Goal: Communication & Community: Answer question/provide support

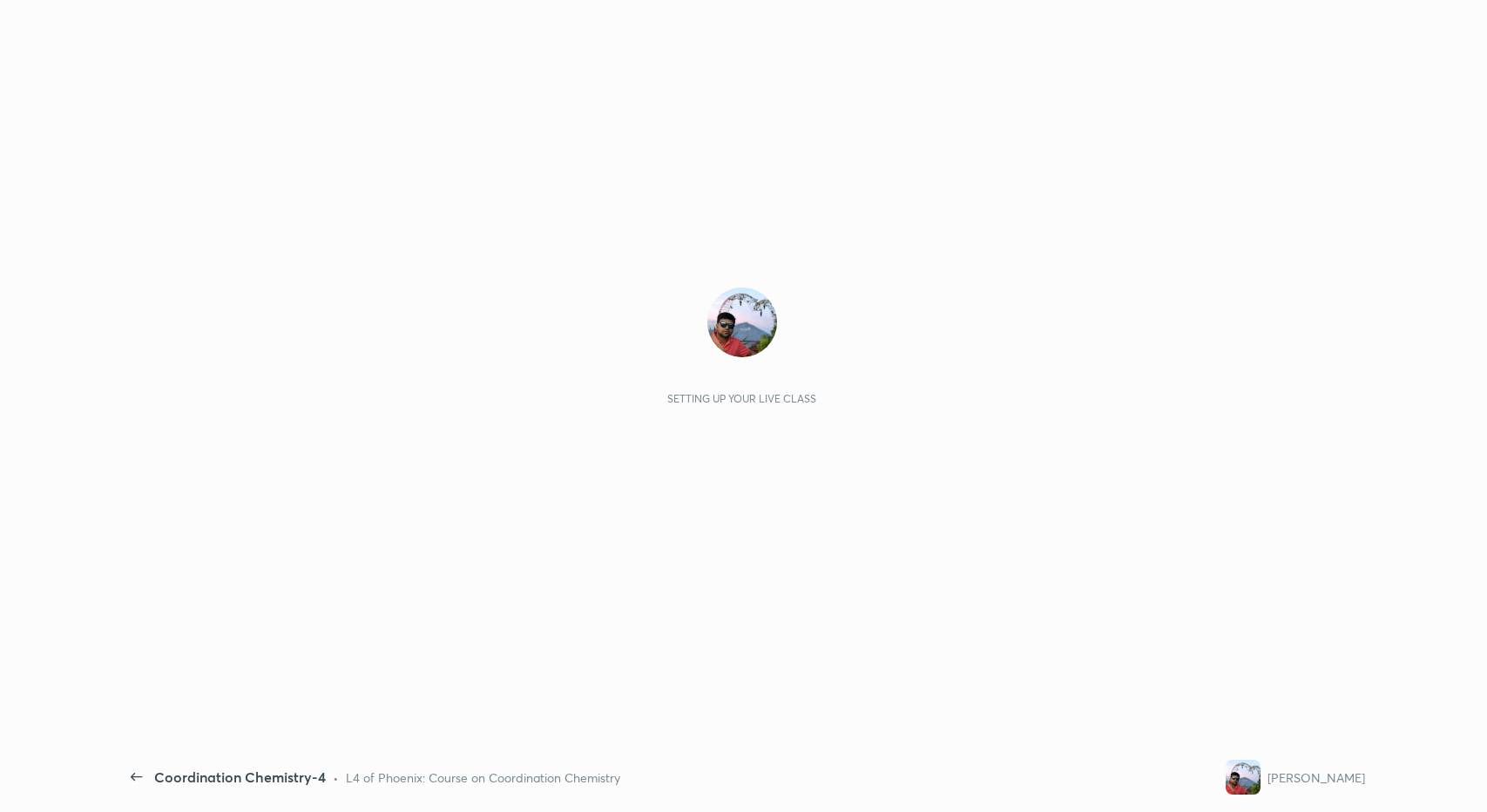
scroll to position [5, 1]
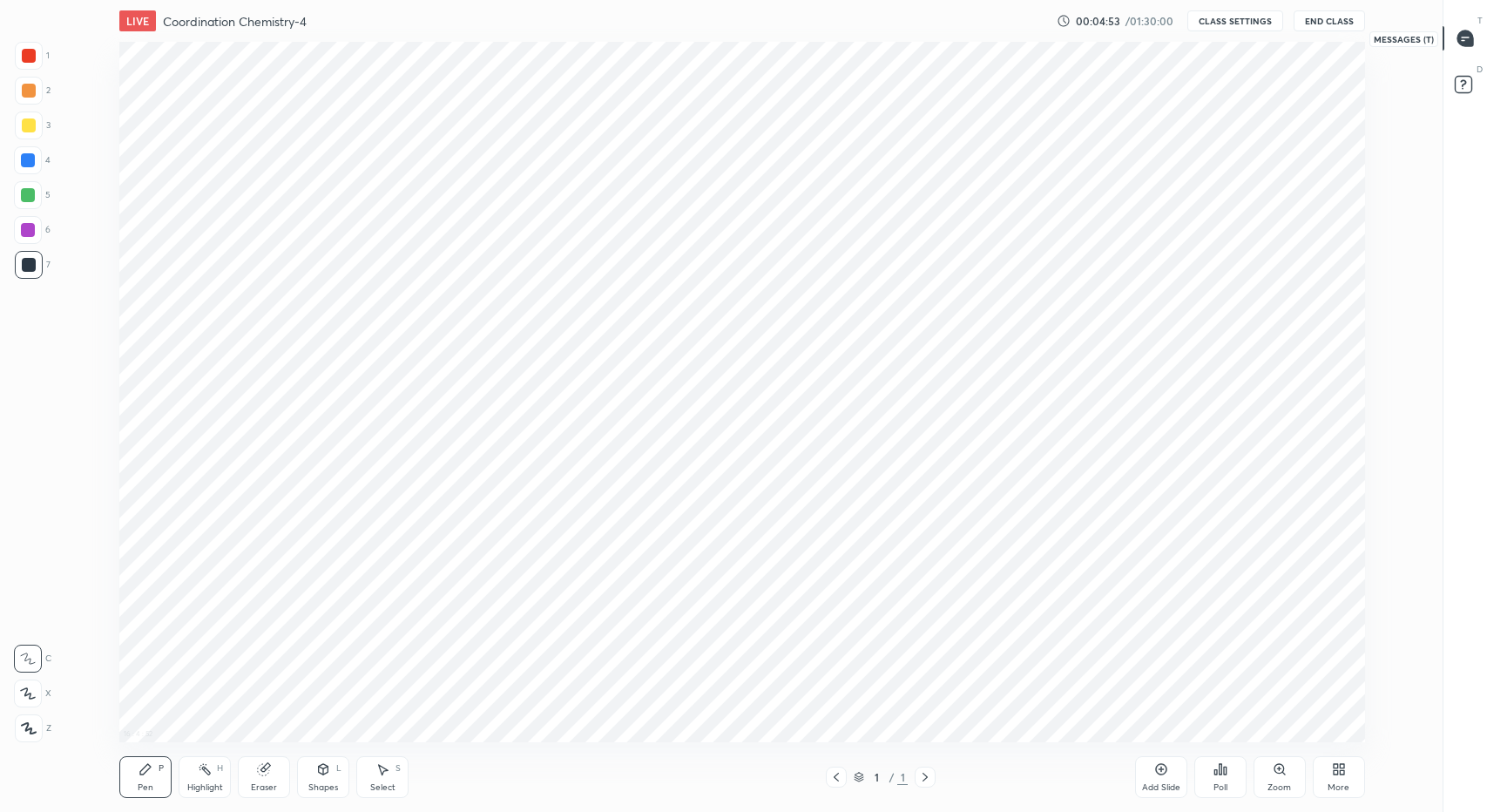
click at [1472, 36] on icon at bounding box center [1466, 39] width 15 height 15
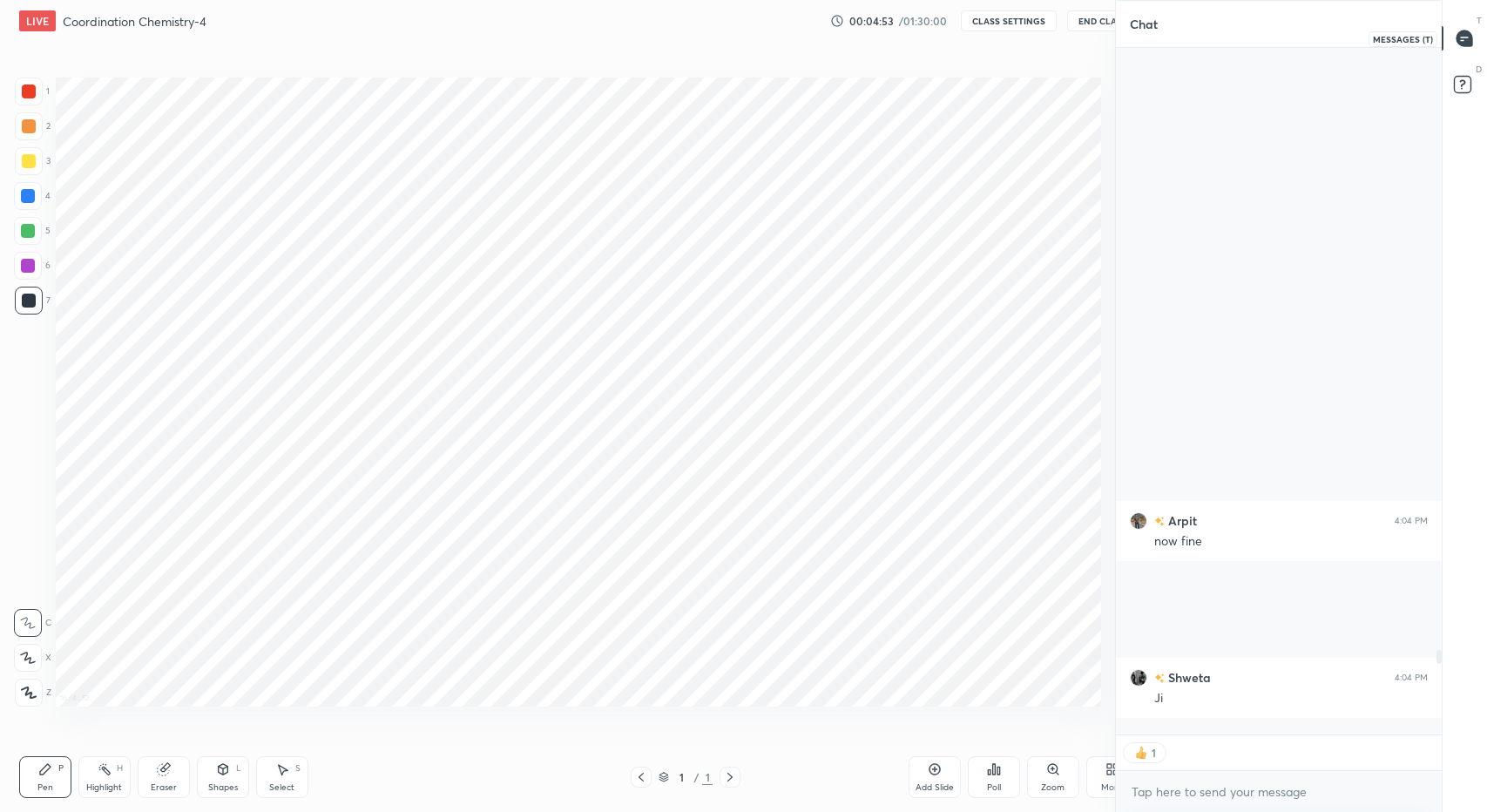
scroll to position [0, 0]
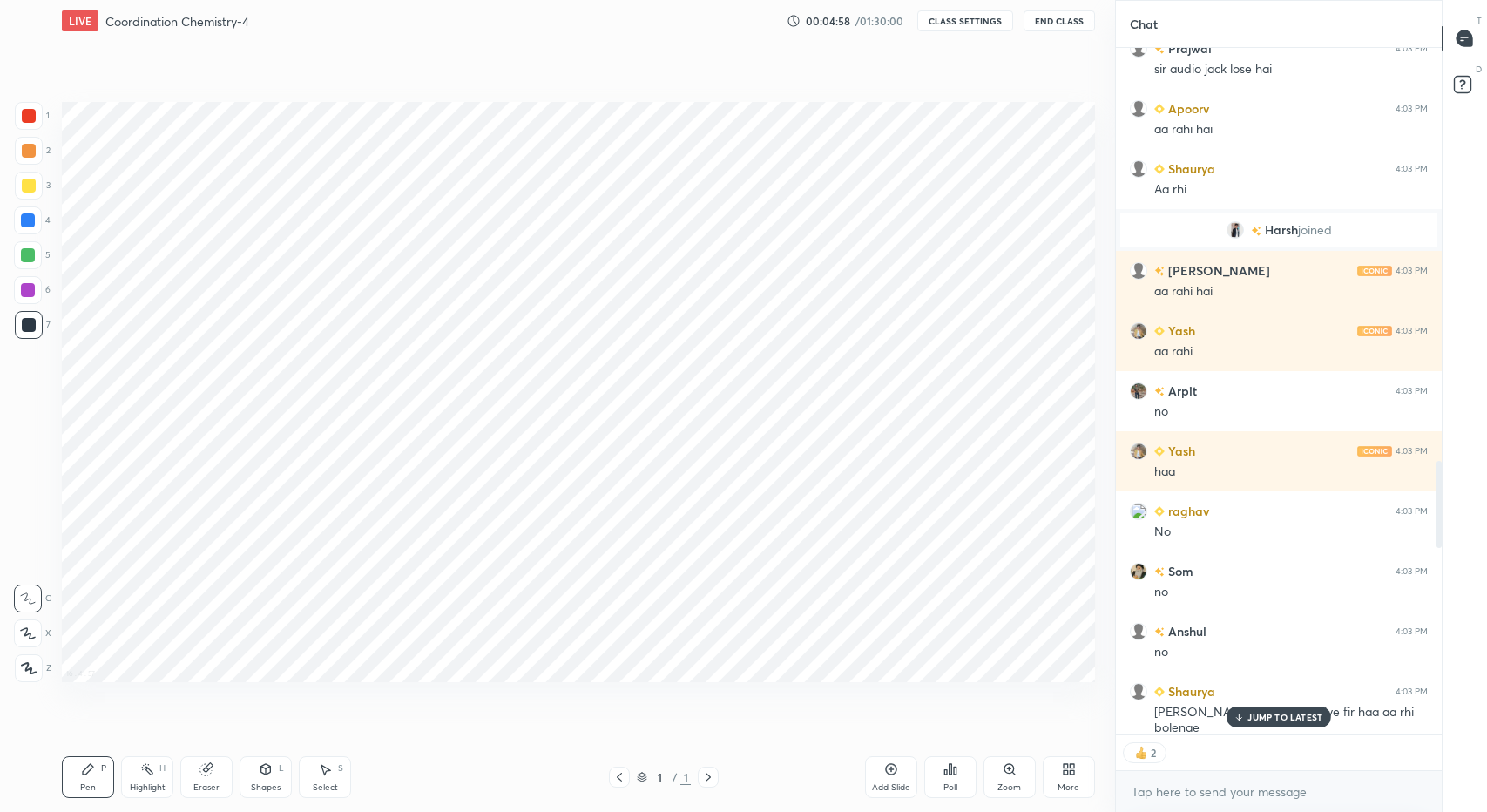
click at [1054, 779] on div "More" at bounding box center [1069, 776] width 52 height 42
click at [972, 650] on div "Dark Mode" at bounding box center [970, 653] width 45 height 9
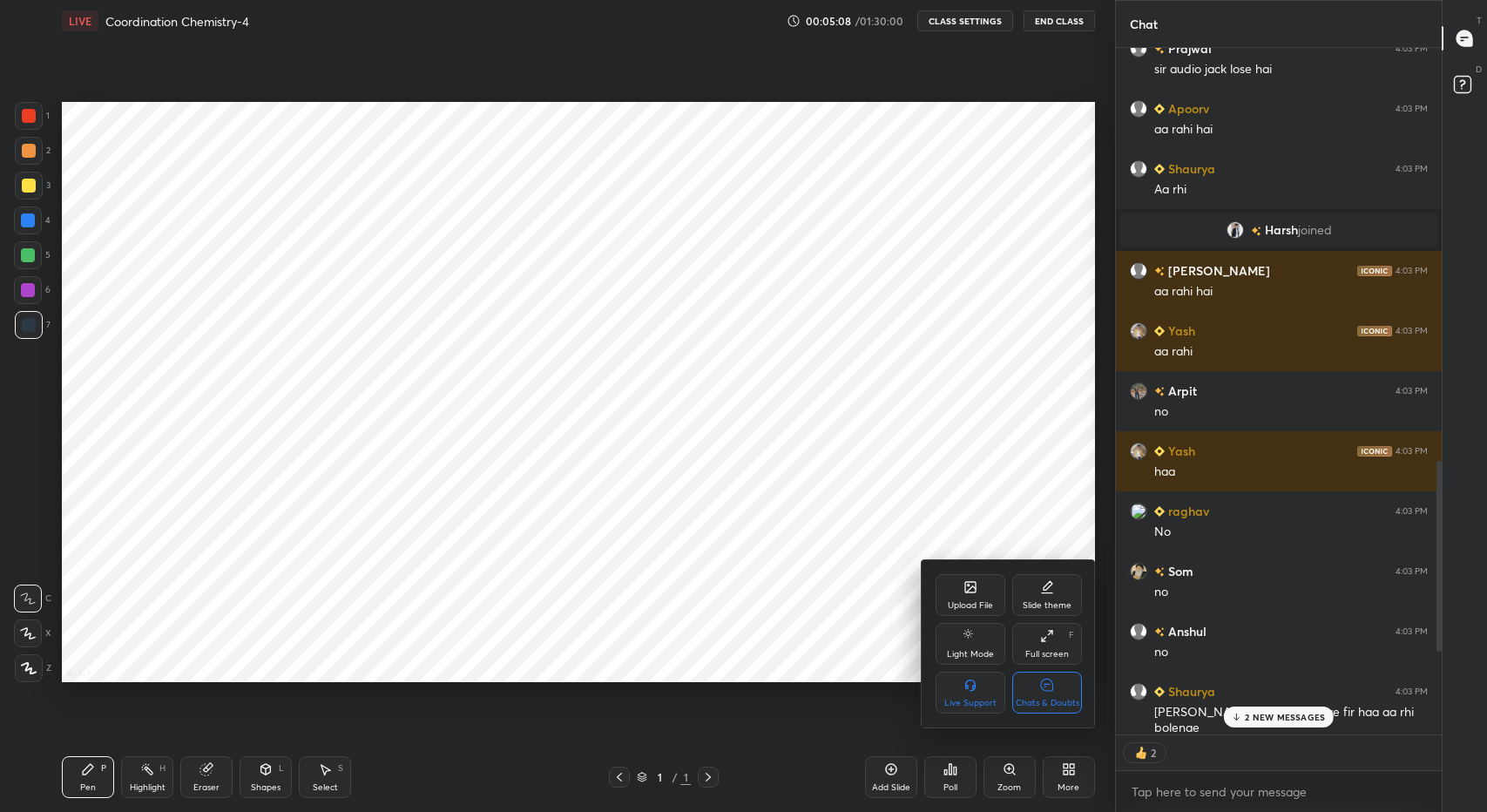
scroll to position [5, 6]
click at [1272, 572] on div at bounding box center [744, 406] width 1487 height 812
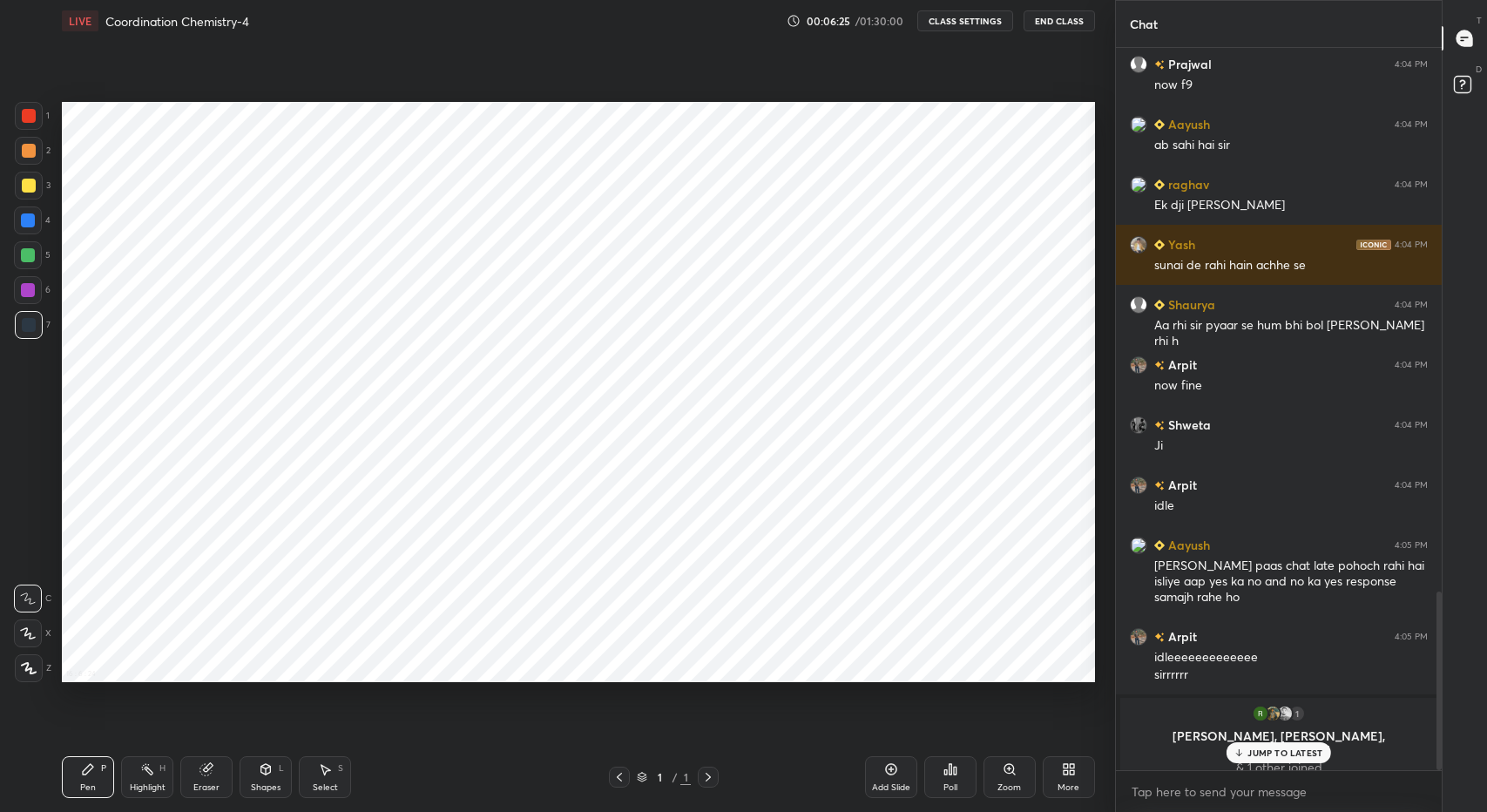
scroll to position [2040, 0]
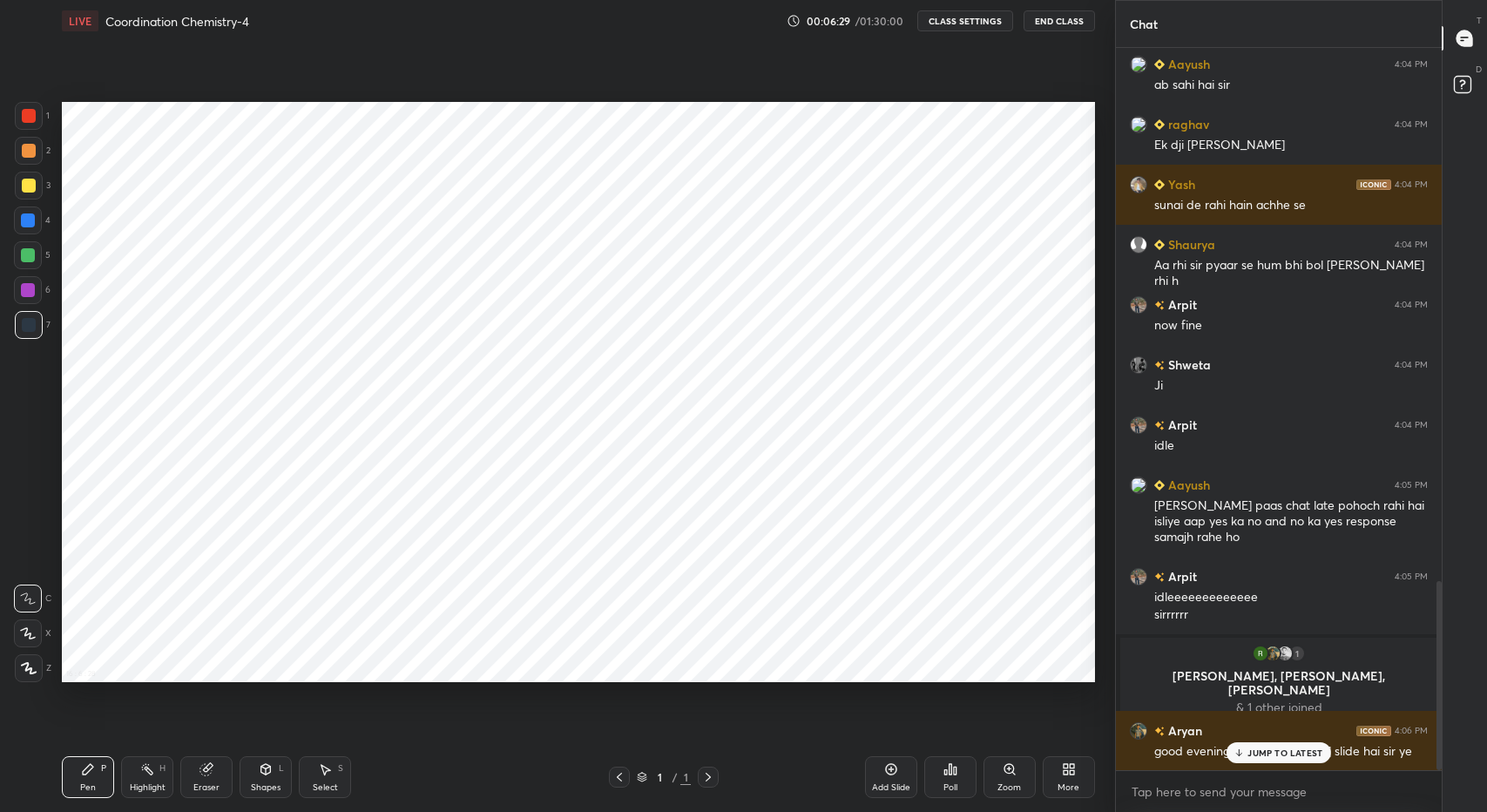
click at [1265, 750] on p "JUMP TO LATEST" at bounding box center [1284, 752] width 74 height 11
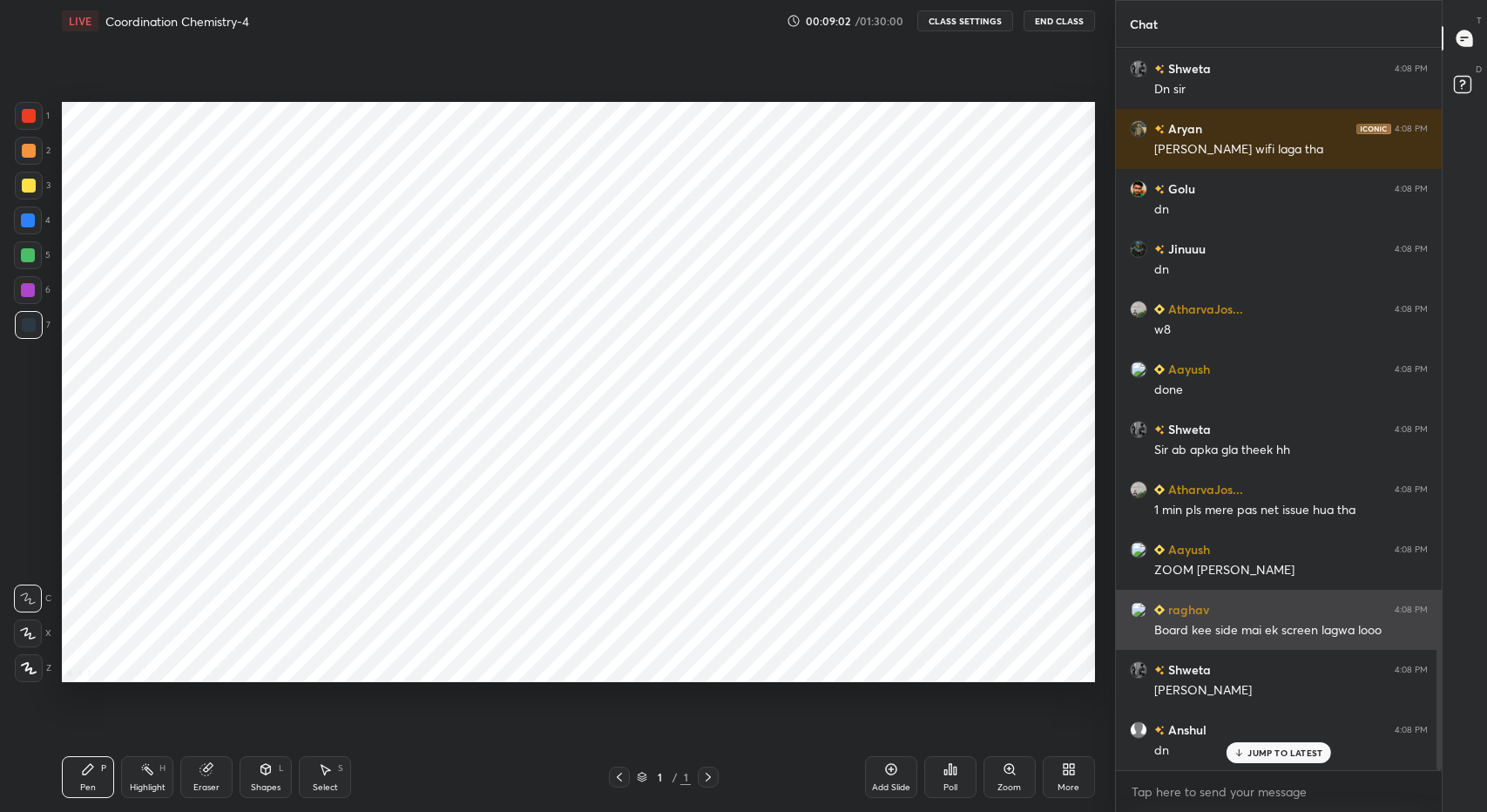
scroll to position [3030, 0]
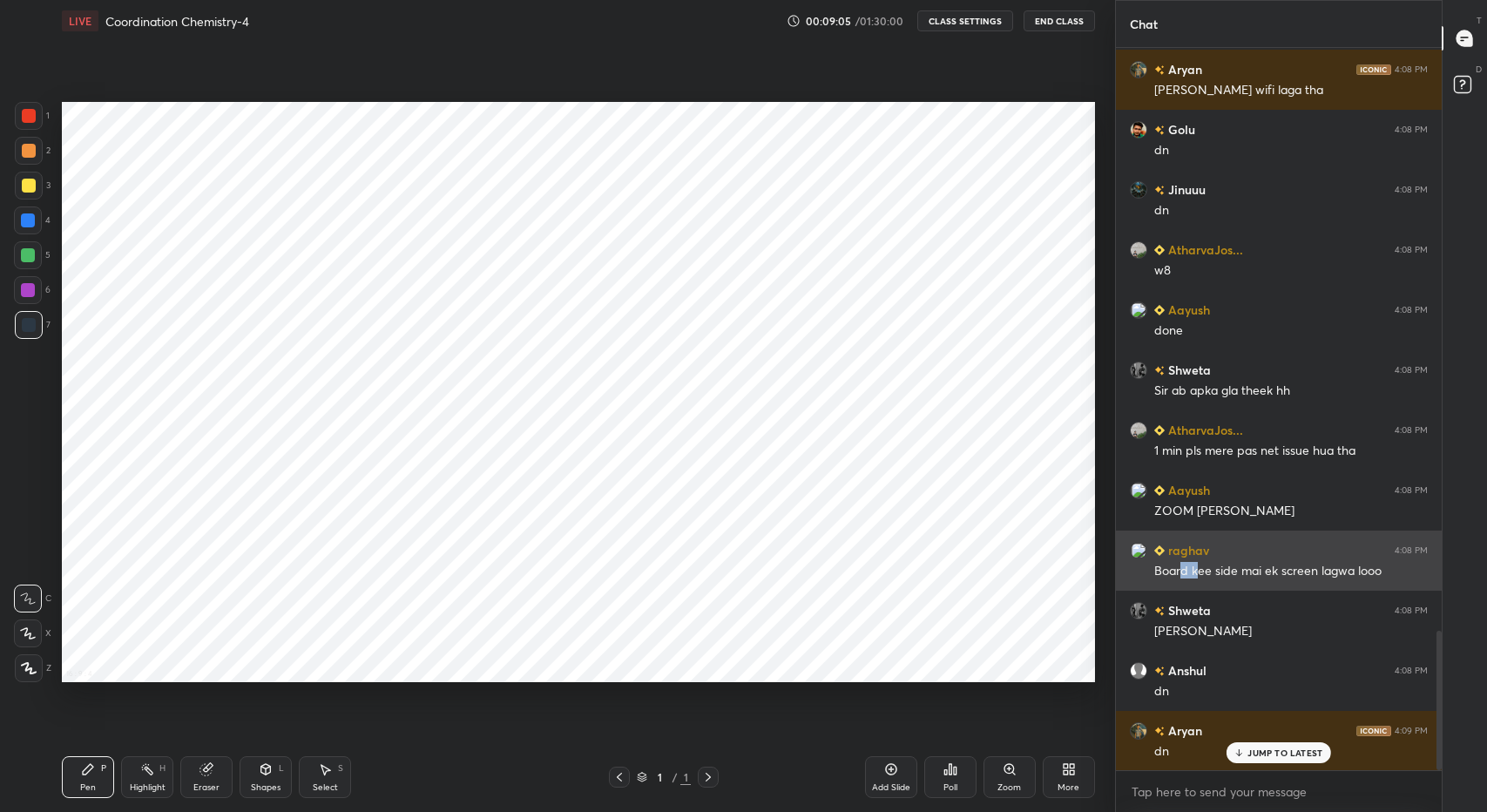
drag, startPoint x: 1202, startPoint y: 576, endPoint x: 1179, endPoint y: 563, distance: 26.4
click at [1179, 563] on div "Board kee side mai ek screen lagwa looo" at bounding box center [1291, 571] width 274 height 17
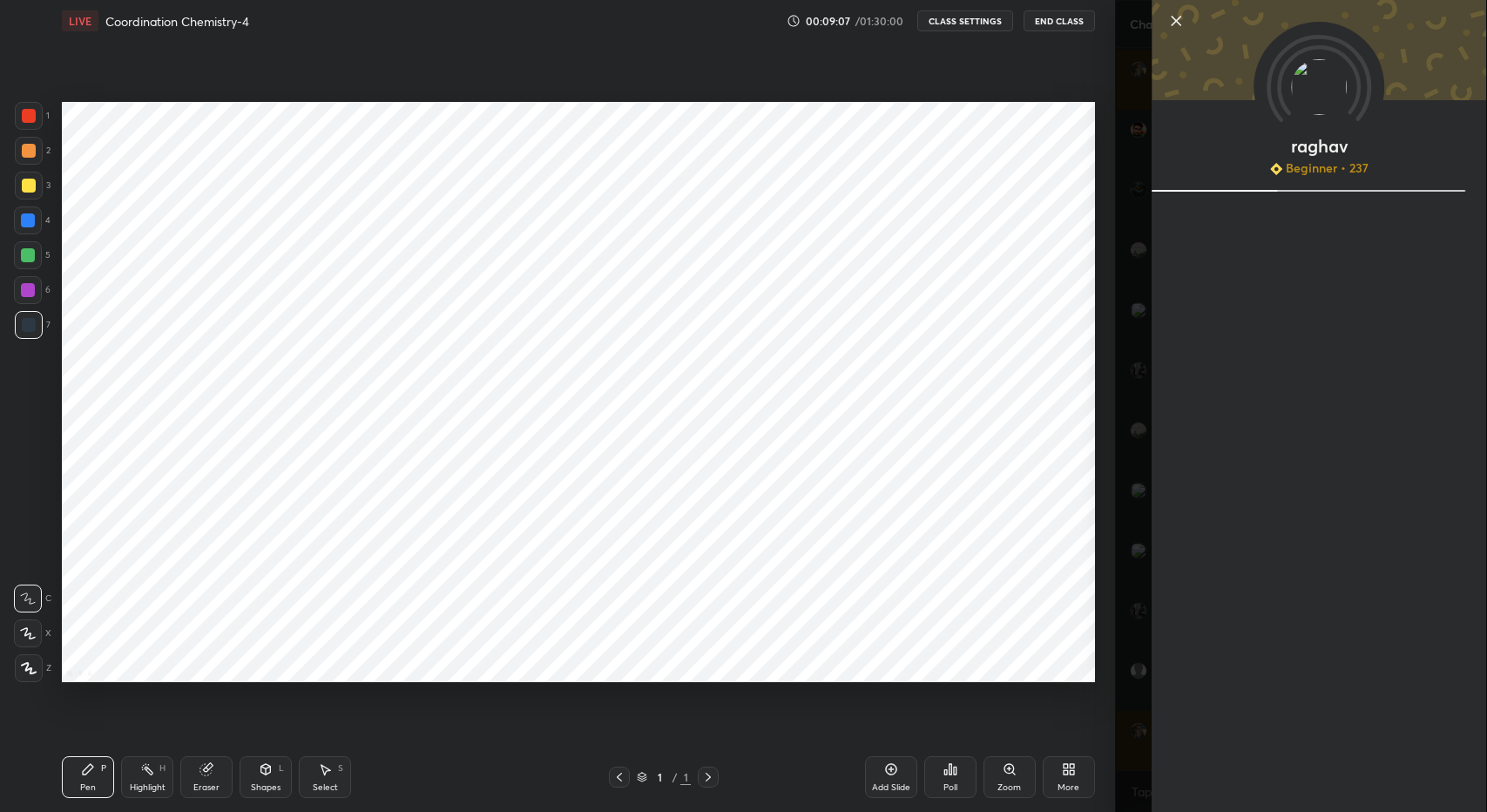
click at [1102, 533] on div "1 2 3 4 5 6 7 C X Z C X Z E E Erase all H H LIVE Coordination Chemistry-4 00:09…" at bounding box center [557, 406] width 1115 height 812
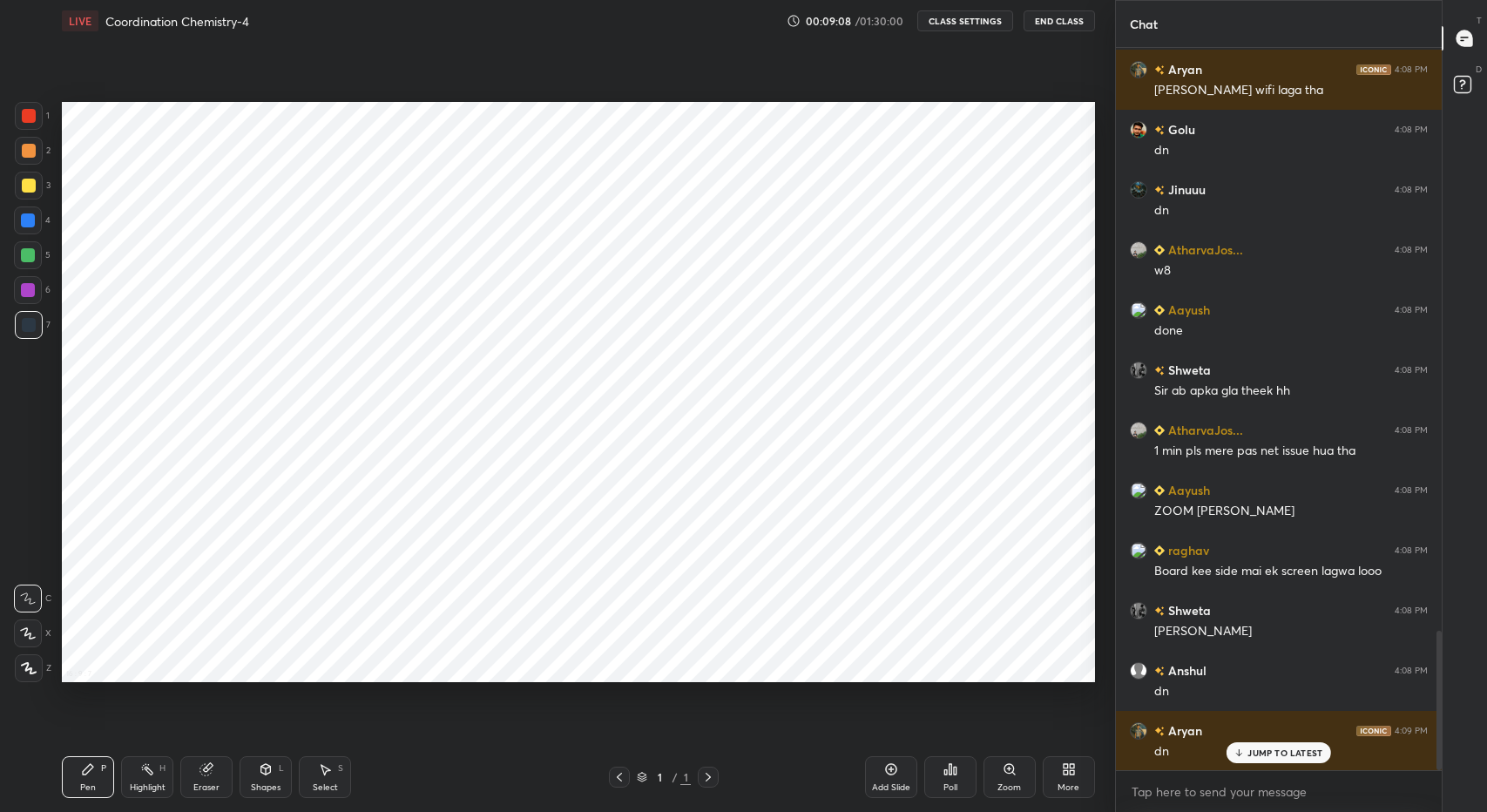
click at [1272, 750] on p "JUMP TO LATEST" at bounding box center [1284, 752] width 74 height 11
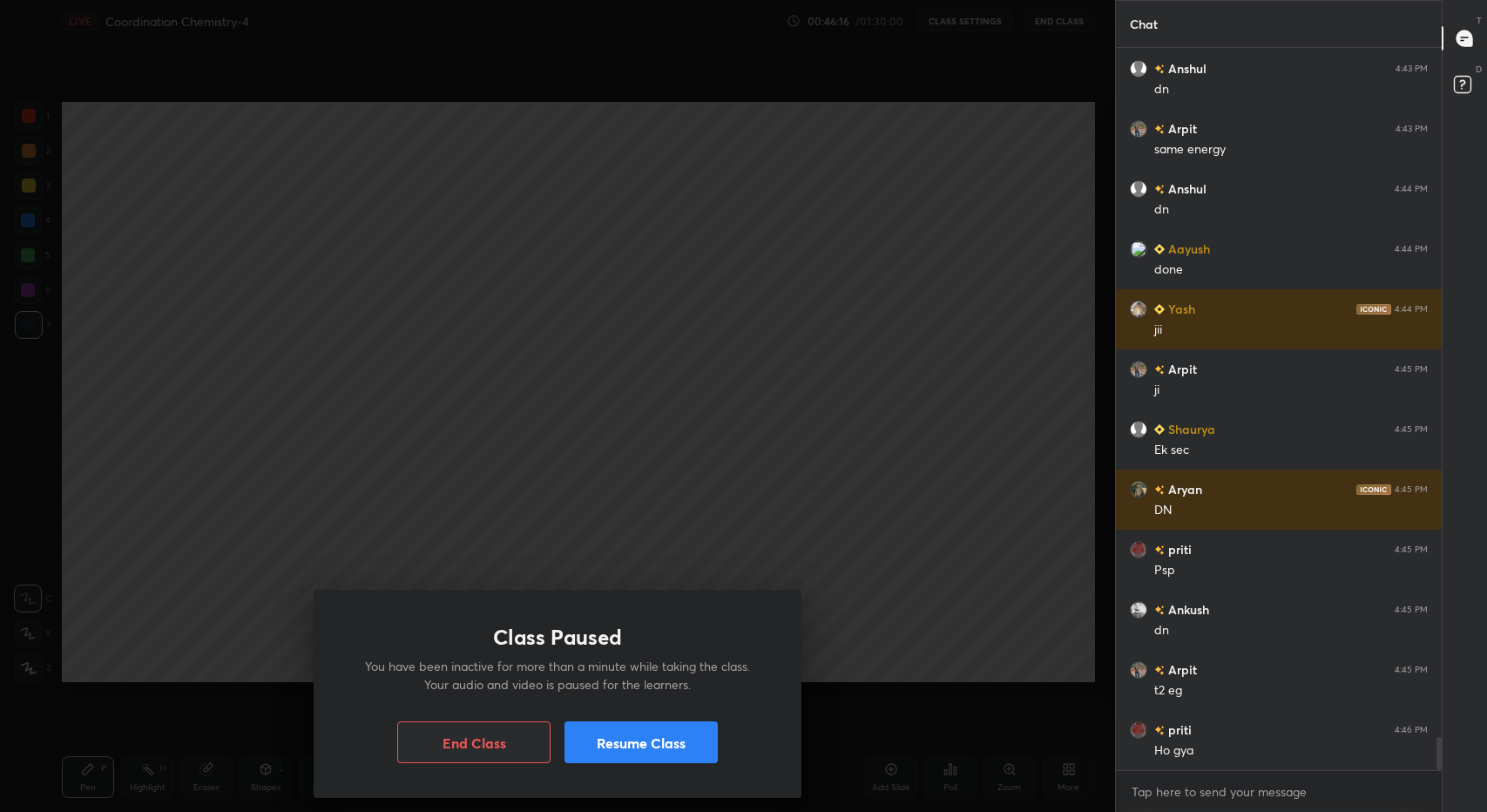
scroll to position [15254, 0]
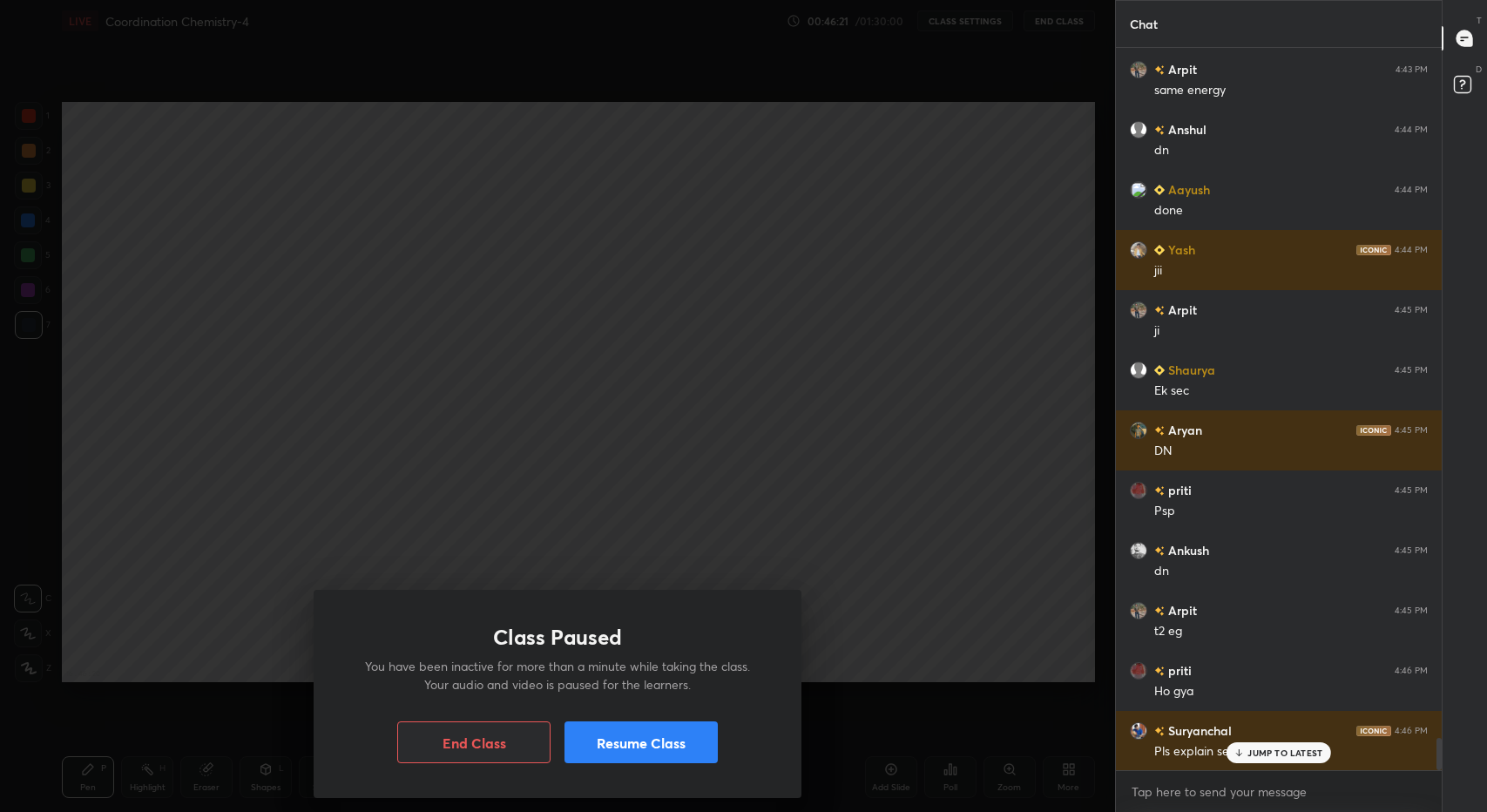
click at [1299, 761] on div "JUMP TO LATEST" at bounding box center [1279, 753] width 104 height 21
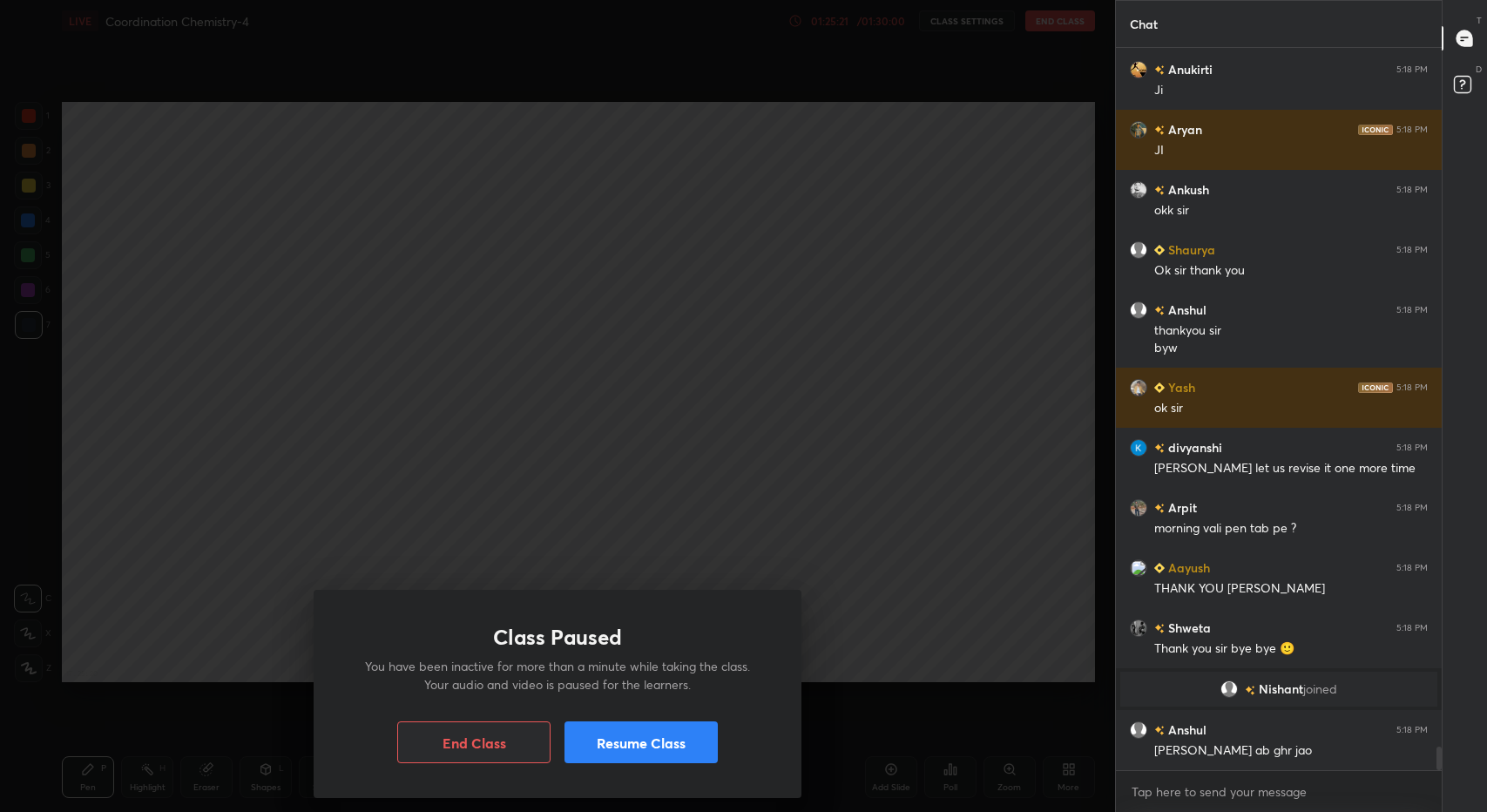
scroll to position [21224, 0]
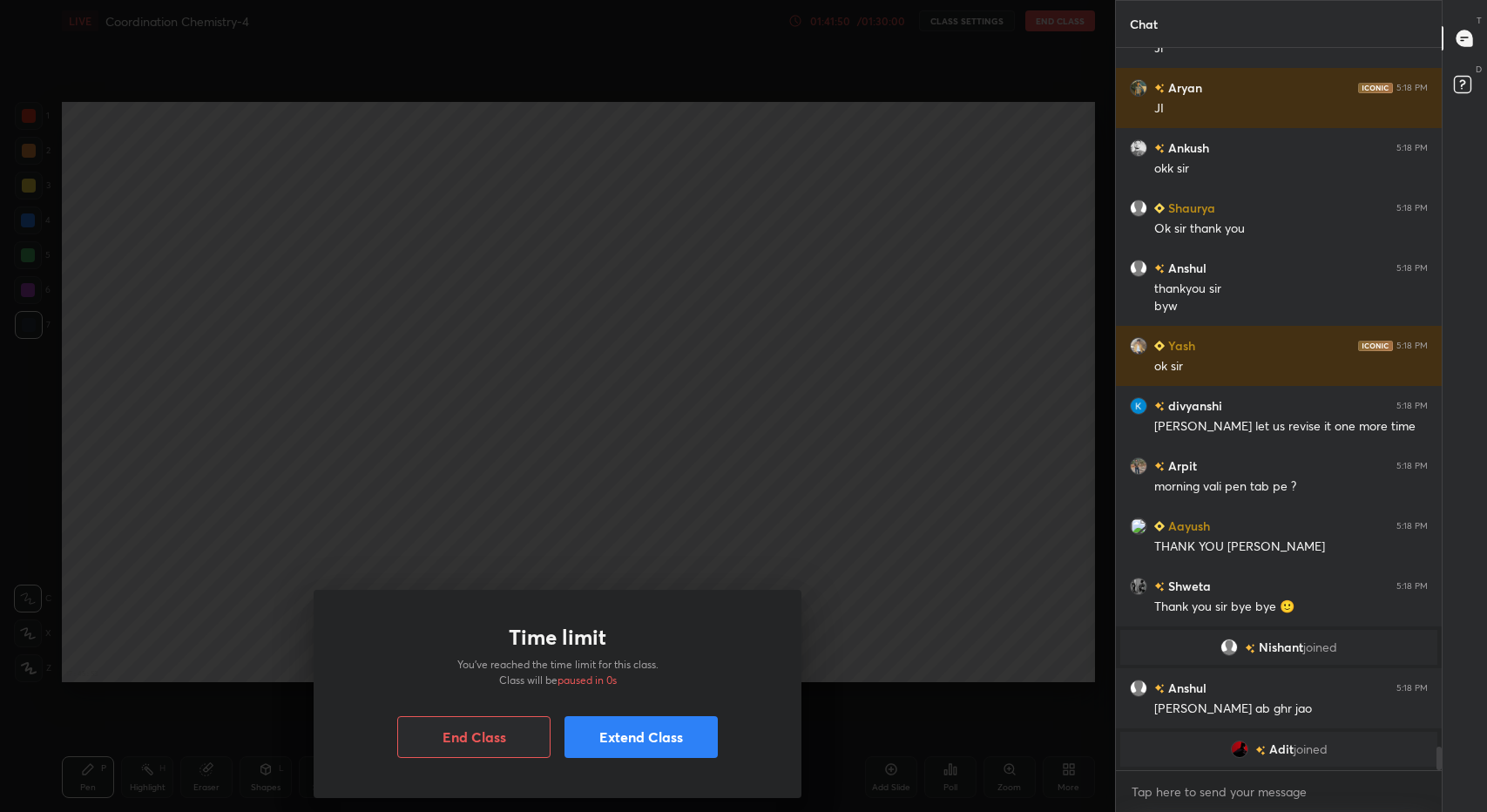
click at [467, 736] on button "End Class" at bounding box center [474, 737] width 154 height 42
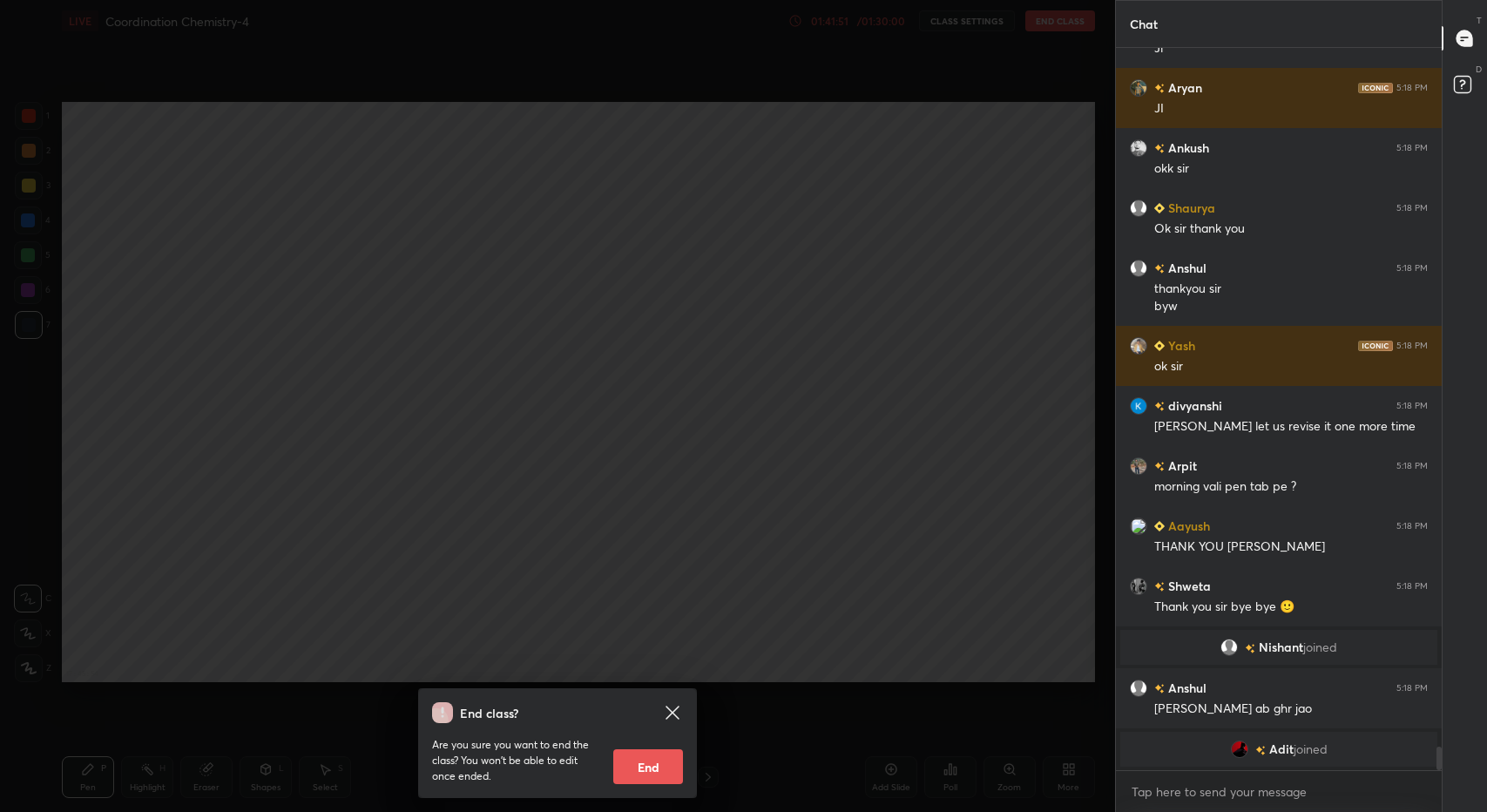
click at [655, 775] on button "End" at bounding box center [648, 767] width 70 height 35
type textarea "x"
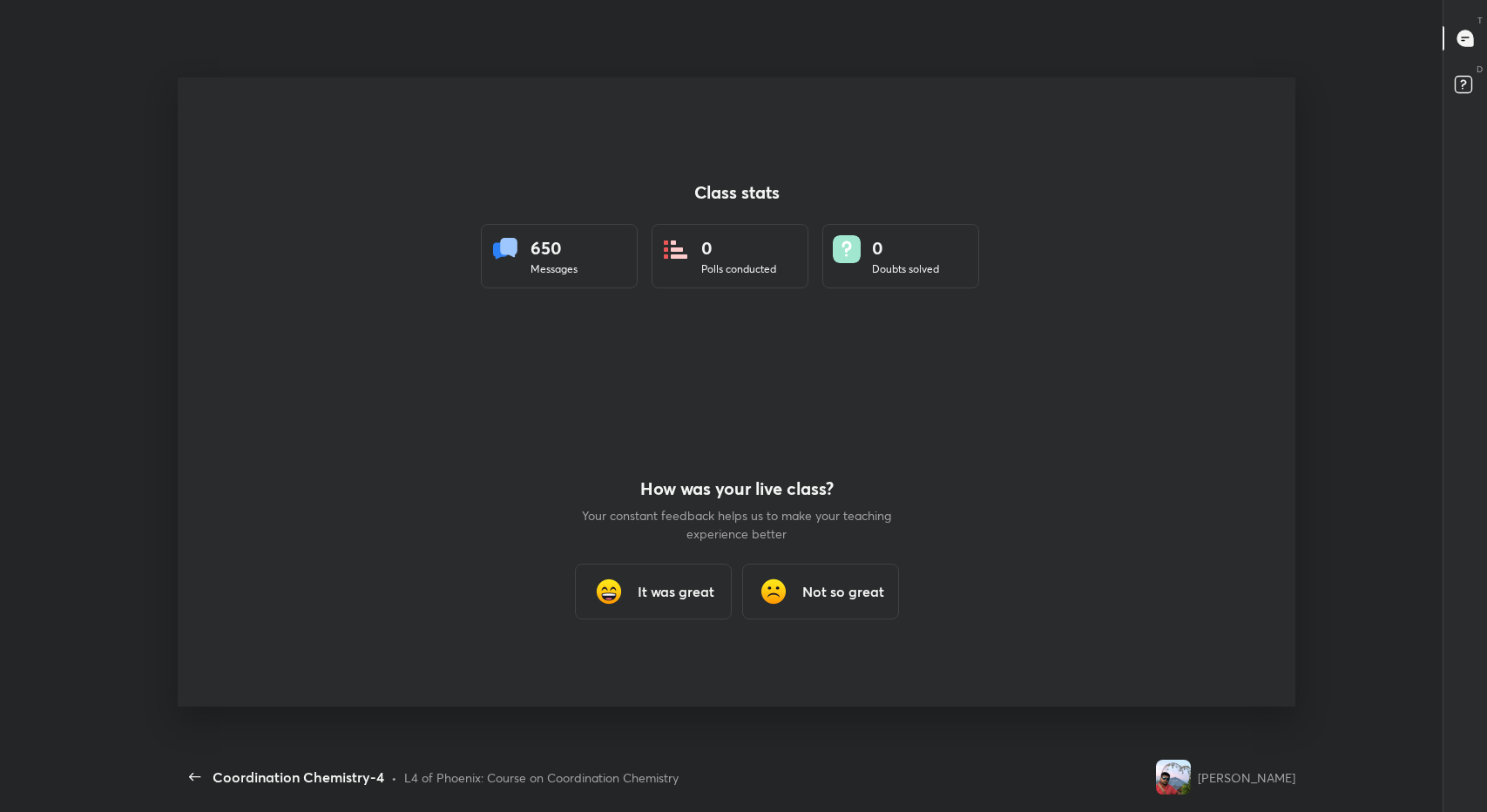
scroll to position [0, 0]
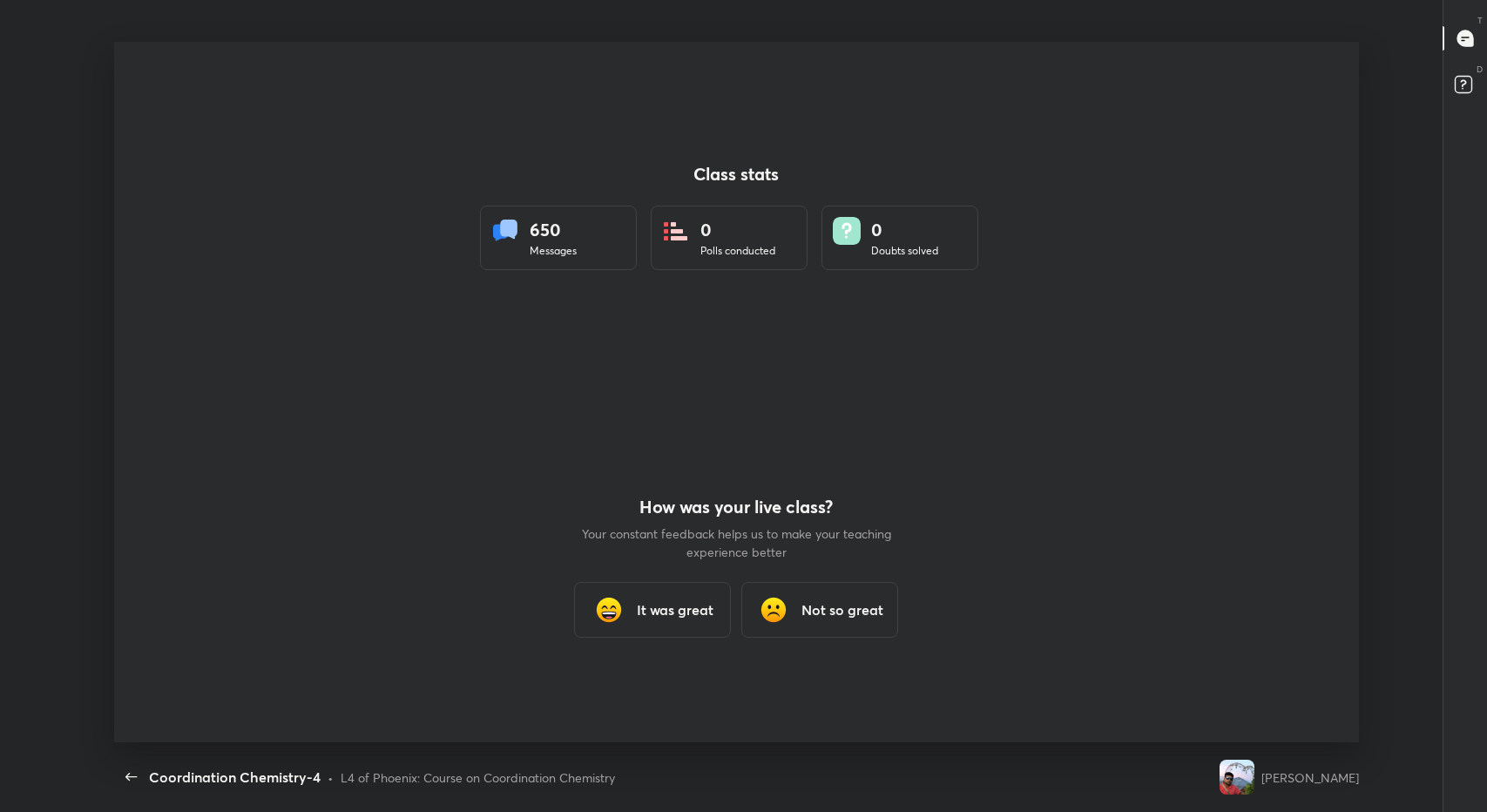
click at [691, 603] on h3 "It was great" at bounding box center [675, 610] width 76 height 21
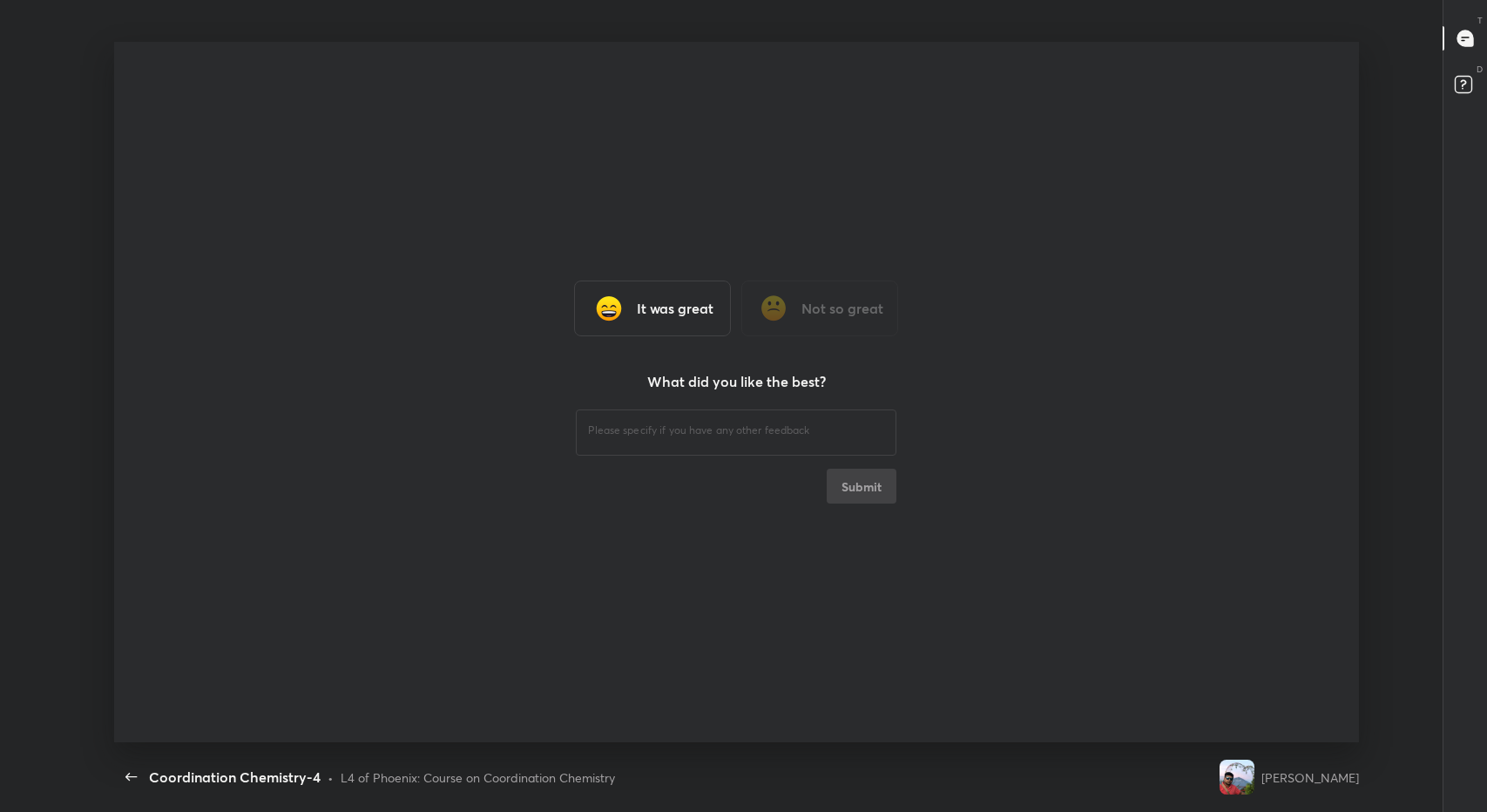
click at [691, 603] on div "Class stats 650 Messages 0 Polls conducted 0 Doubts solved How was your live cl…" at bounding box center [737, 392] width 1245 height 700
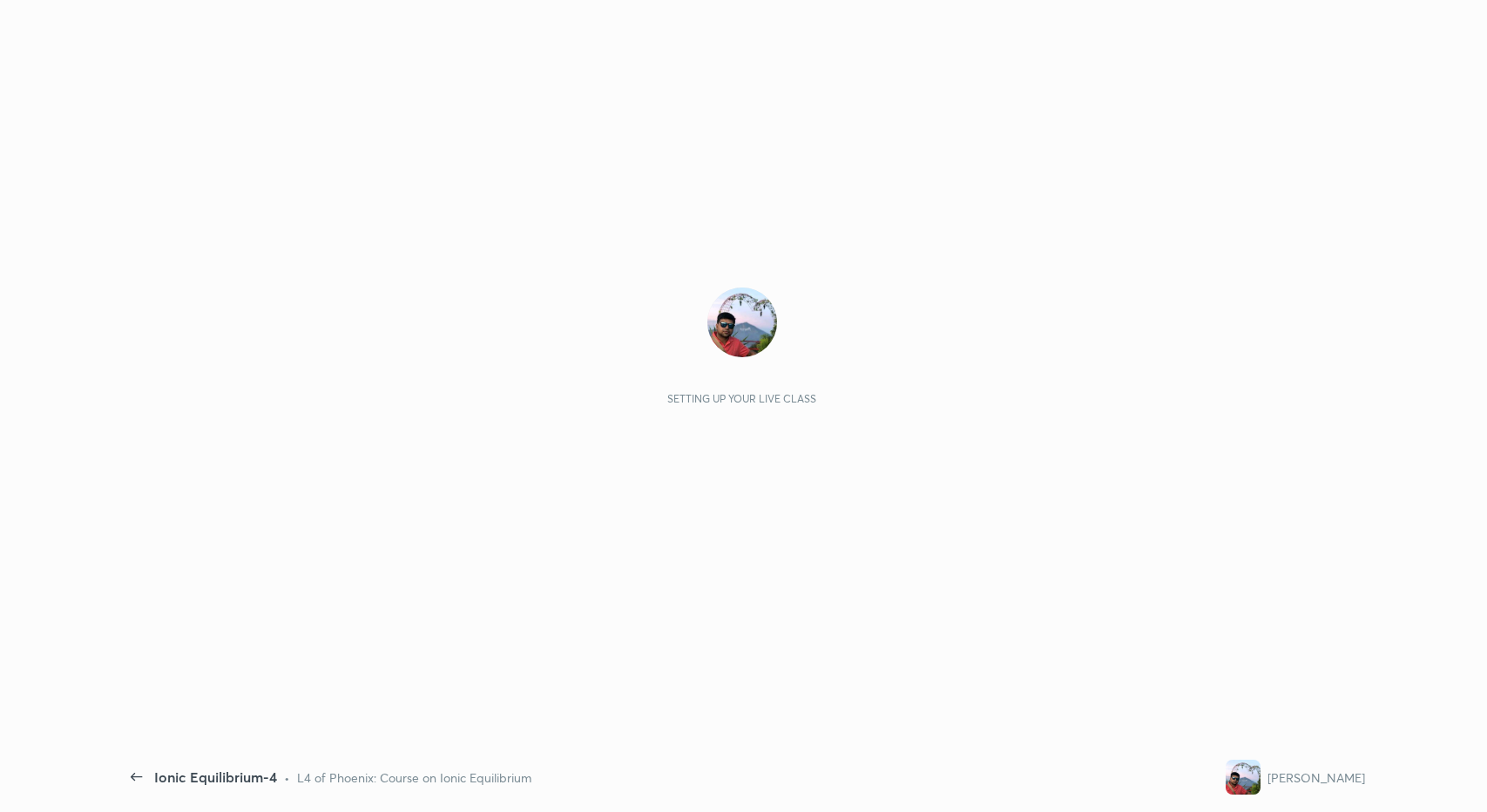
scroll to position [5, 1]
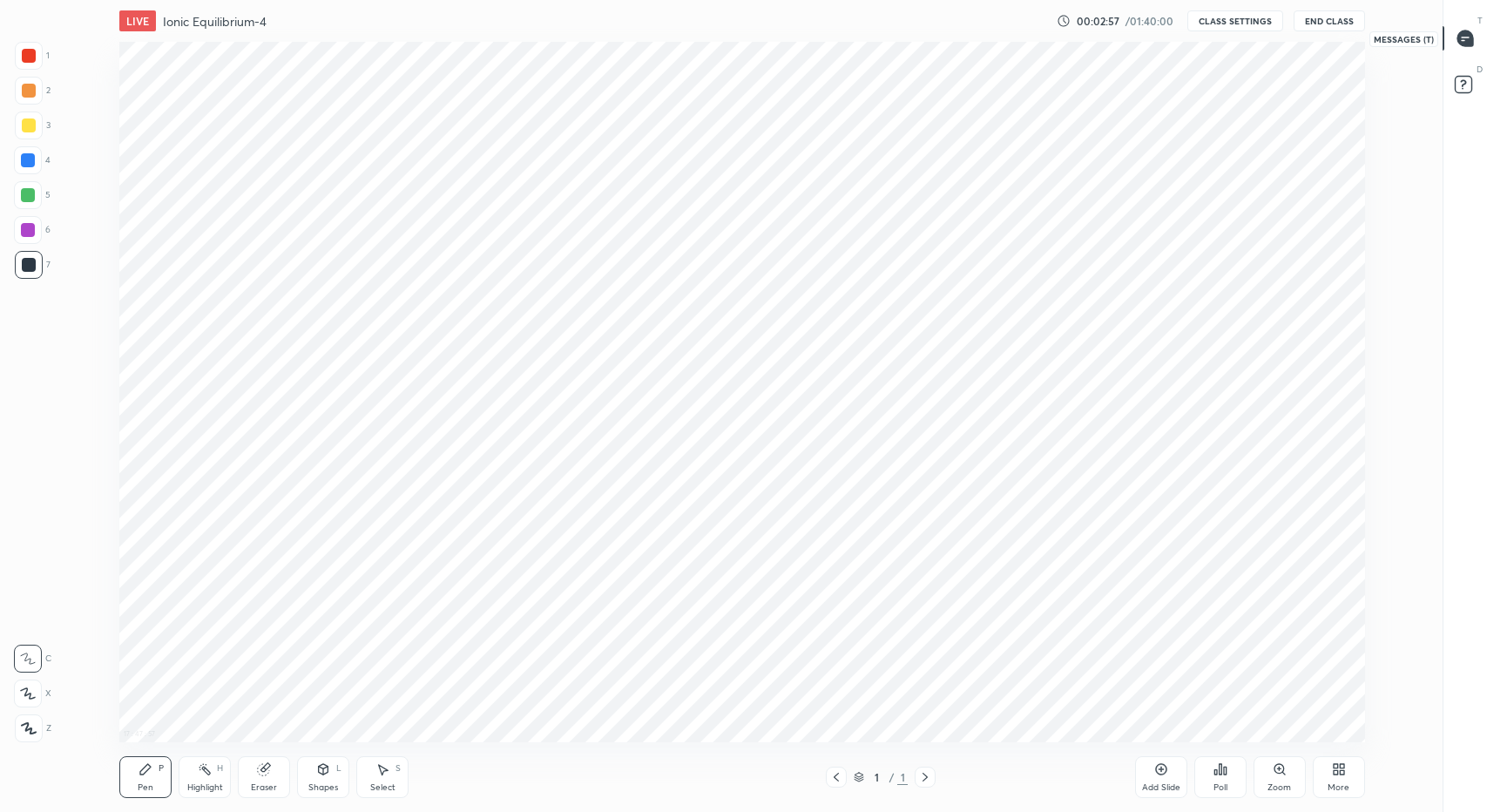
click at [1469, 31] on icon at bounding box center [1466, 39] width 18 height 18
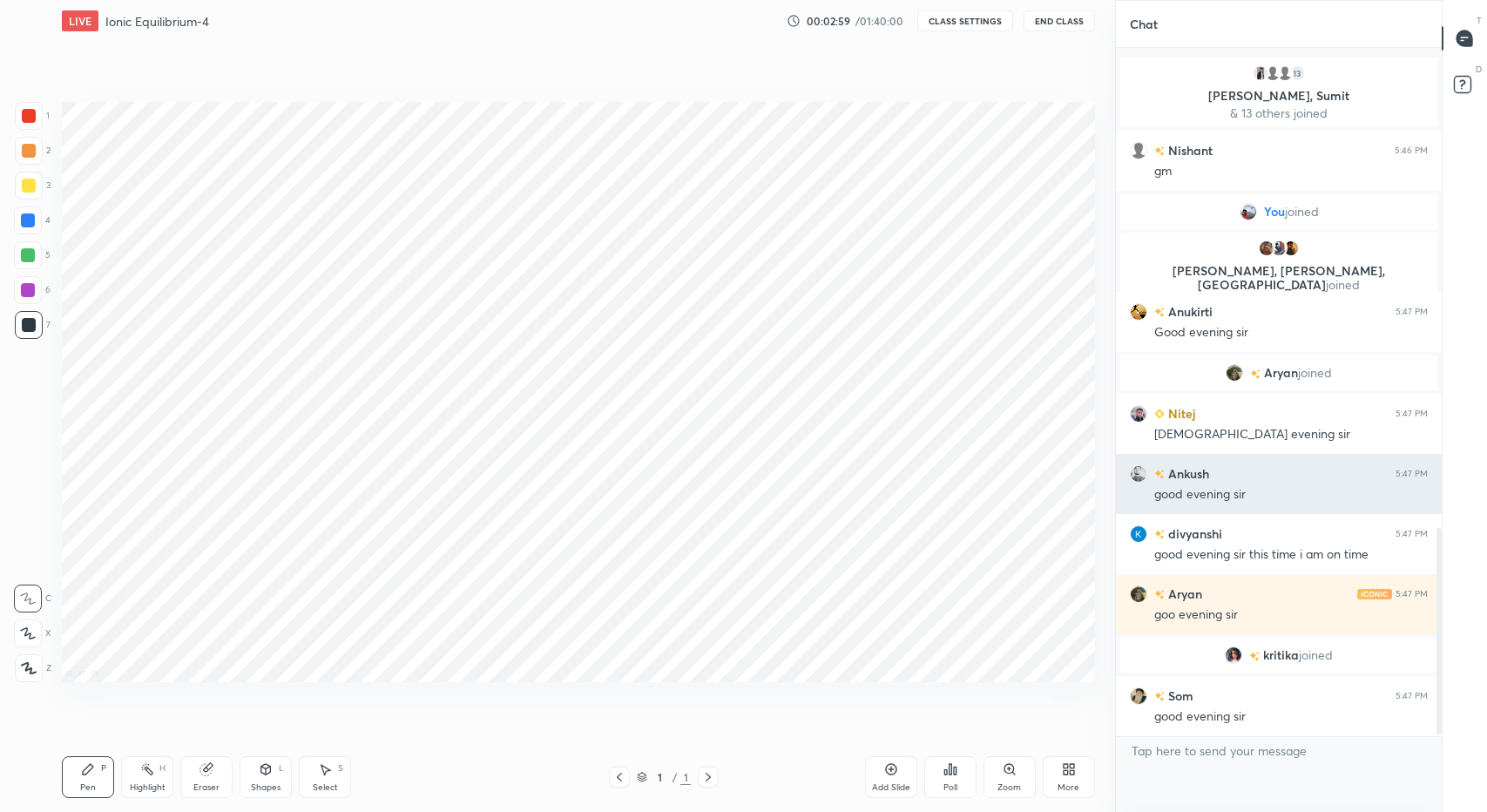
scroll to position [36, 0]
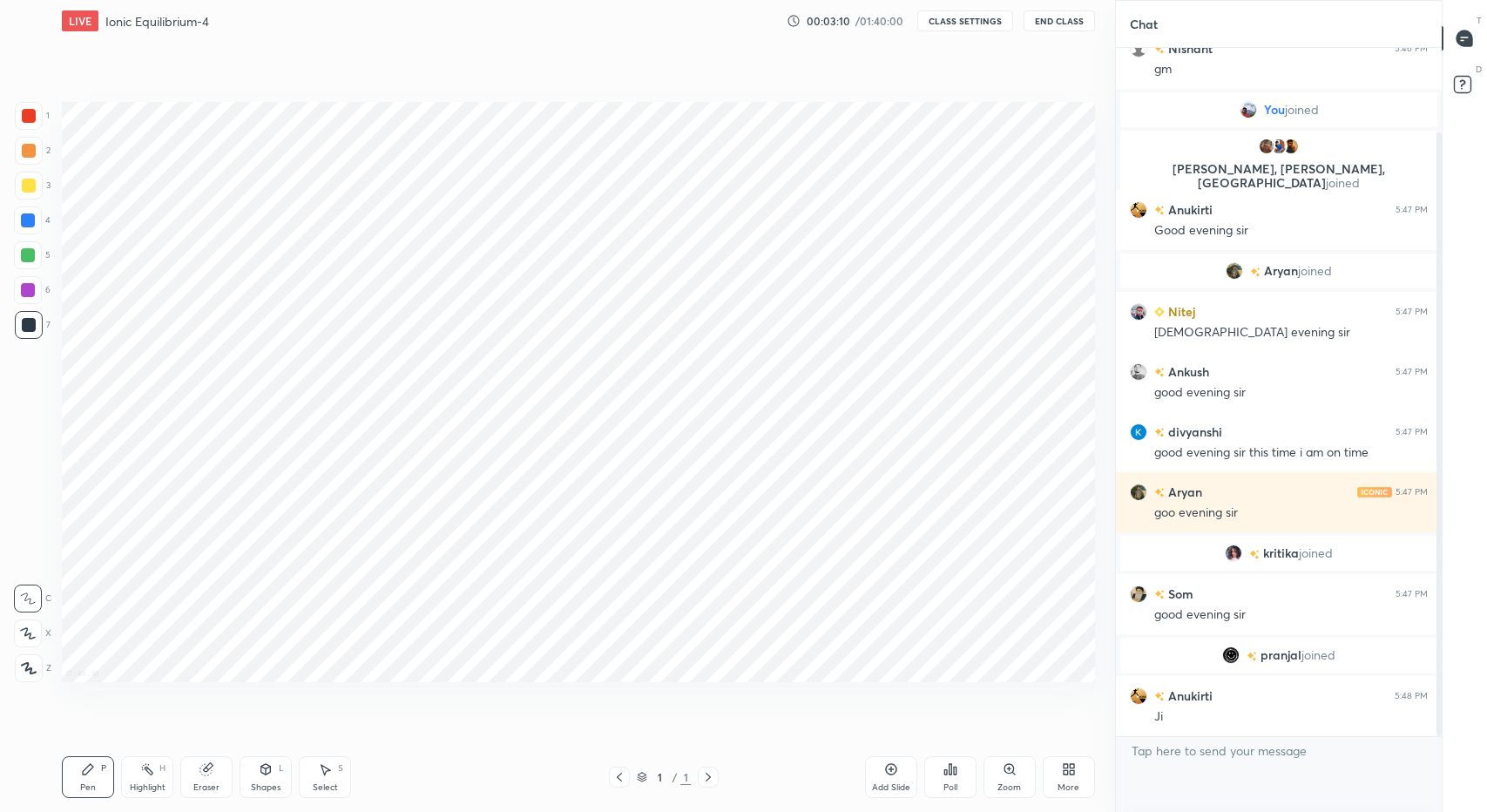
click at [1073, 783] on div "More" at bounding box center [1068, 787] width 22 height 9
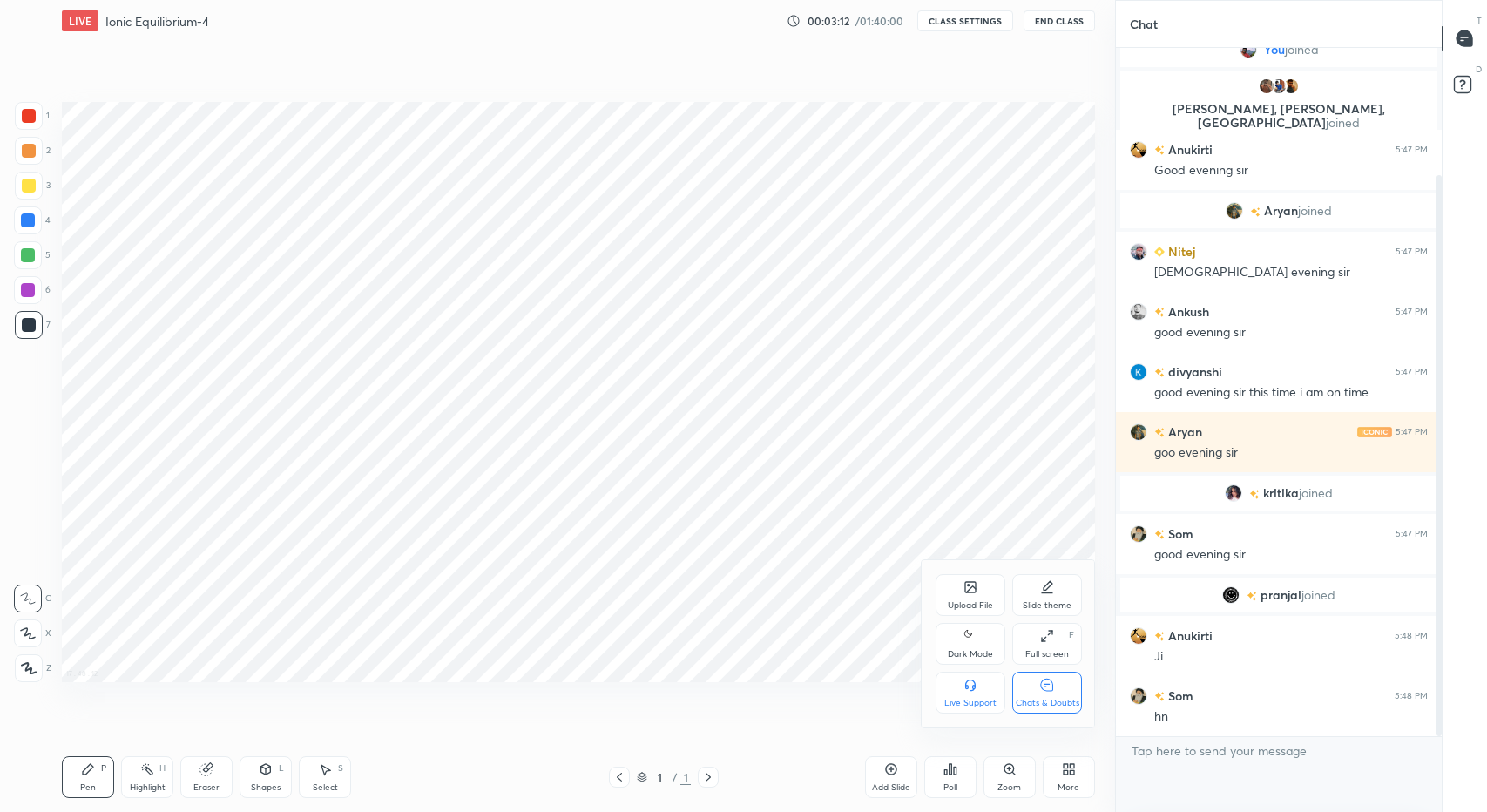
scroll to position [216, 0]
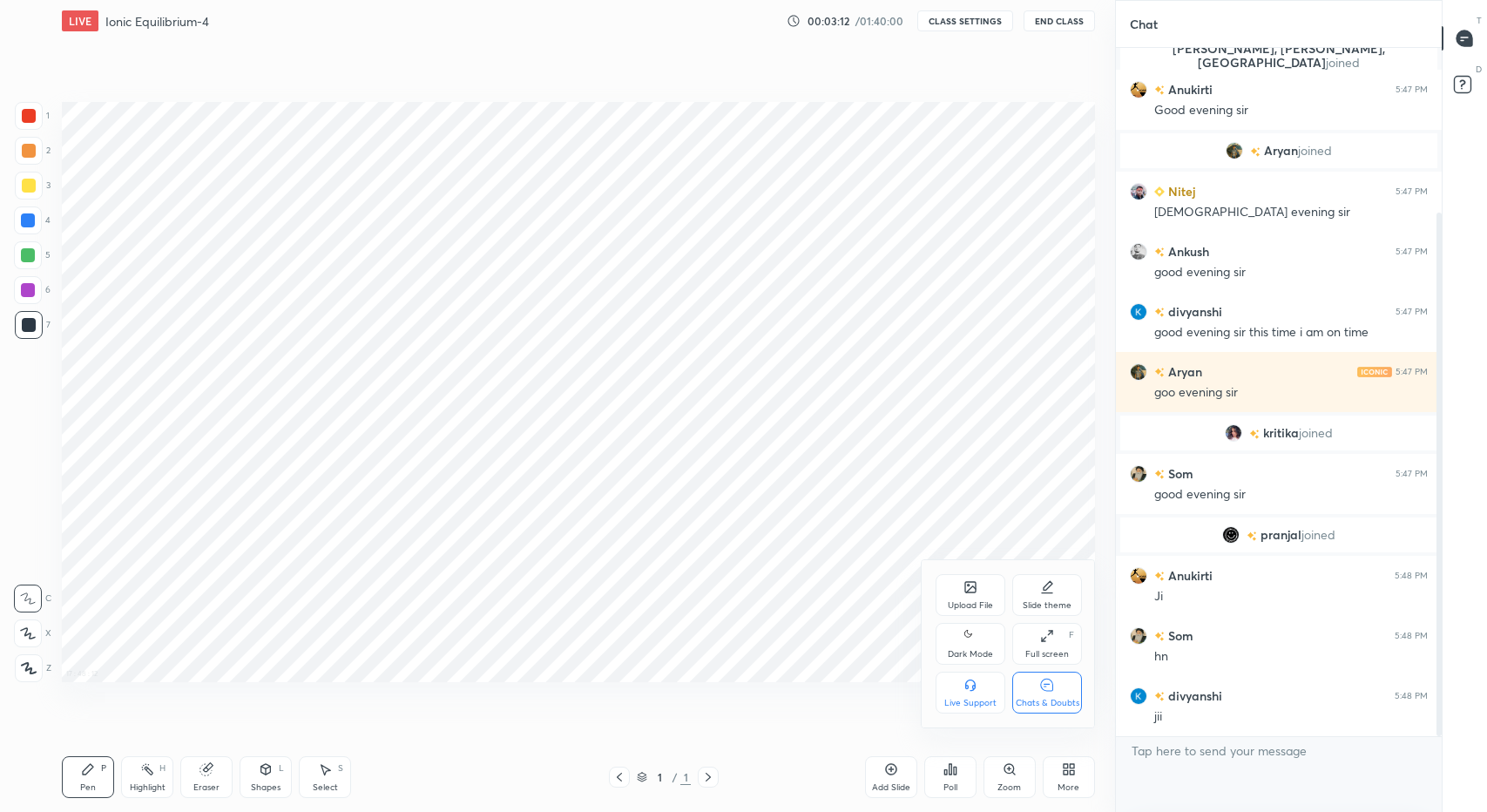
click at [975, 646] on icon at bounding box center [971, 636] width 14 height 21
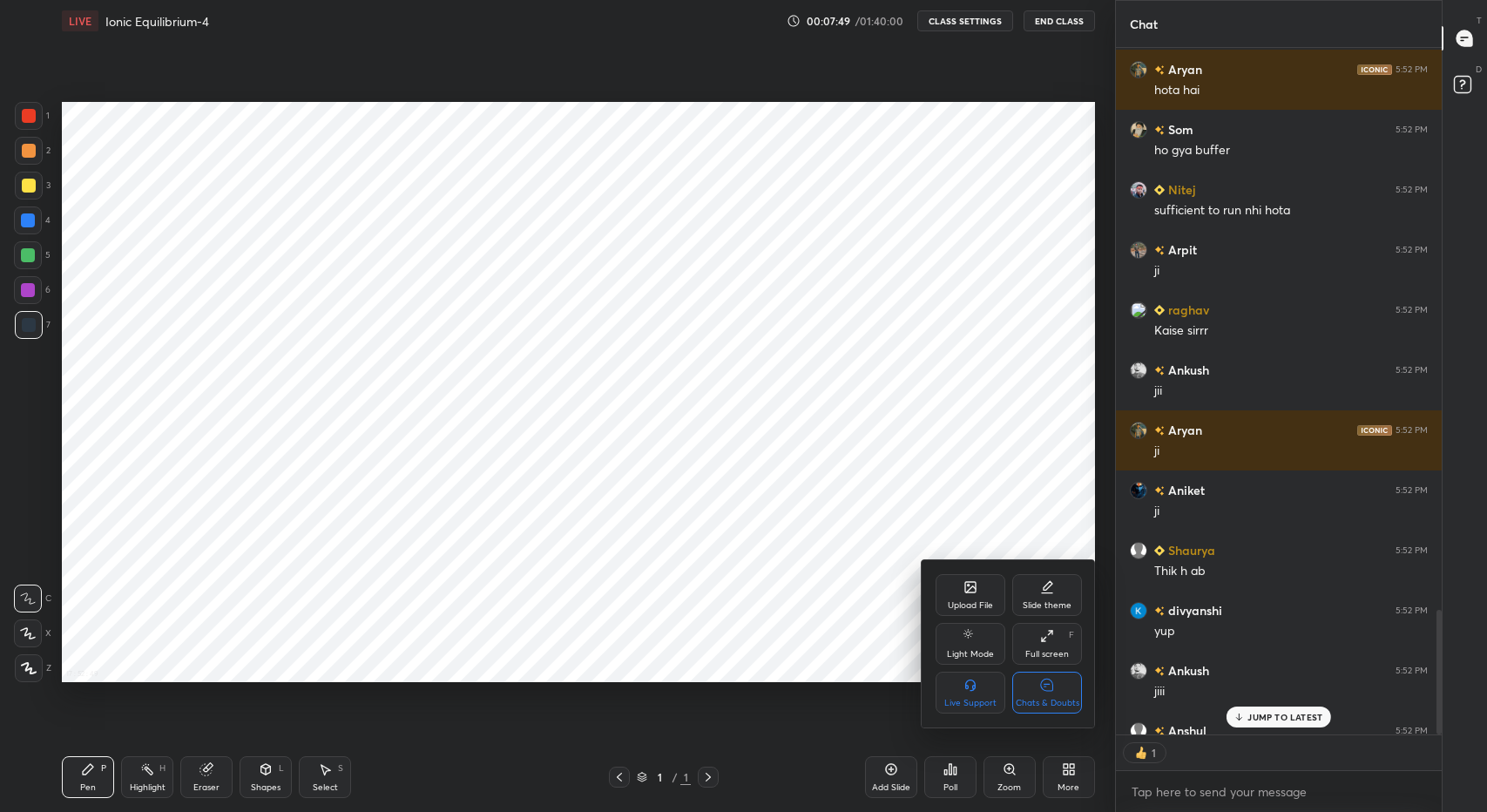
scroll to position [5, 6]
type textarea "x"
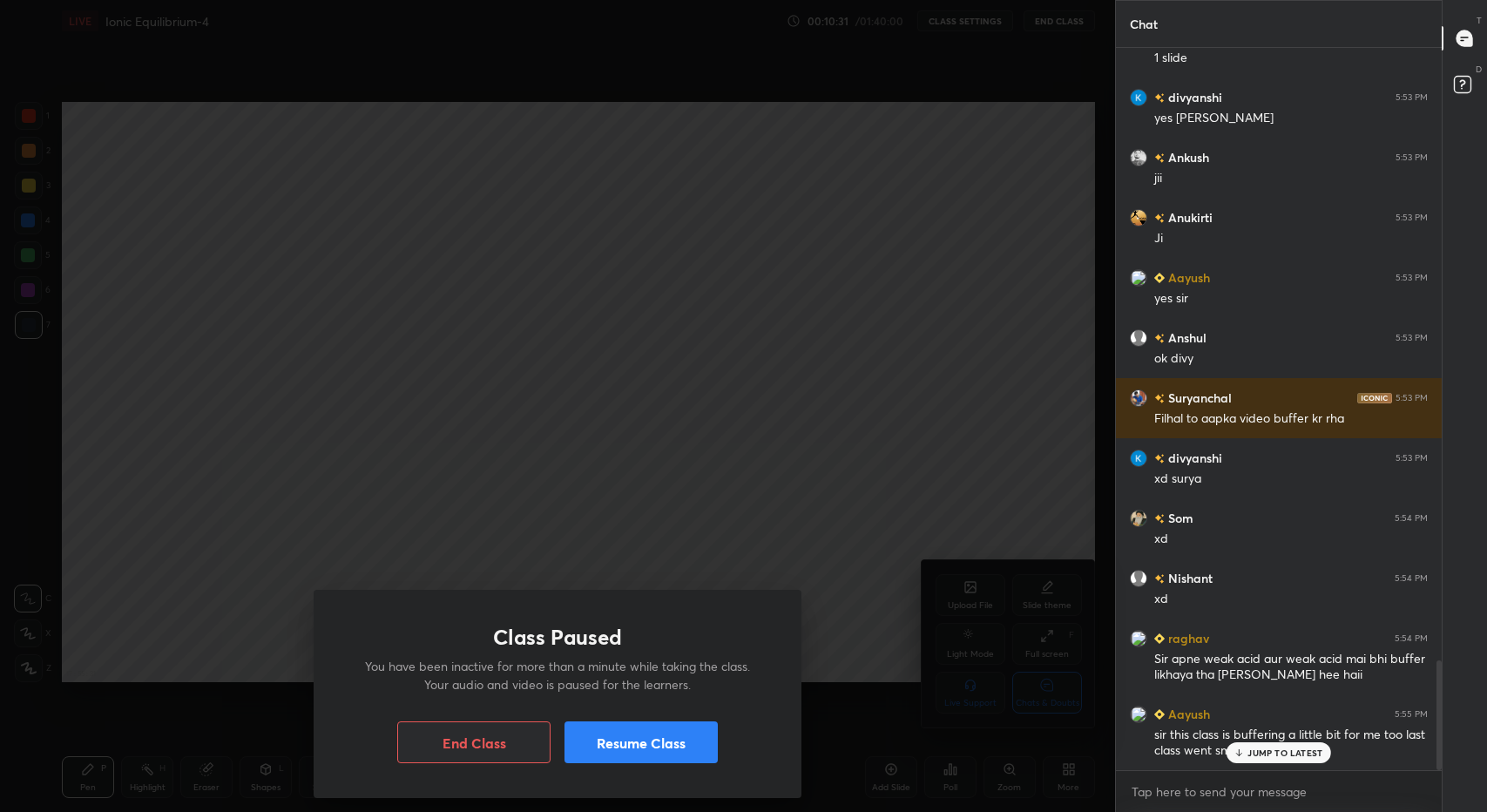
scroll to position [4014, 0]
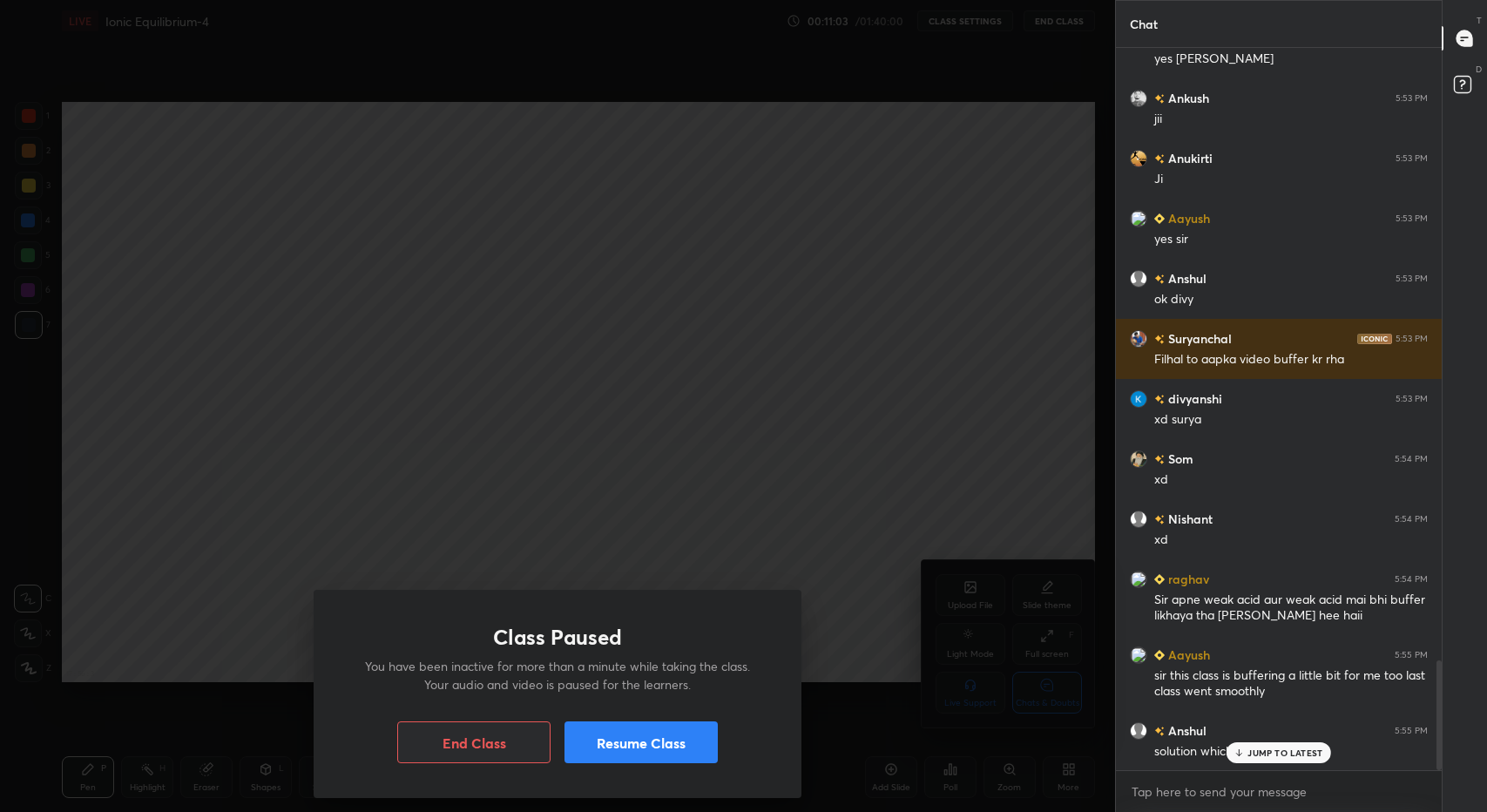
click at [1273, 750] on div at bounding box center [744, 406] width 1487 height 812
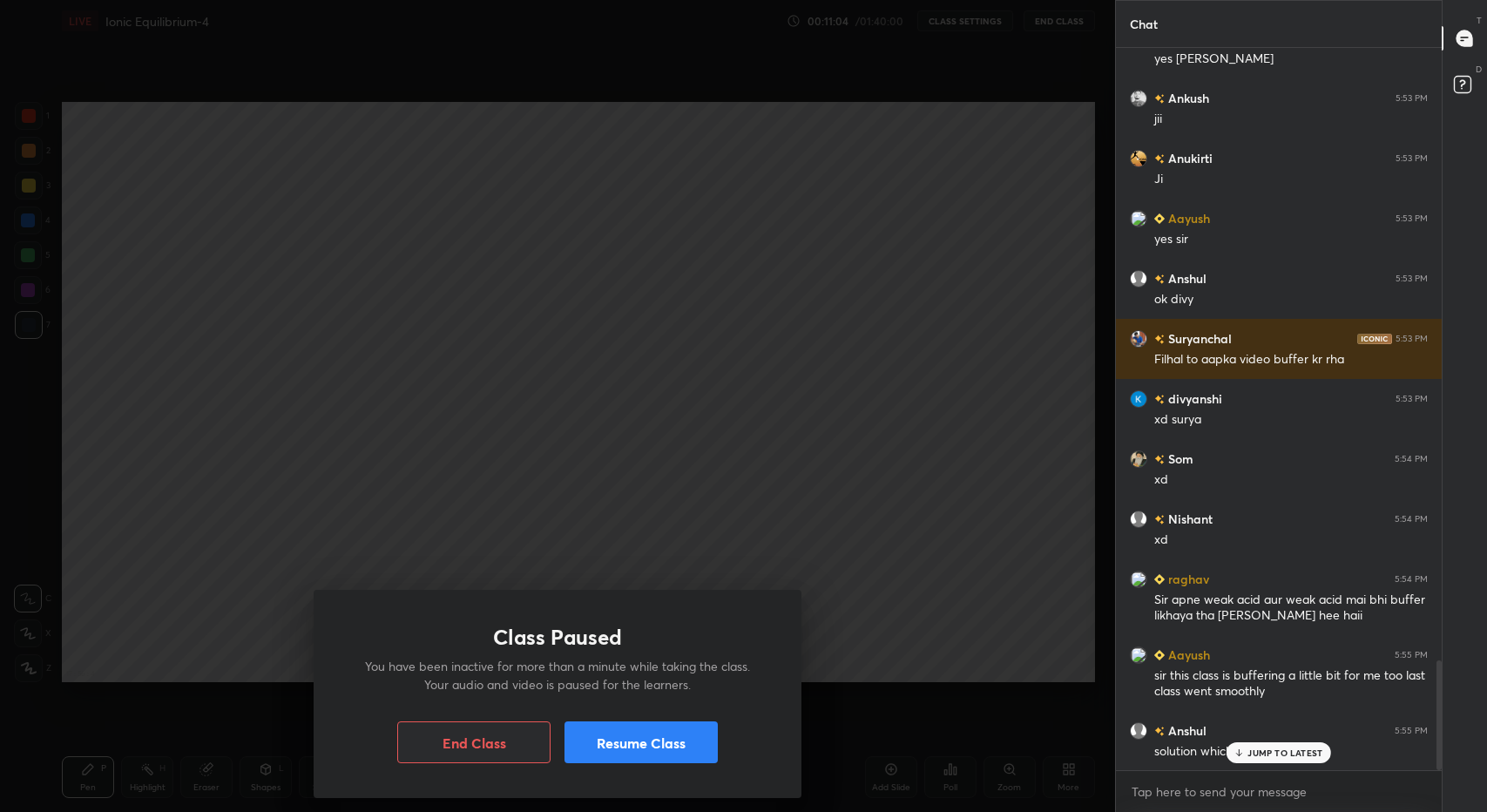
click at [1255, 754] on p "JUMP TO LATEST" at bounding box center [1284, 752] width 74 height 11
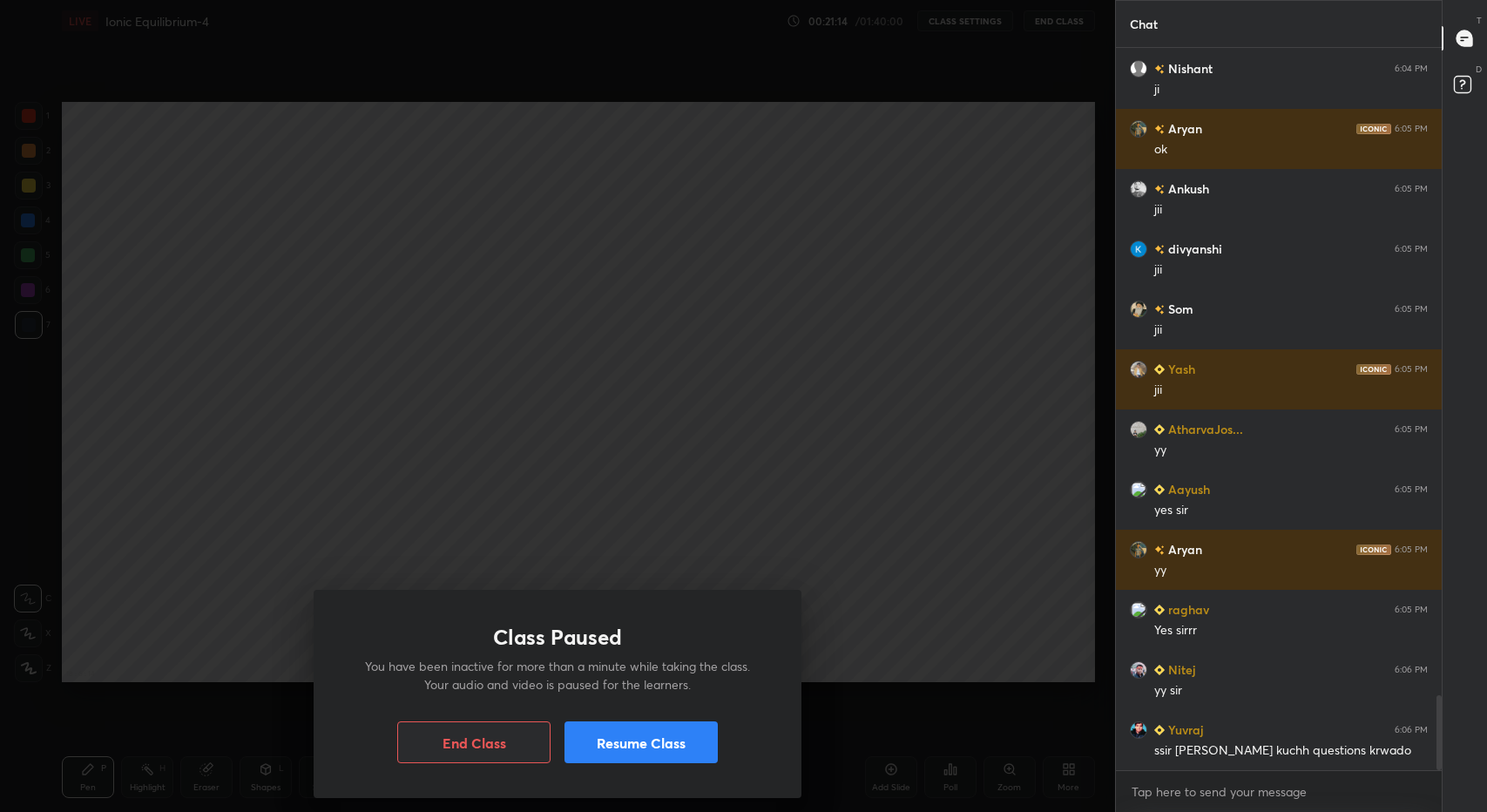
scroll to position [6261, 0]
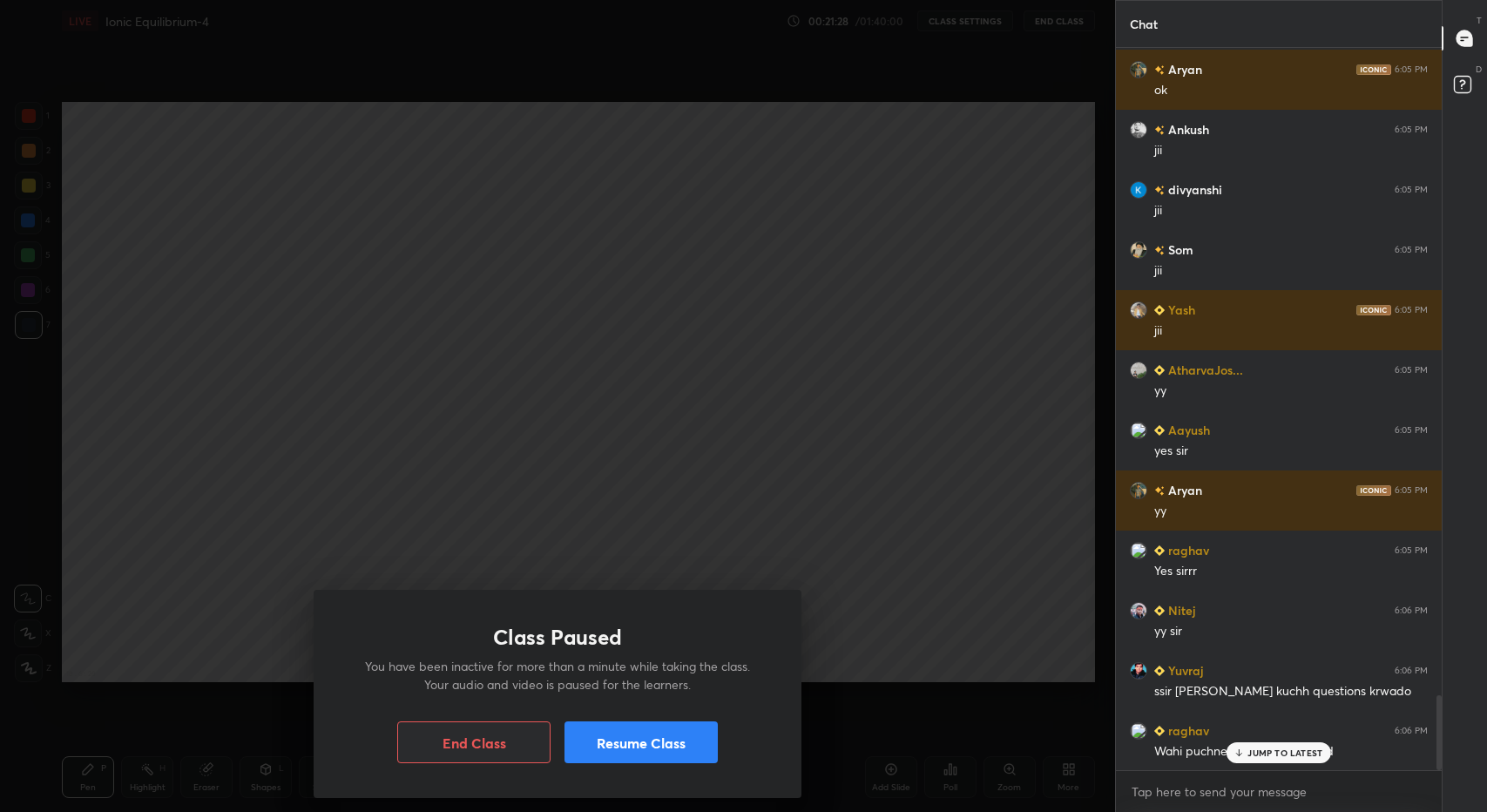
click at [1272, 754] on p "JUMP TO LATEST" at bounding box center [1284, 752] width 74 height 11
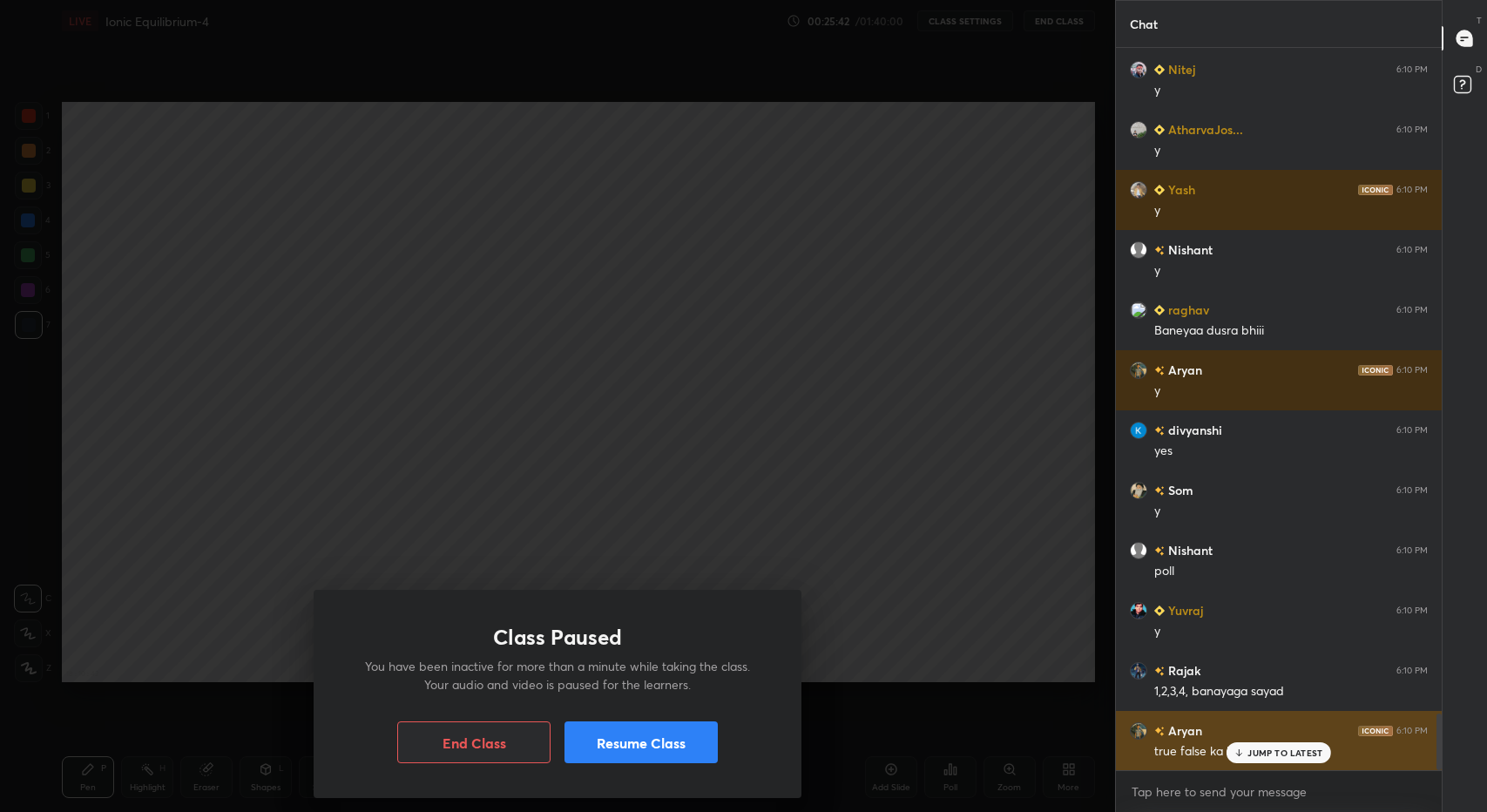
scroll to position [8622, 0]
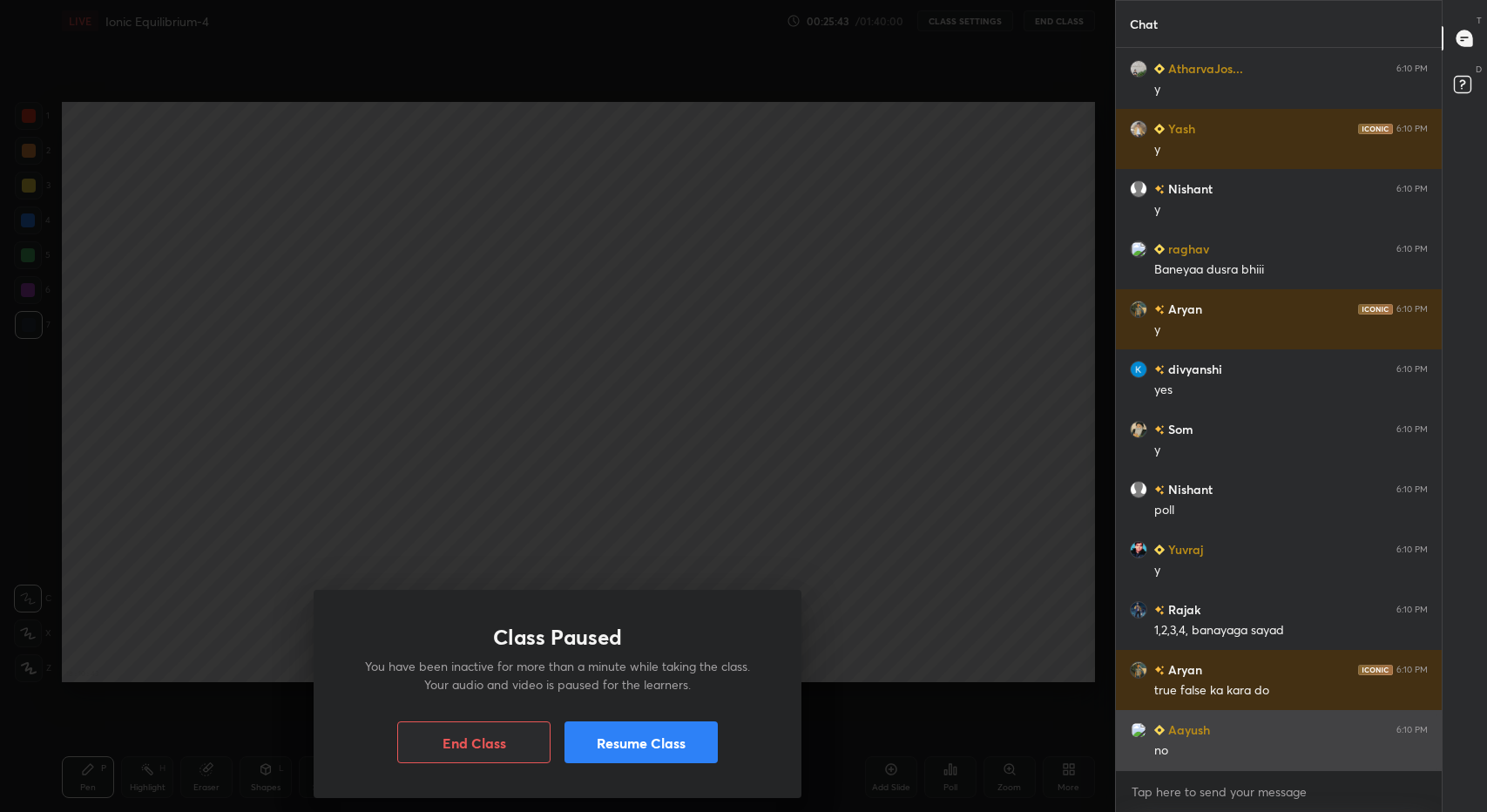
click at [1256, 757] on div "no" at bounding box center [1291, 751] width 274 height 17
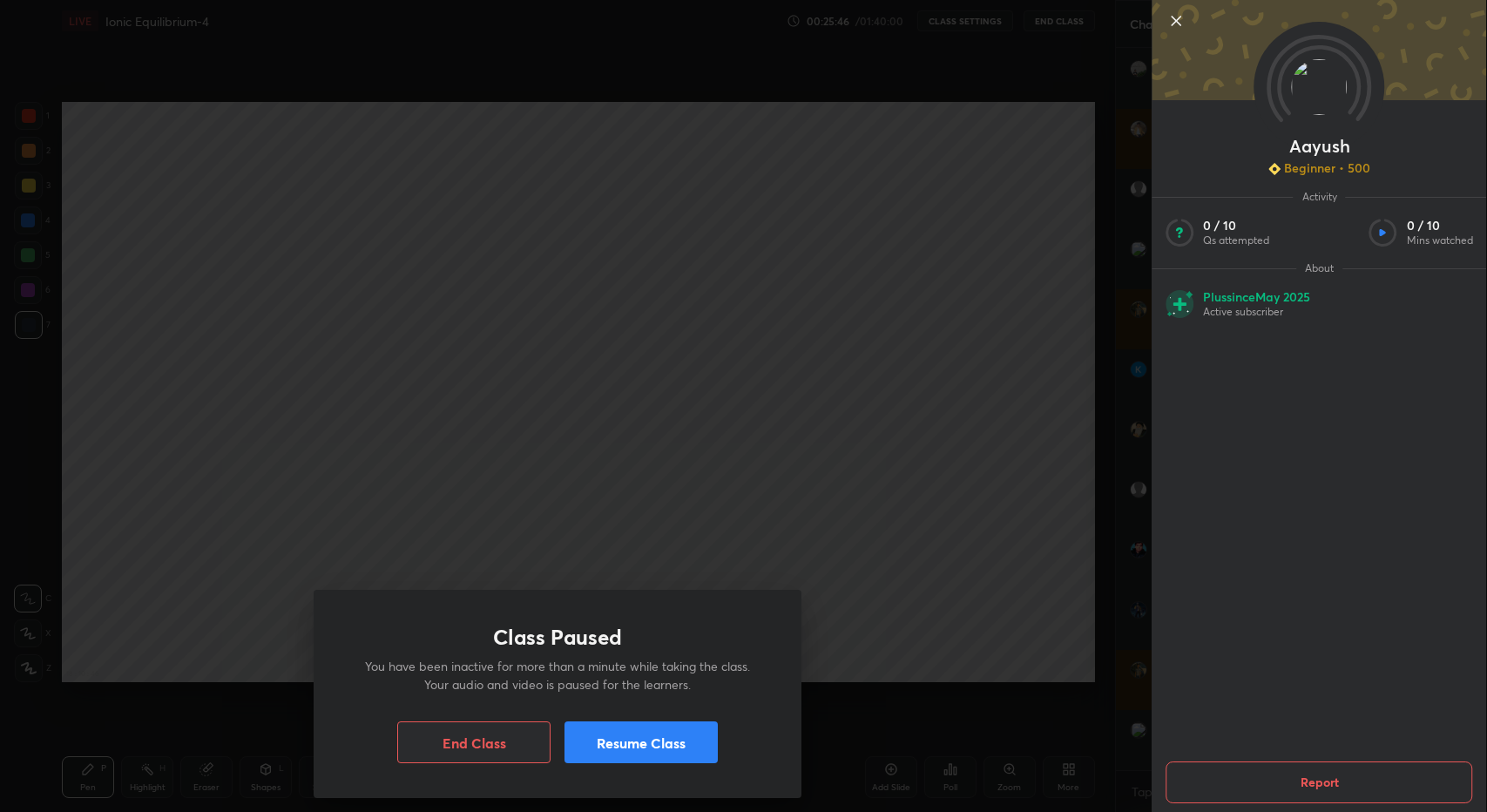
click at [660, 743] on button "Resume Class" at bounding box center [641, 741] width 154 height 42
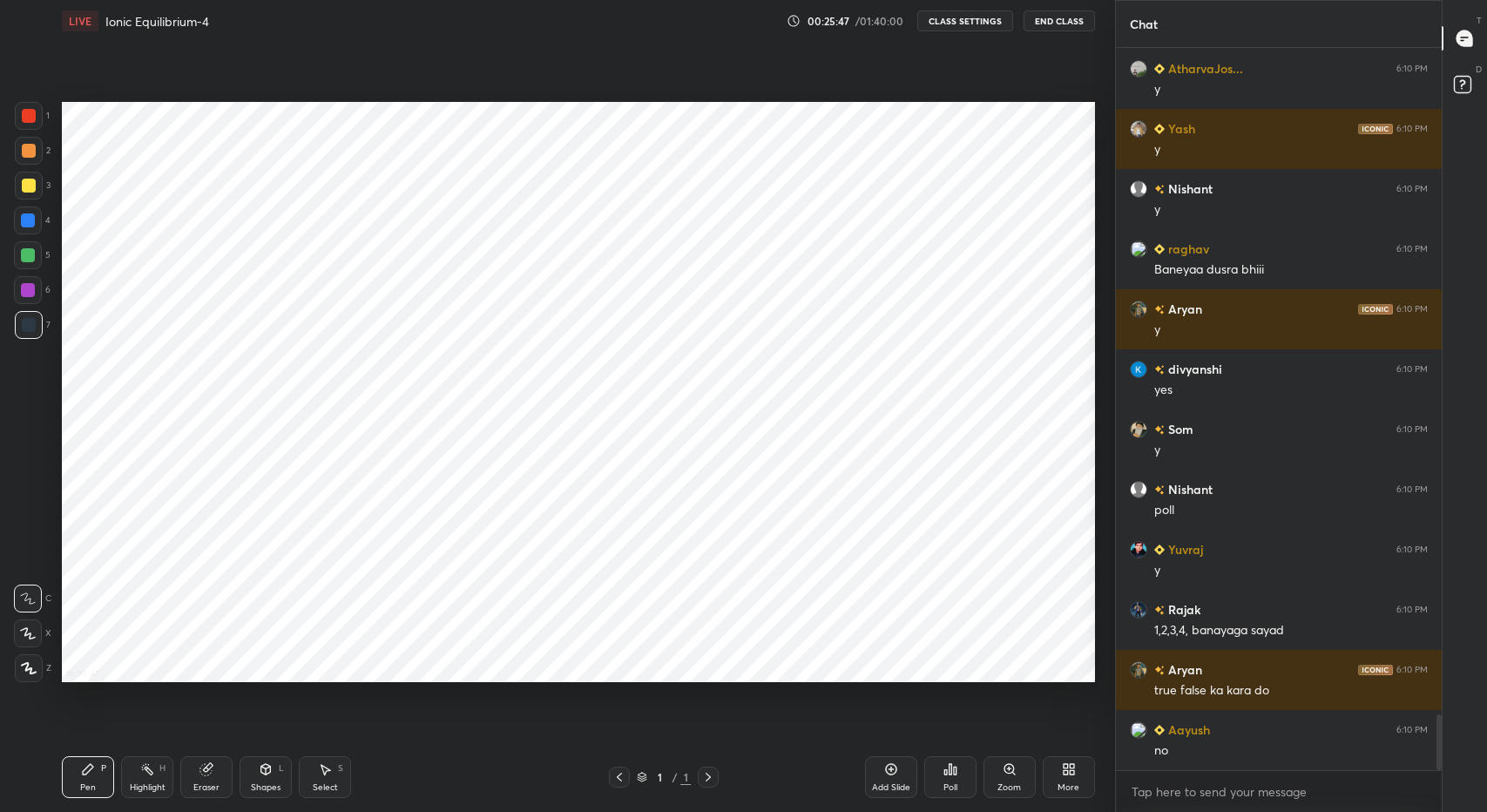
scroll to position [8681, 0]
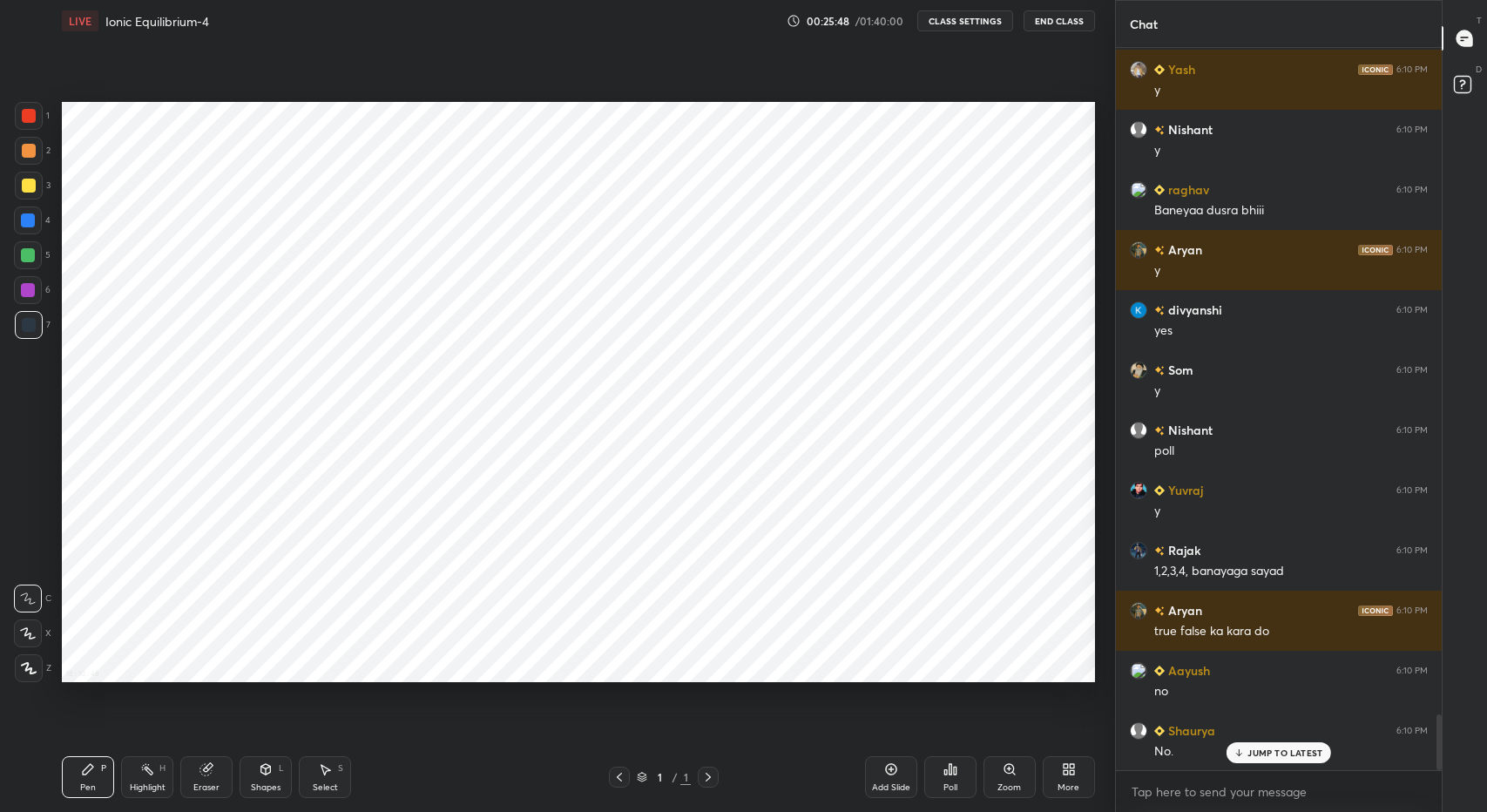
click at [948, 783] on div "Poll" at bounding box center [950, 787] width 14 height 9
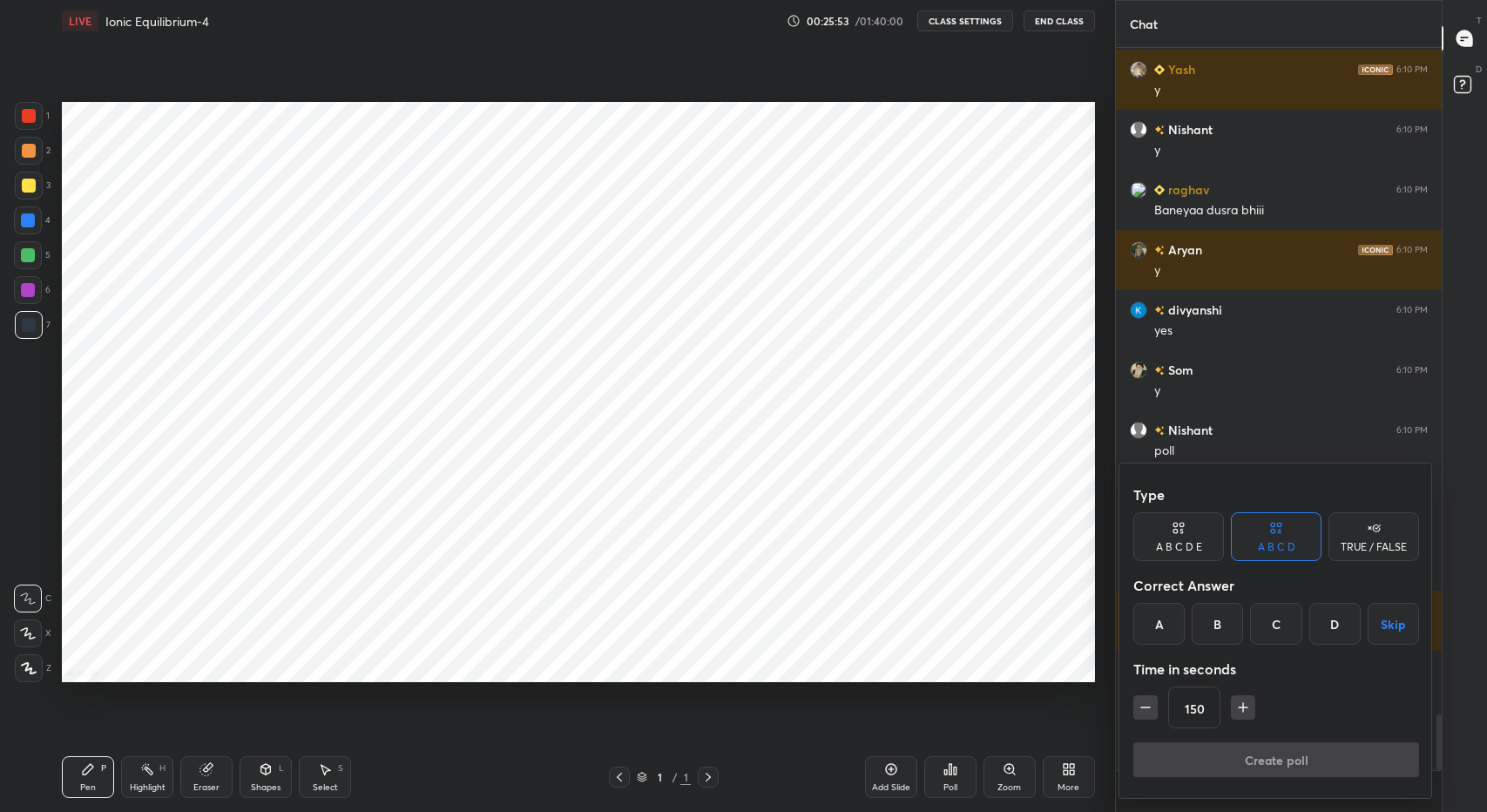
click at [939, 770] on div at bounding box center [744, 406] width 1487 height 812
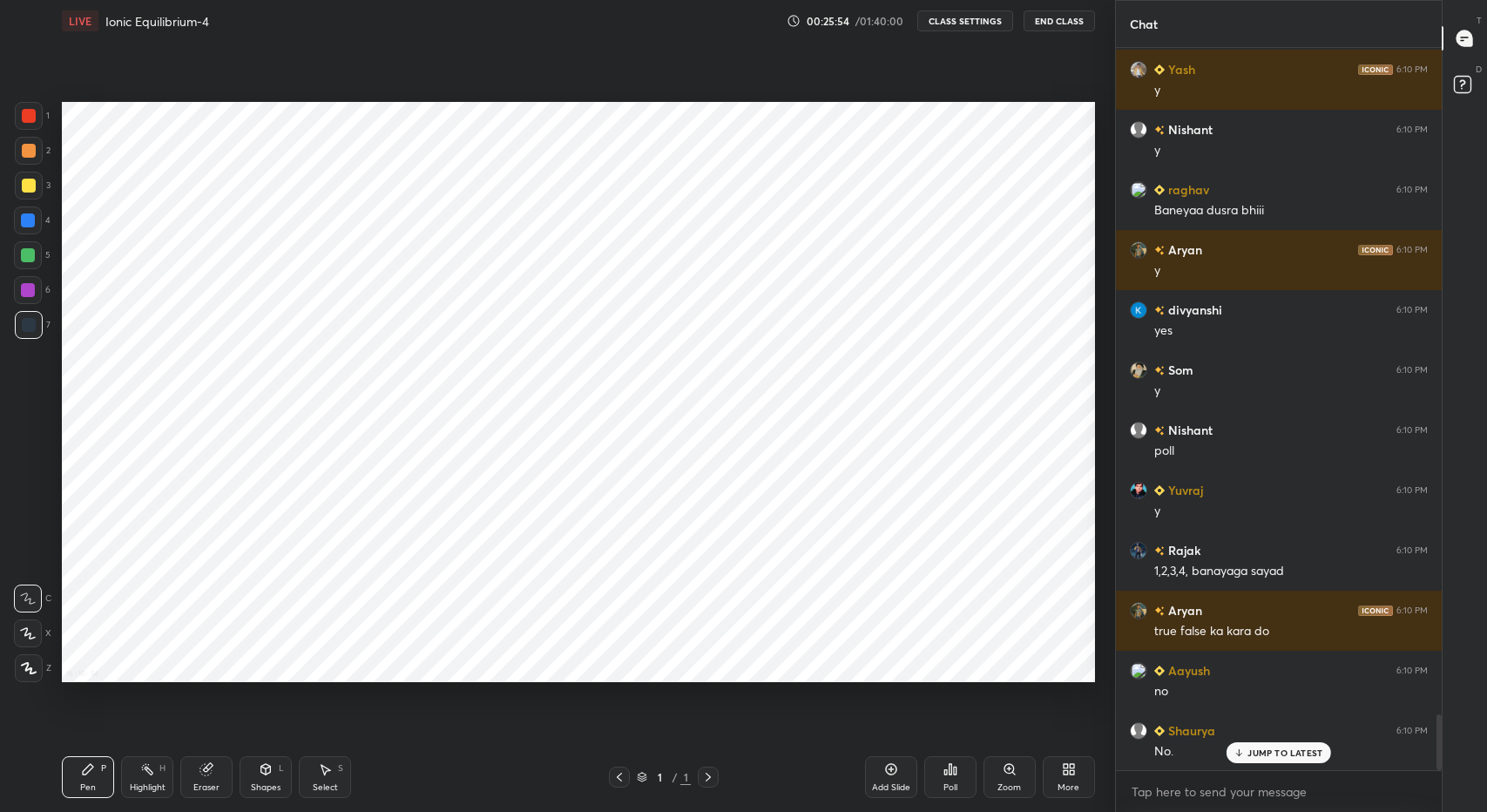
click at [944, 764] on icon at bounding box center [950, 768] width 14 height 14
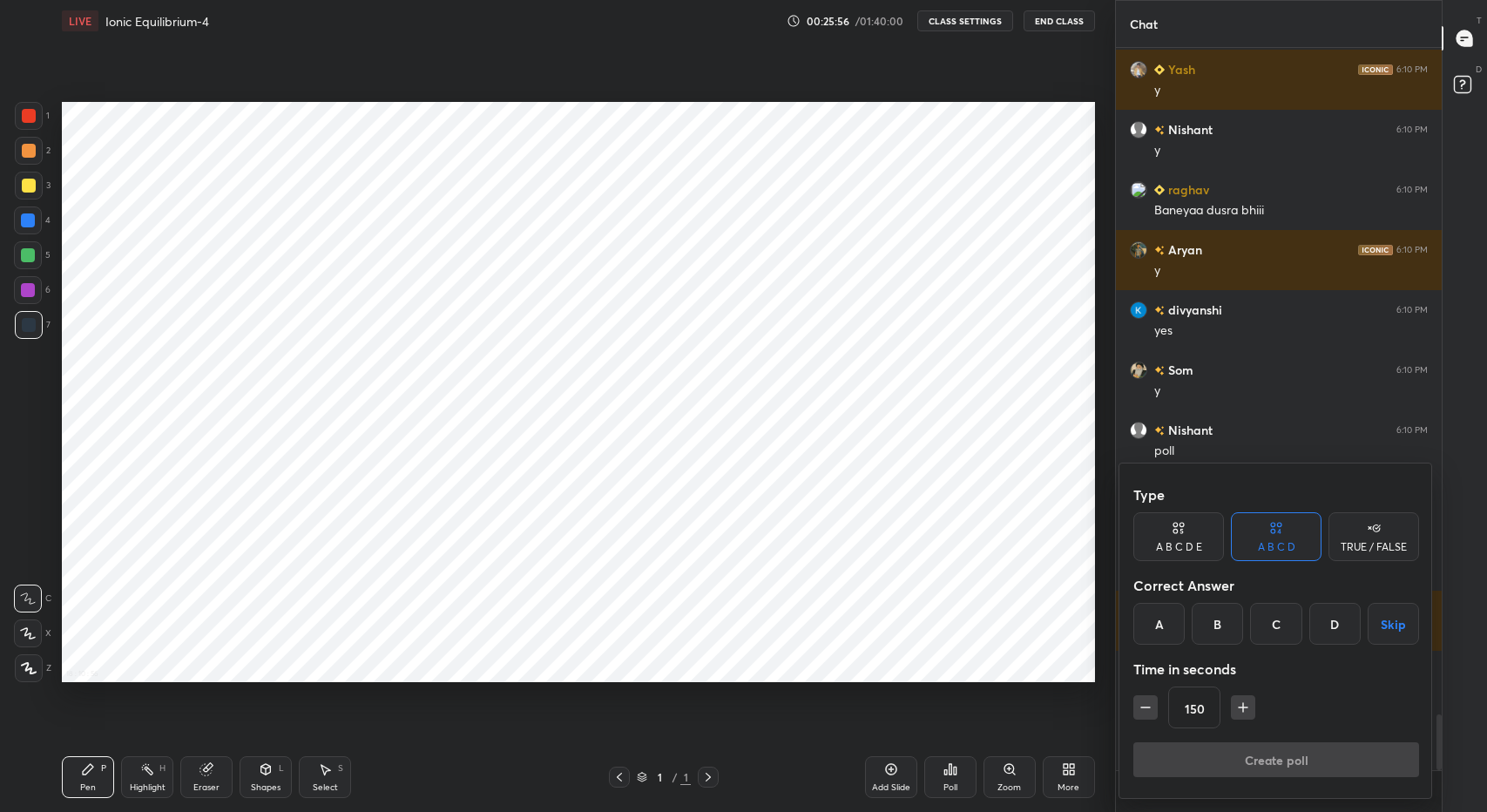
click at [1377, 542] on div "TRUE / FALSE" at bounding box center [1374, 546] width 66 height 11
click at [1141, 715] on icon "button" at bounding box center [1146, 708] width 17 height 17
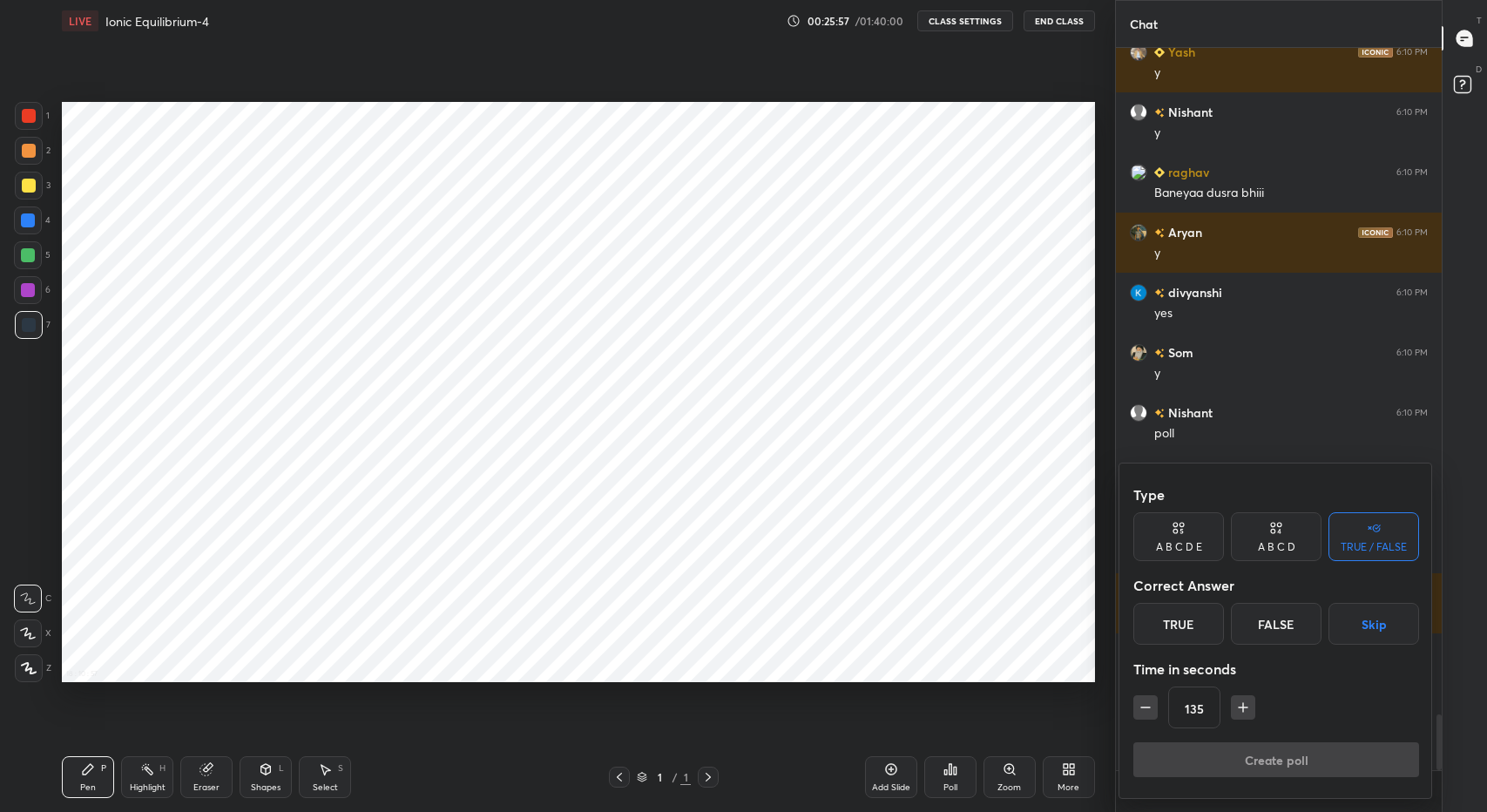
click at [1141, 715] on icon "button" at bounding box center [1146, 708] width 17 height 17
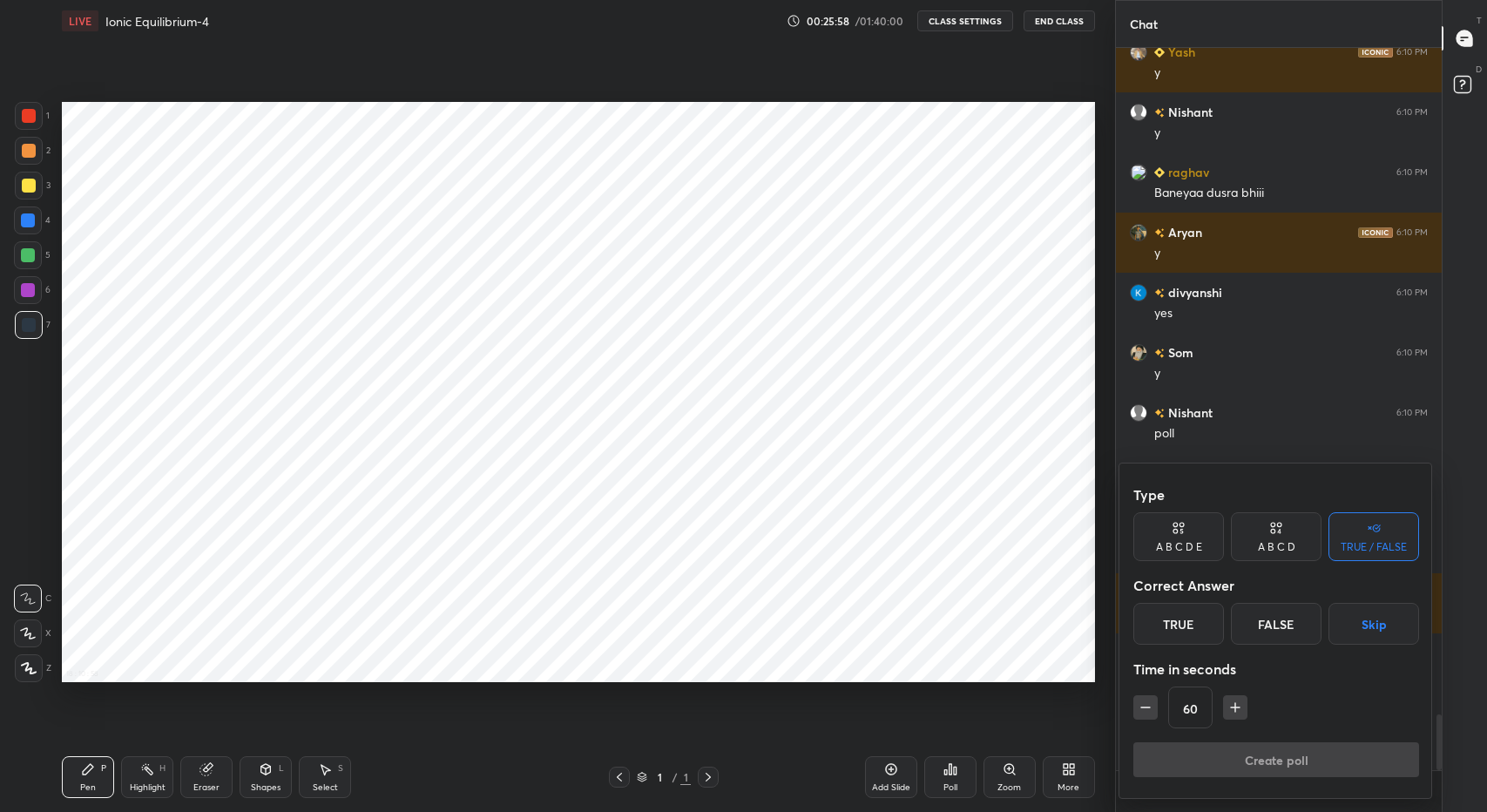
click at [1141, 715] on icon "button" at bounding box center [1146, 708] width 17 height 17
type input "15"
click at [1178, 617] on div "True" at bounding box center [1179, 624] width 91 height 42
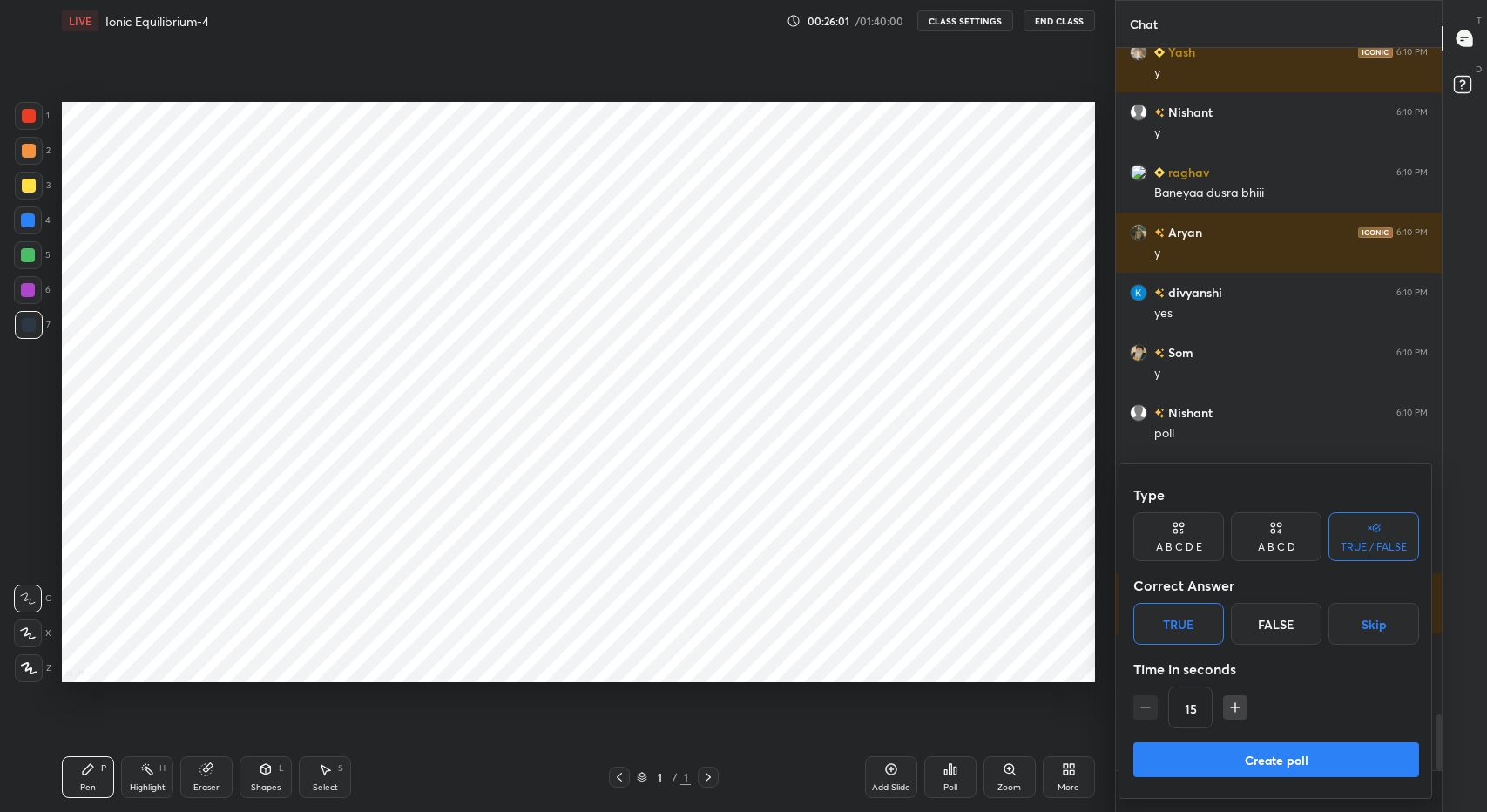
click at [1230, 754] on button "Create poll" at bounding box center [1276, 760] width 286 height 35
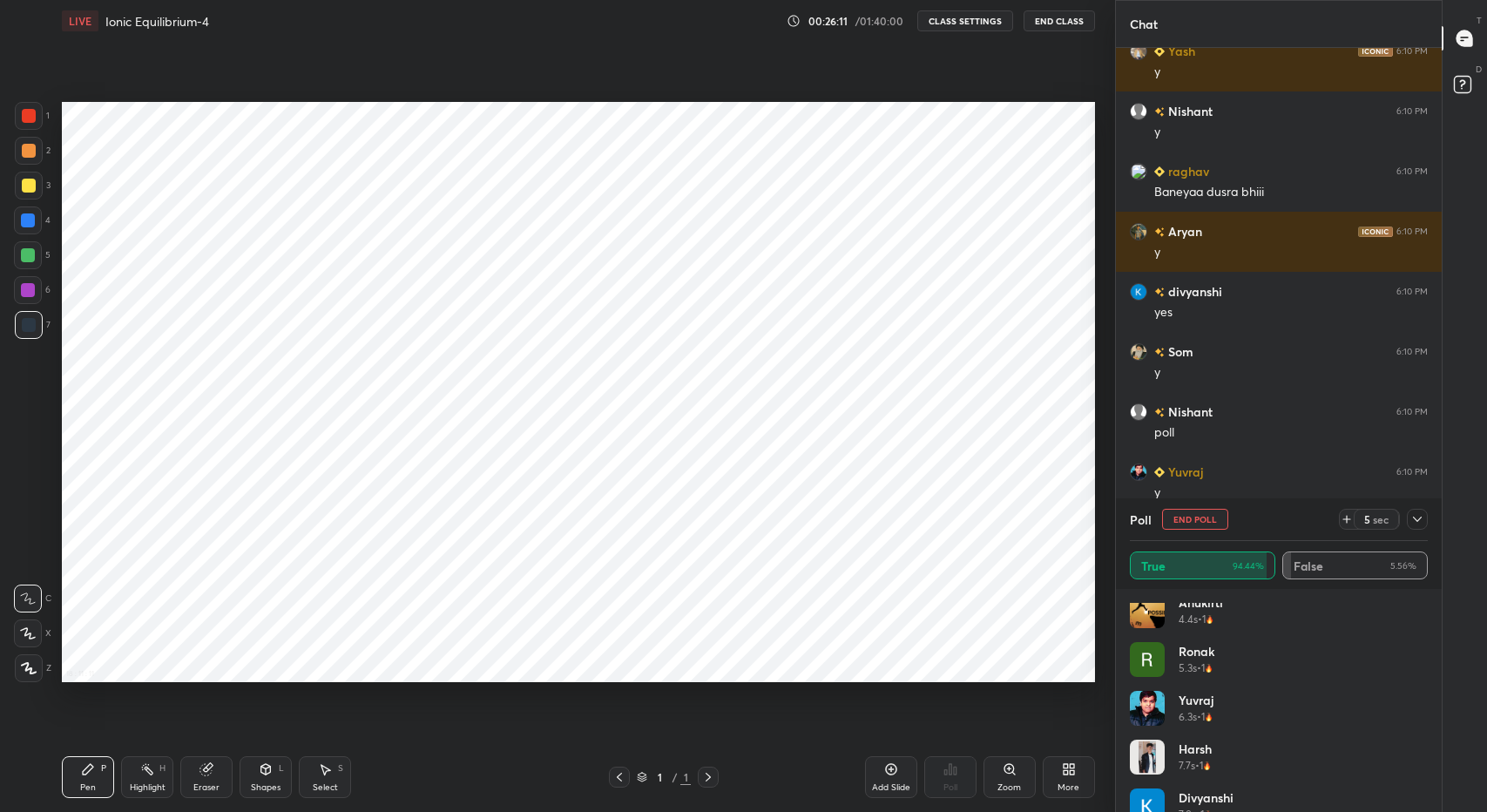
scroll to position [718, 0]
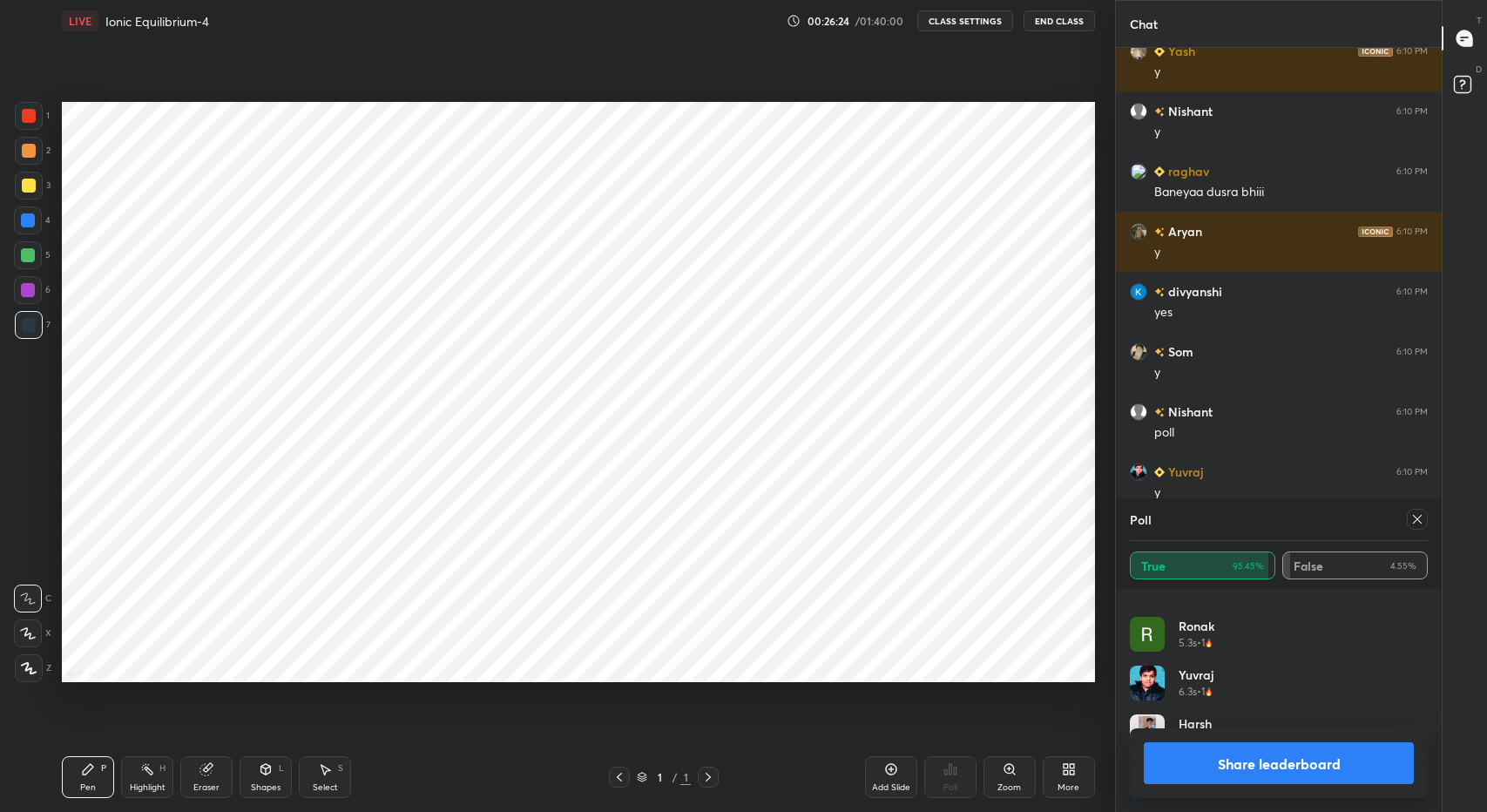
click at [1216, 768] on button "Share leaderboard" at bounding box center [1278, 763] width 270 height 42
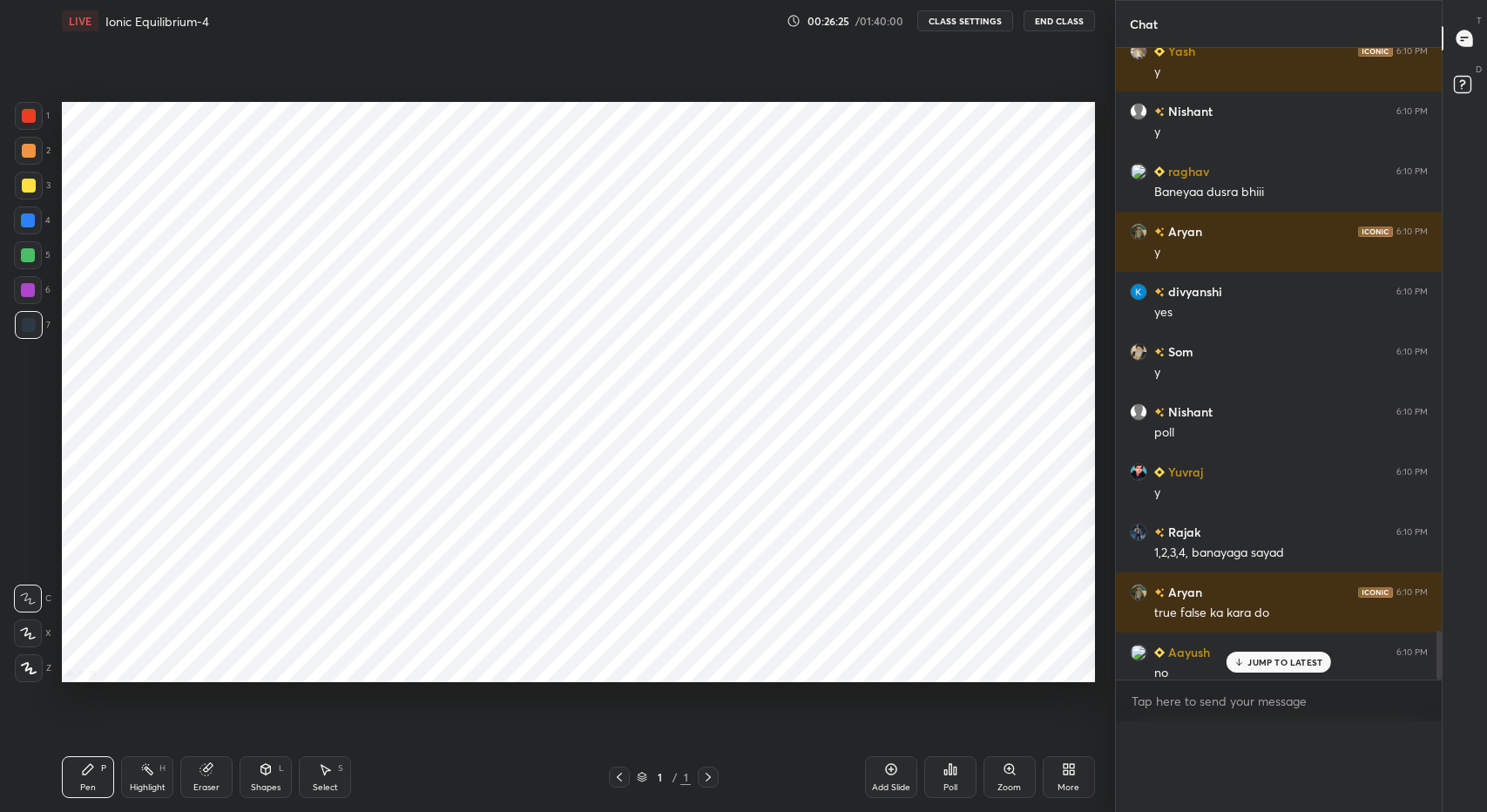
scroll to position [0, 0]
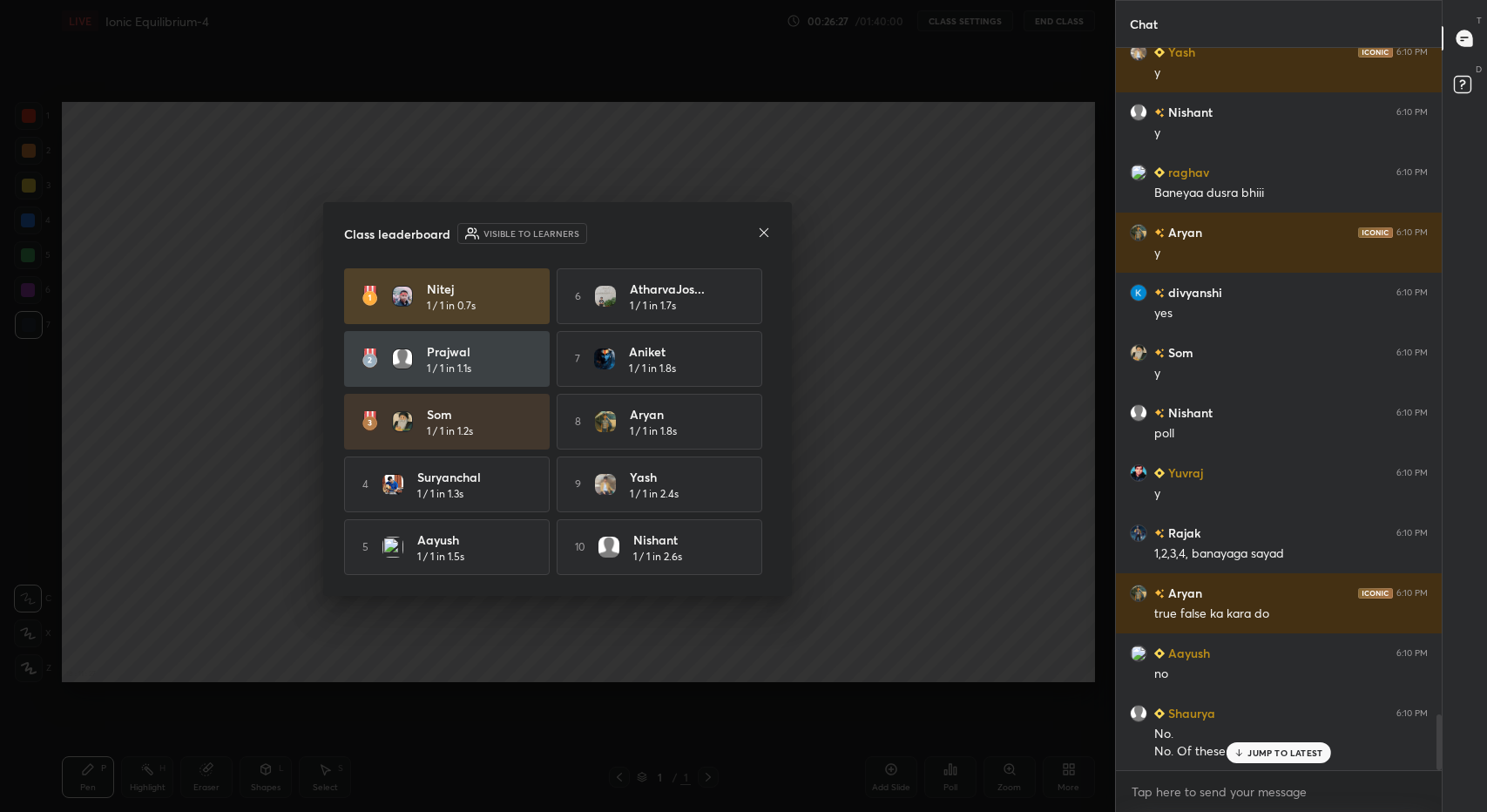
click at [763, 229] on icon at bounding box center [764, 231] width 9 height 9
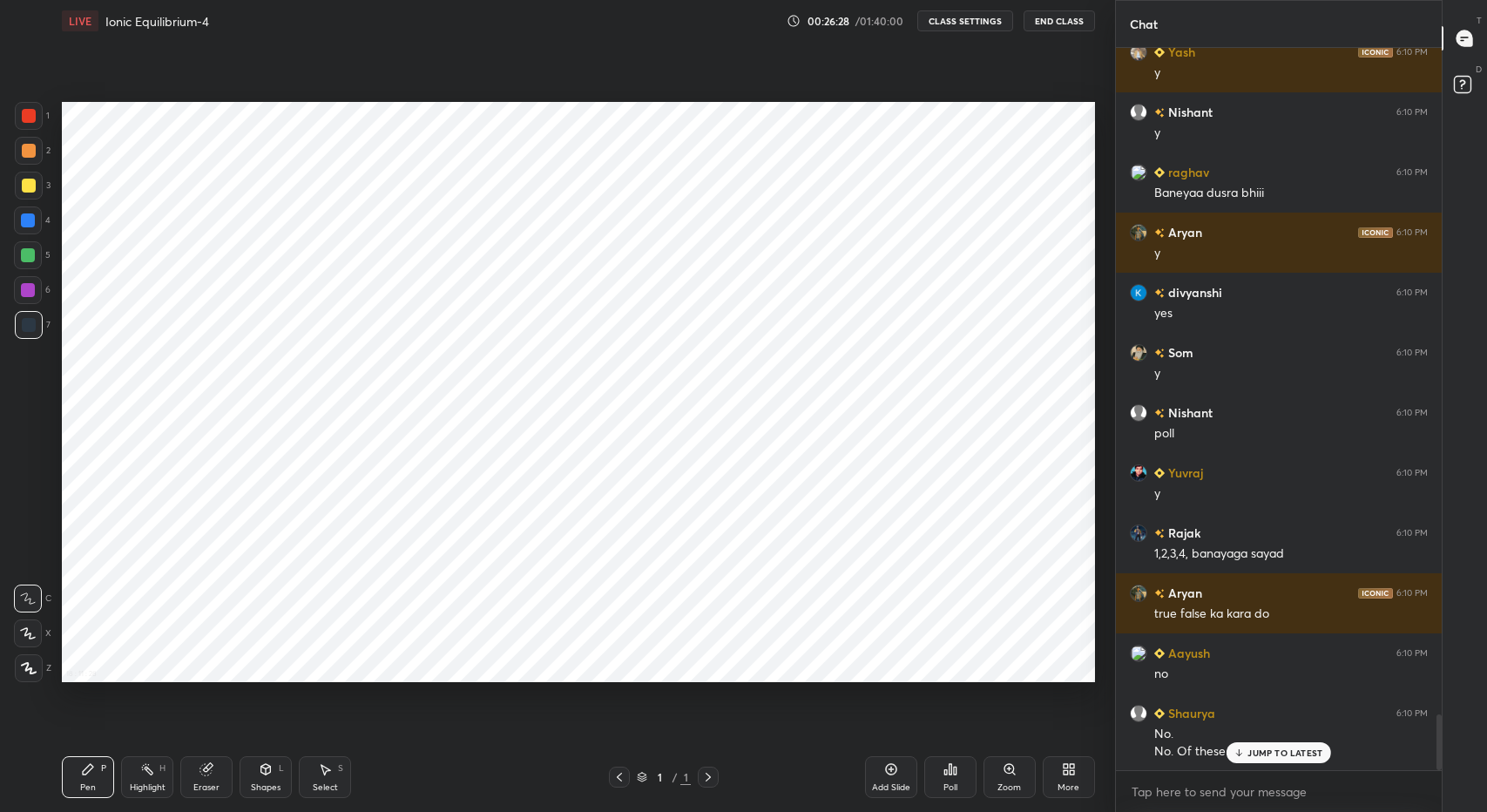
click at [948, 783] on div "Poll" at bounding box center [950, 787] width 14 height 9
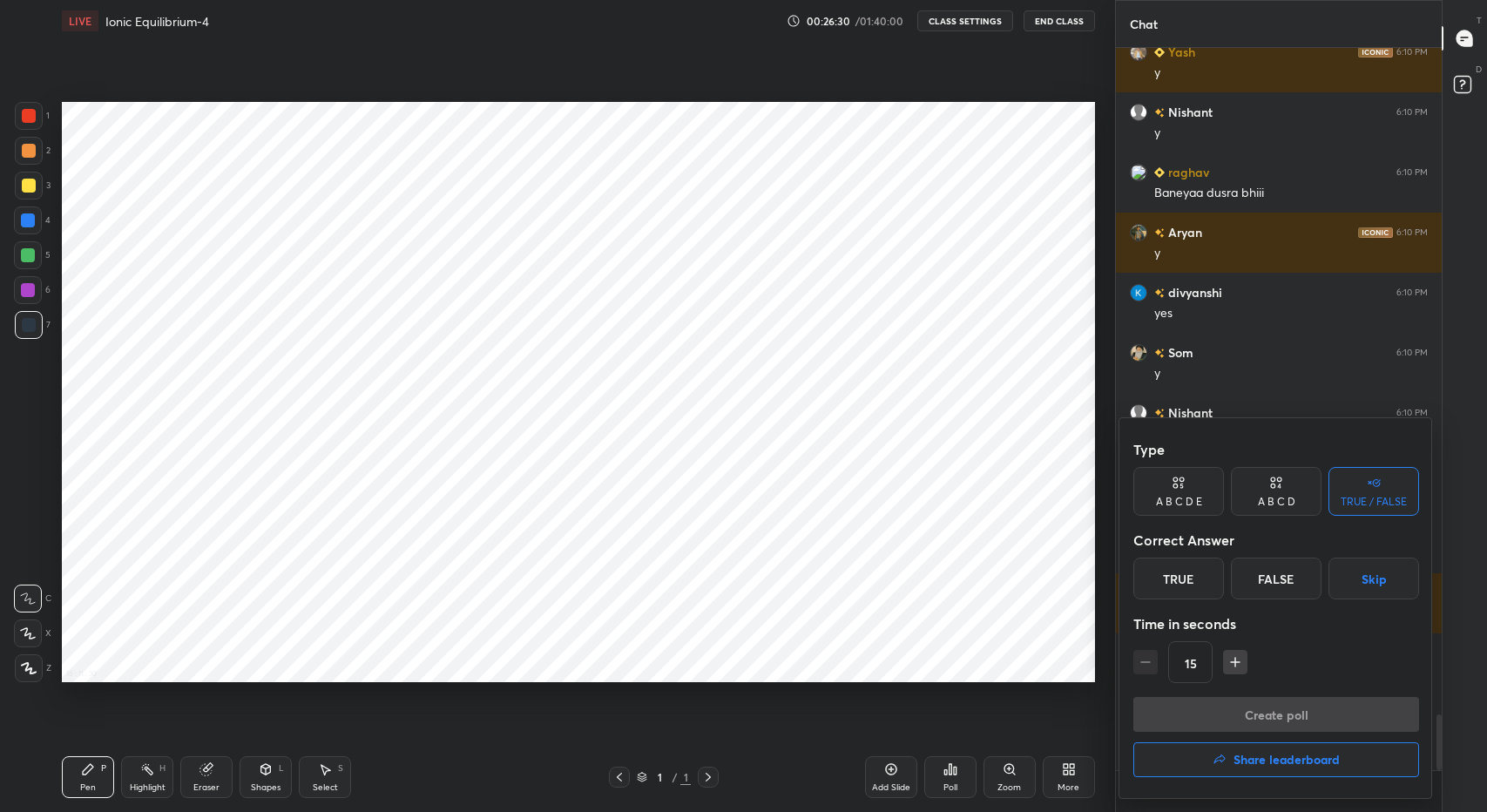
click at [1344, 492] on div "TRUE / FALSE" at bounding box center [1374, 491] width 91 height 48
click at [1190, 585] on div "True" at bounding box center [1179, 578] width 91 height 42
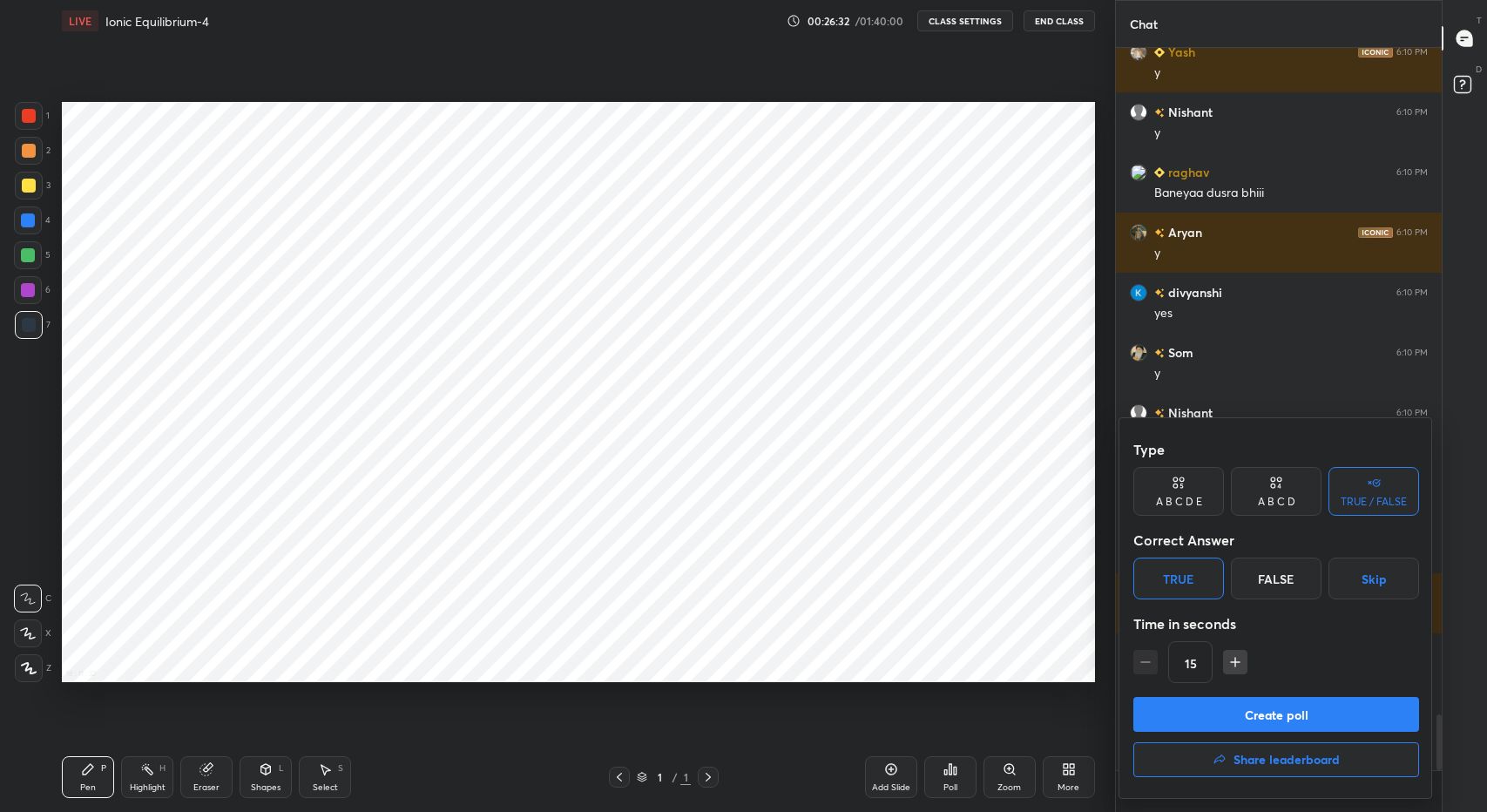
click at [1252, 724] on button "Create poll" at bounding box center [1276, 714] width 286 height 35
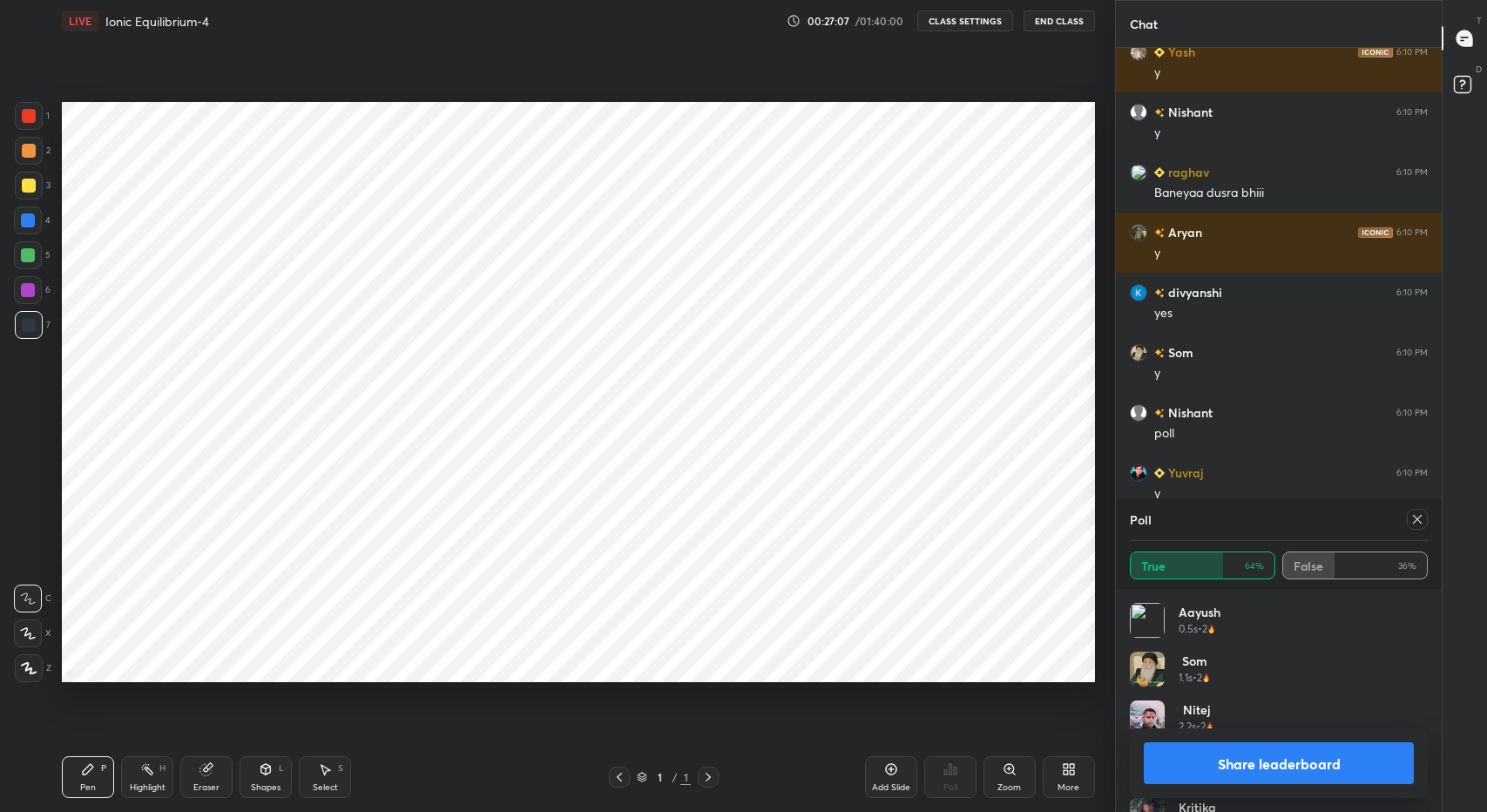
click at [1418, 516] on icon at bounding box center [1417, 519] width 14 height 14
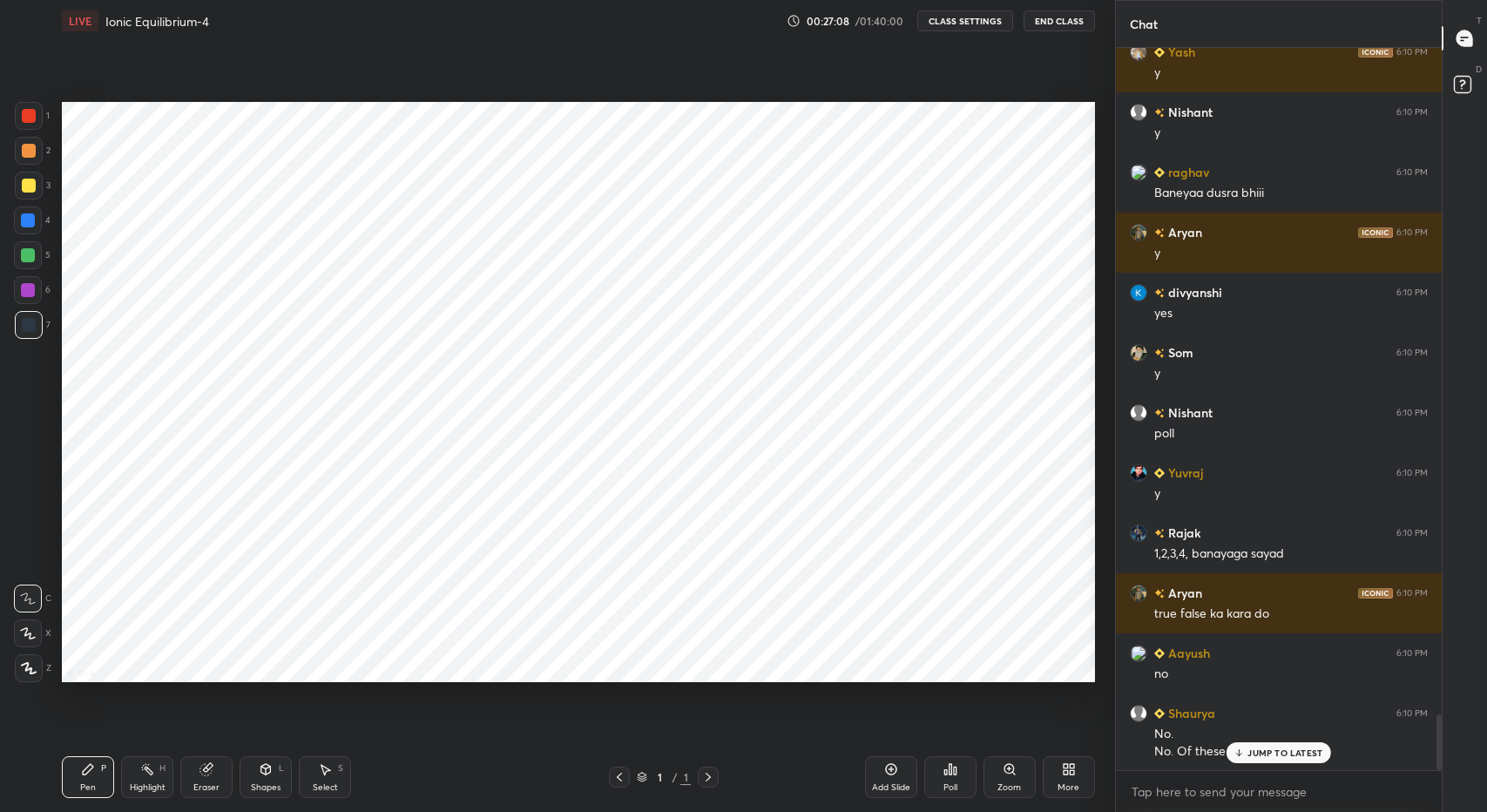
click at [955, 789] on div "Poll" at bounding box center [950, 787] width 14 height 9
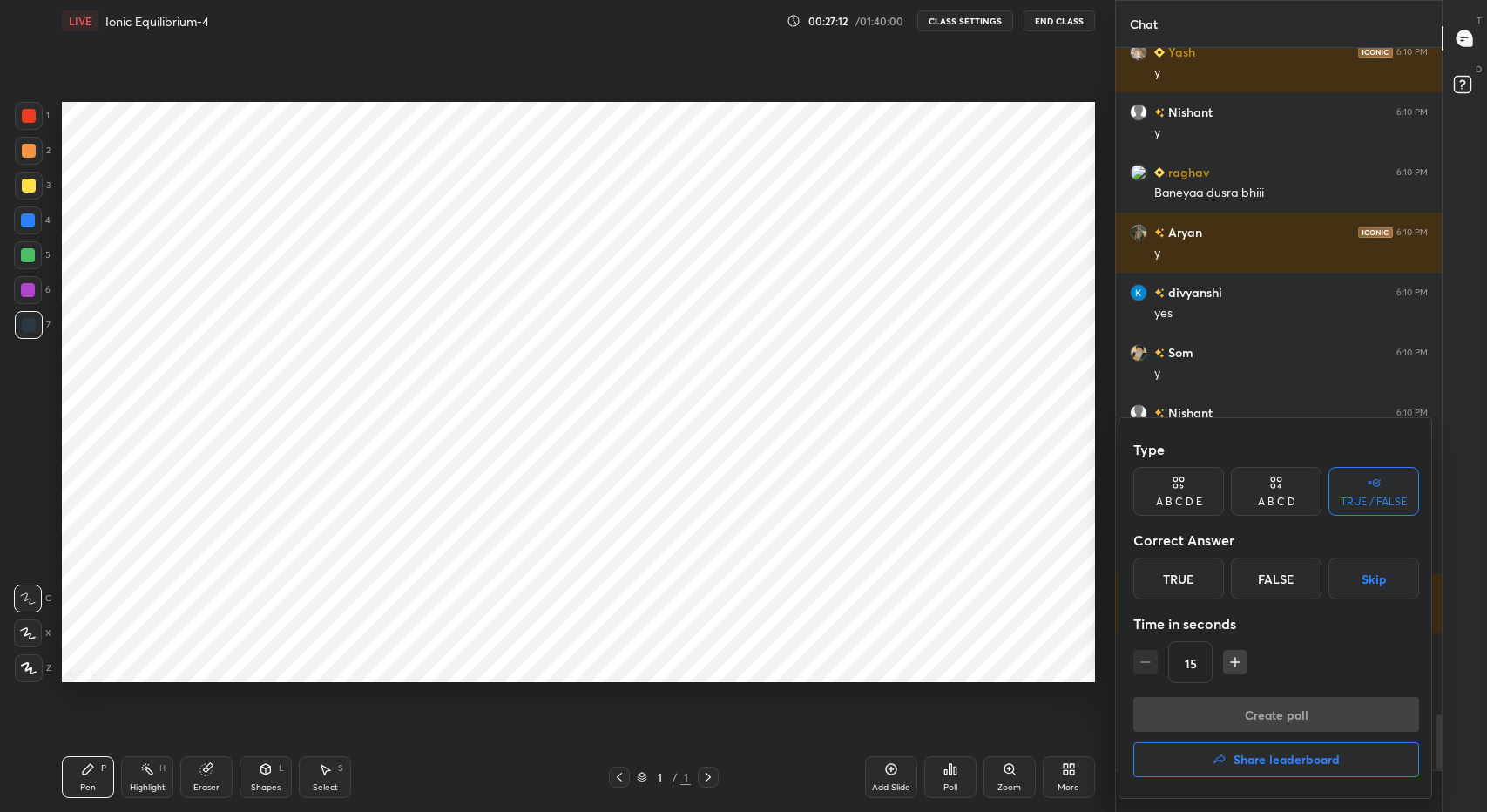
click at [1188, 577] on div "True" at bounding box center [1179, 578] width 91 height 42
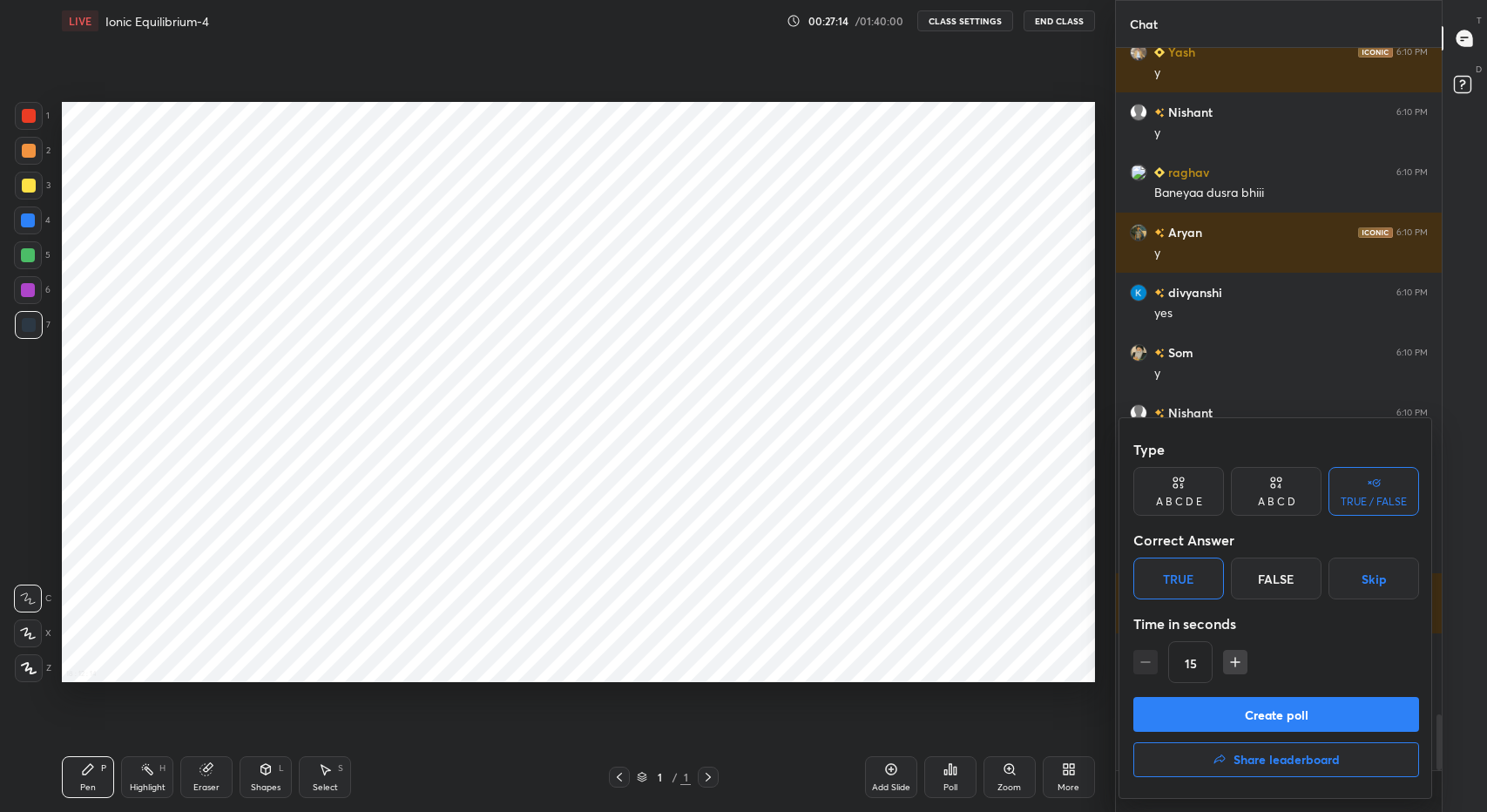
click at [1259, 710] on button "Create poll" at bounding box center [1276, 714] width 286 height 35
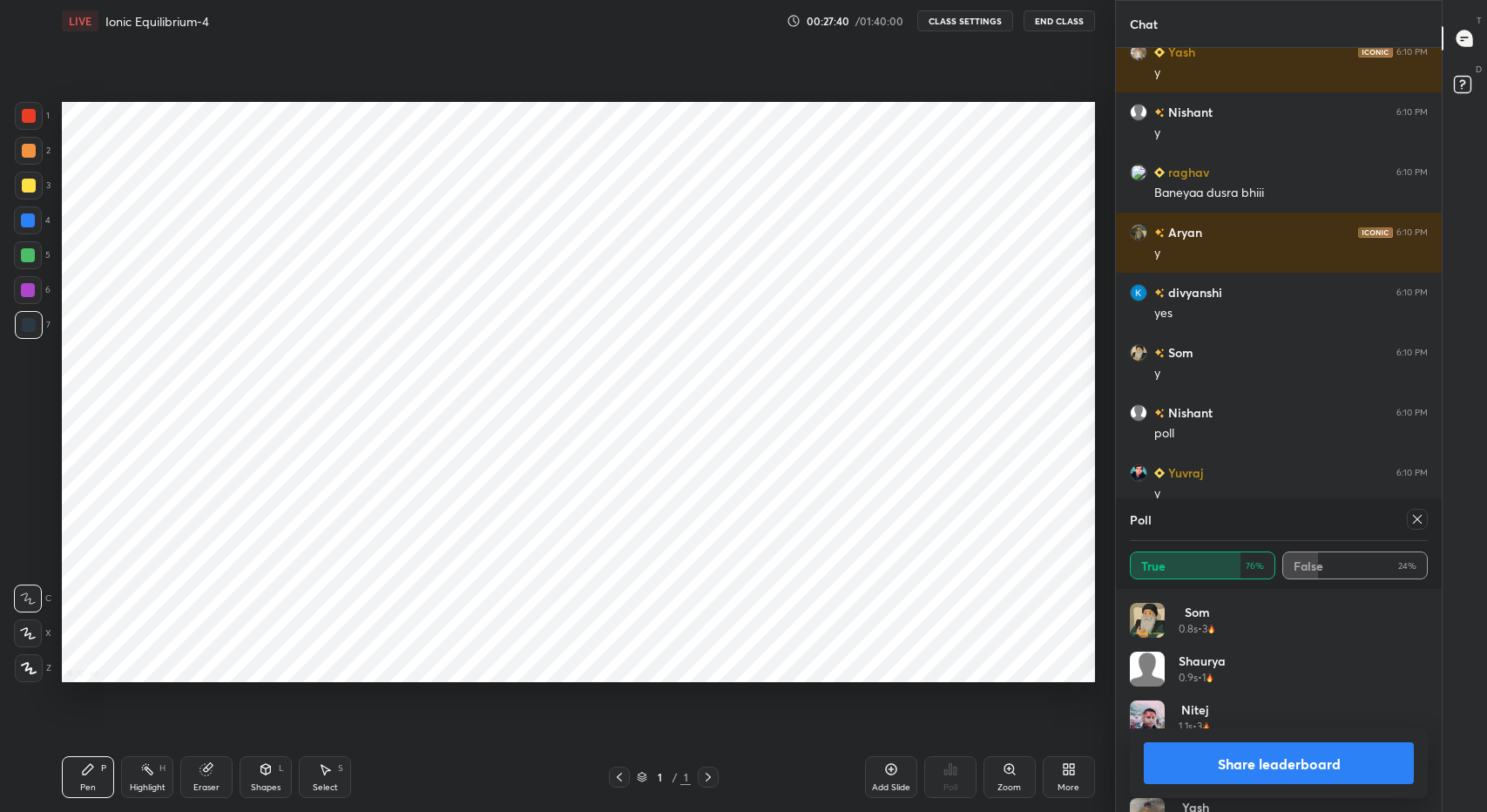
click at [1413, 516] on icon at bounding box center [1417, 519] width 14 height 14
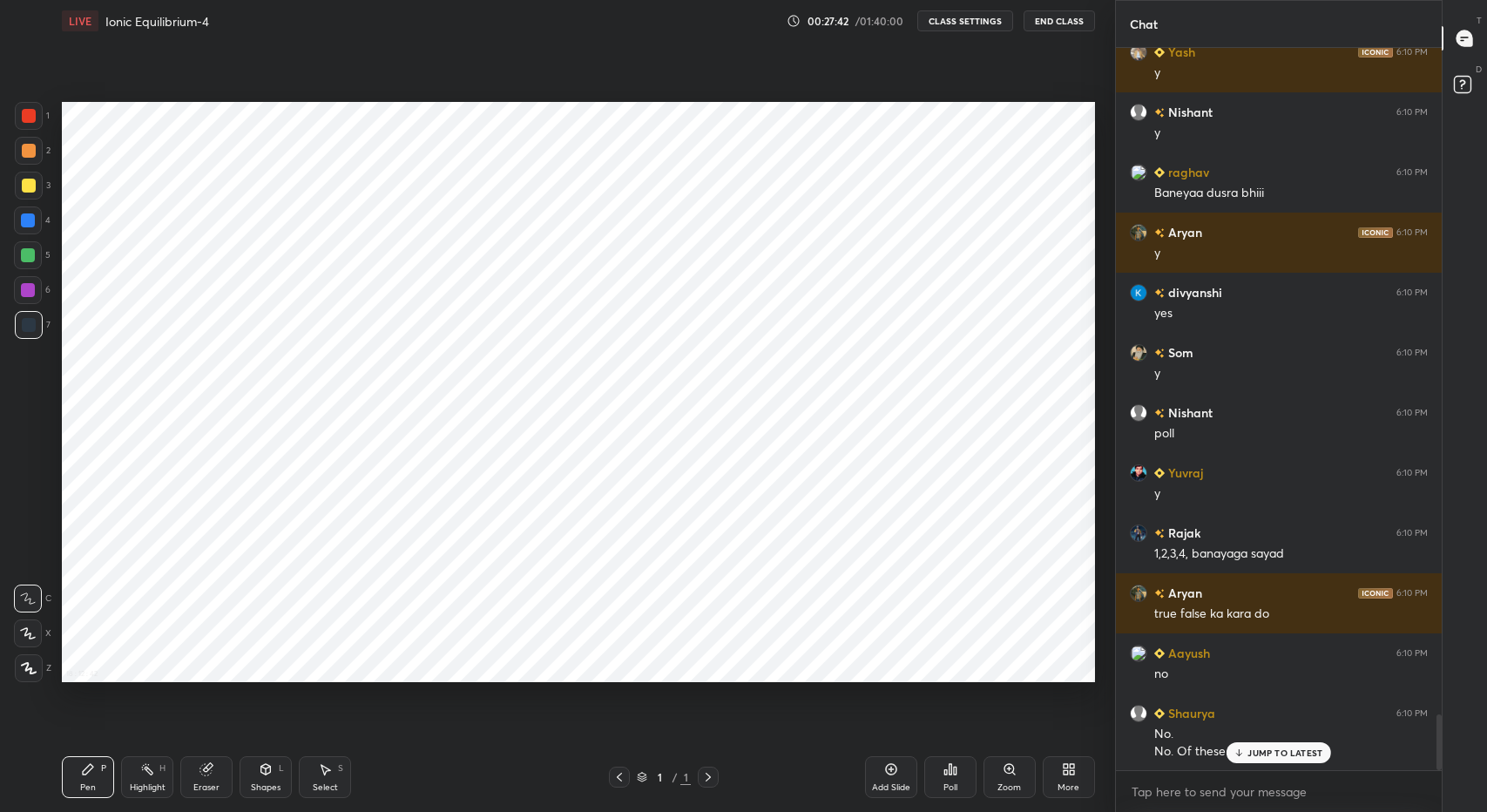
click at [1275, 747] on p "JUMP TO LATEST" at bounding box center [1284, 752] width 74 height 11
click at [941, 786] on div "Poll" at bounding box center [950, 776] width 52 height 42
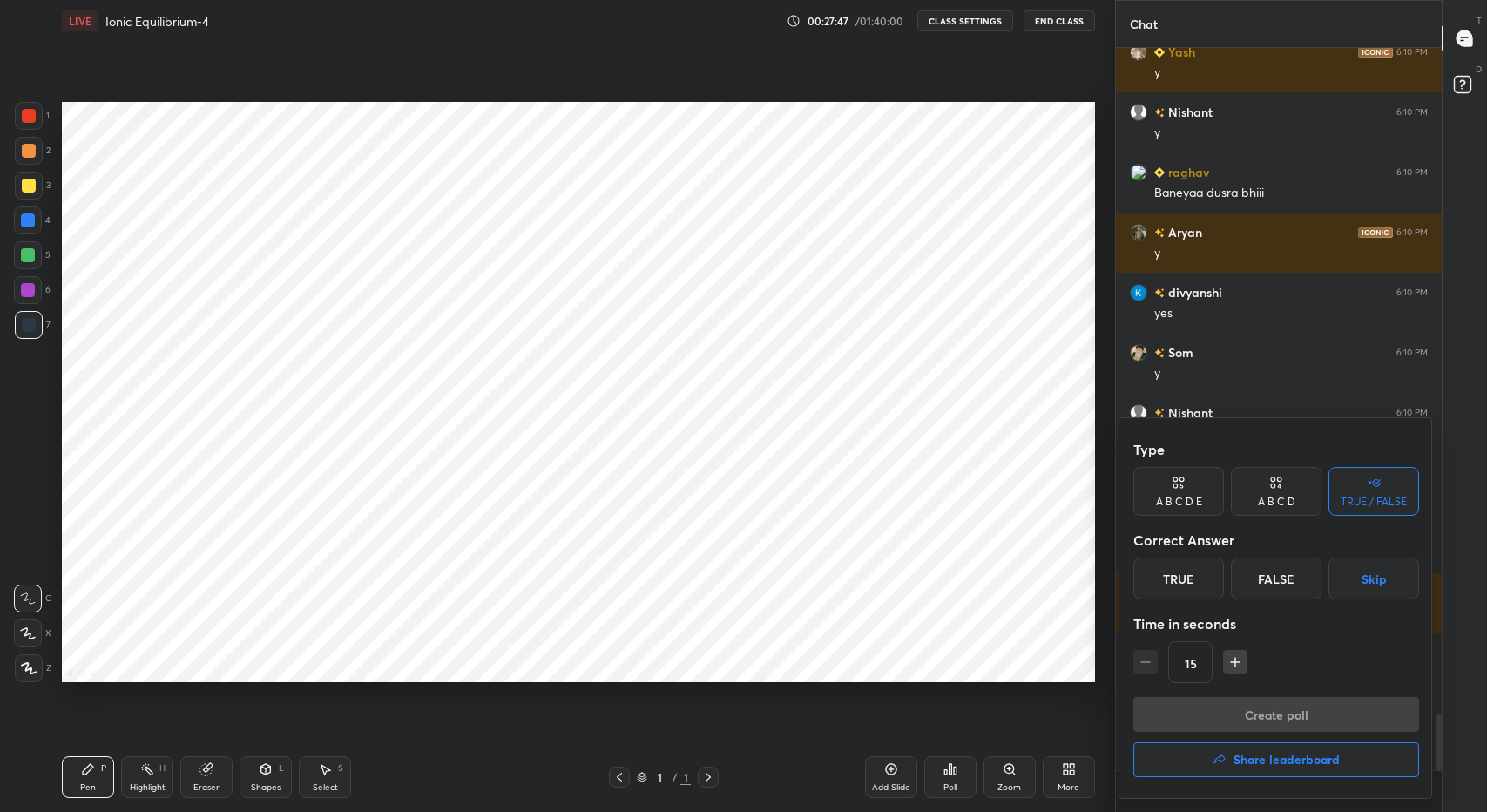
click at [1281, 583] on div "False" at bounding box center [1276, 578] width 91 height 42
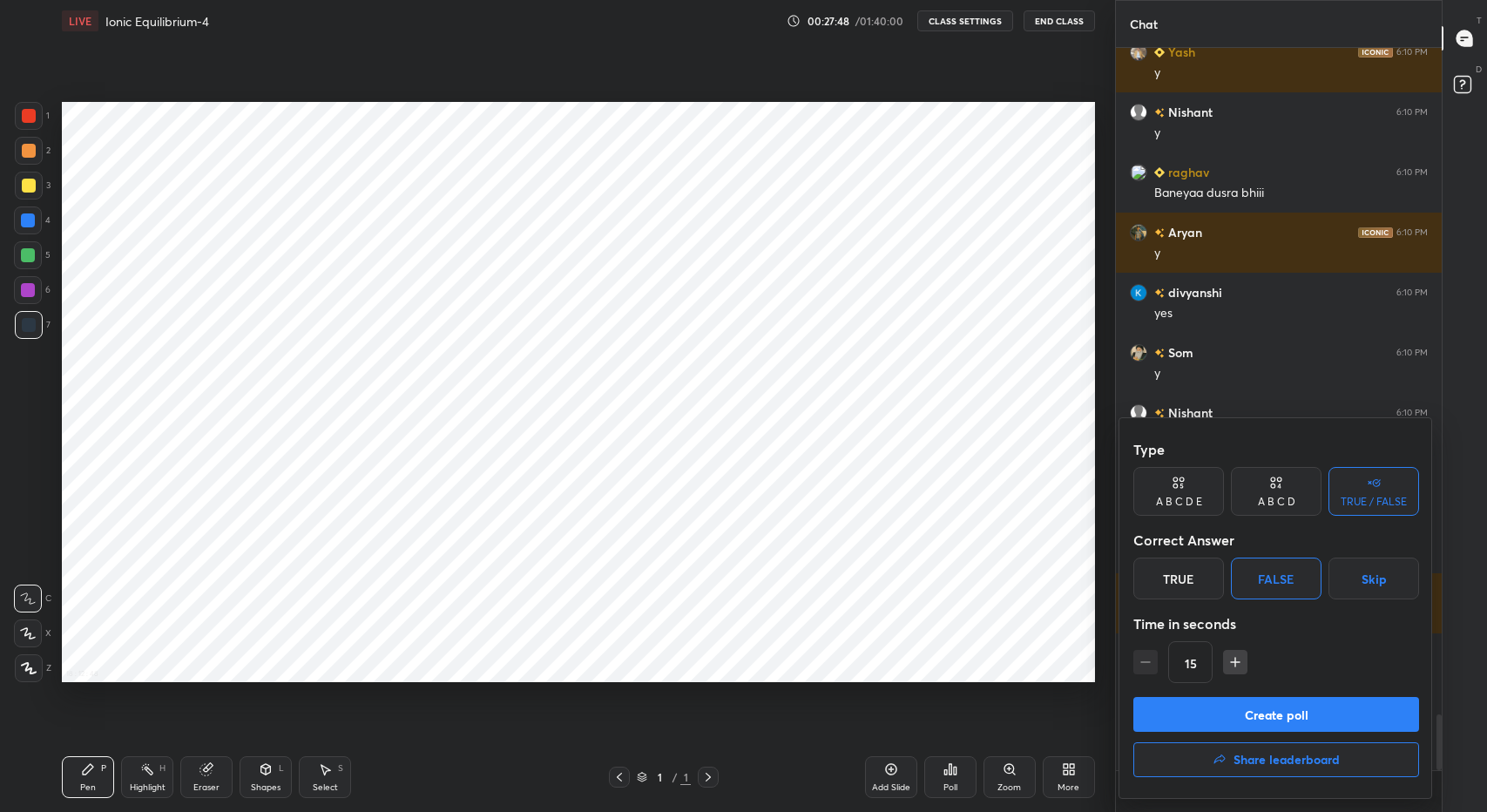
click at [1271, 718] on button "Create poll" at bounding box center [1276, 714] width 286 height 35
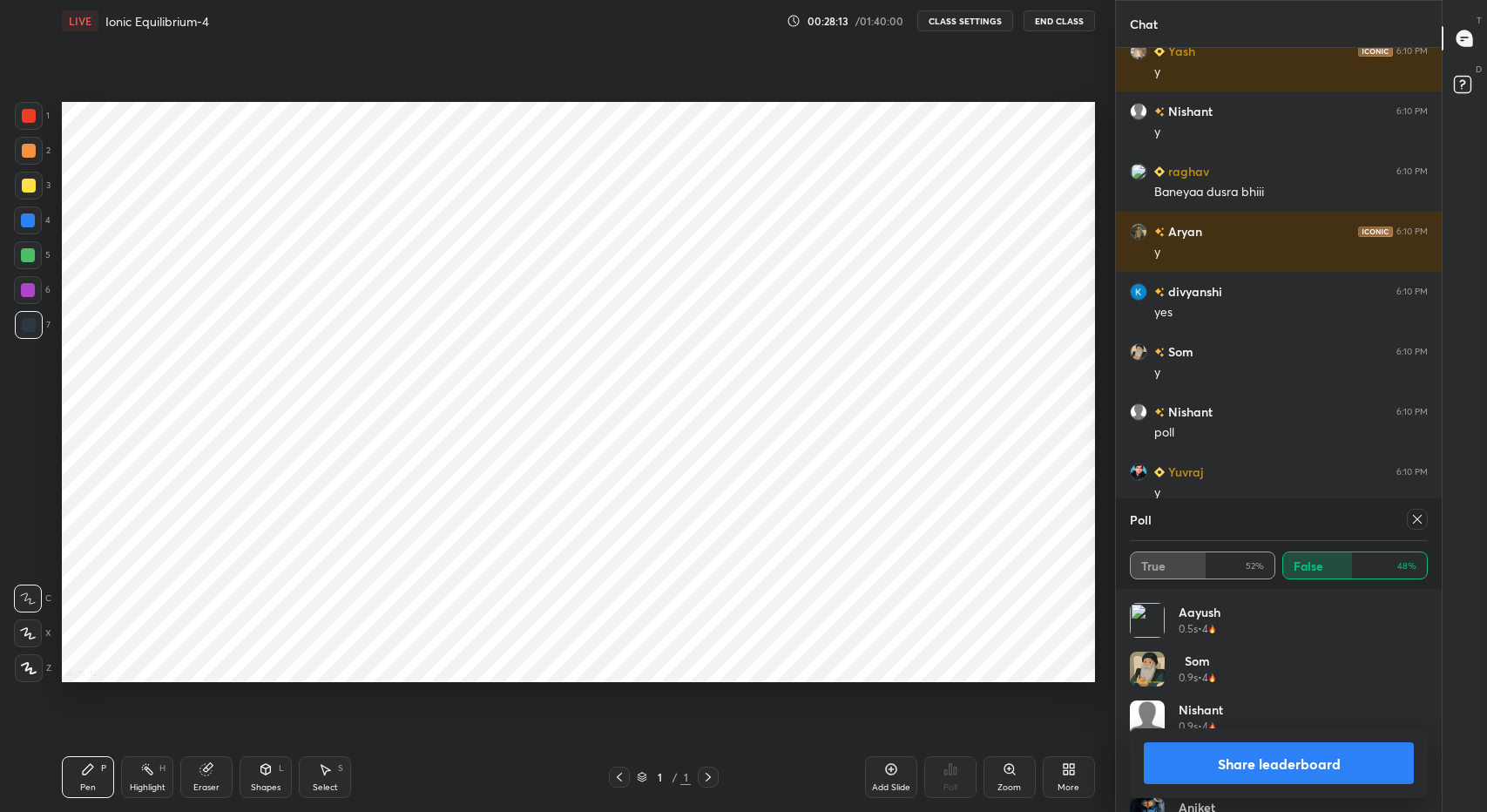
click at [1414, 518] on icon at bounding box center [1417, 519] width 14 height 14
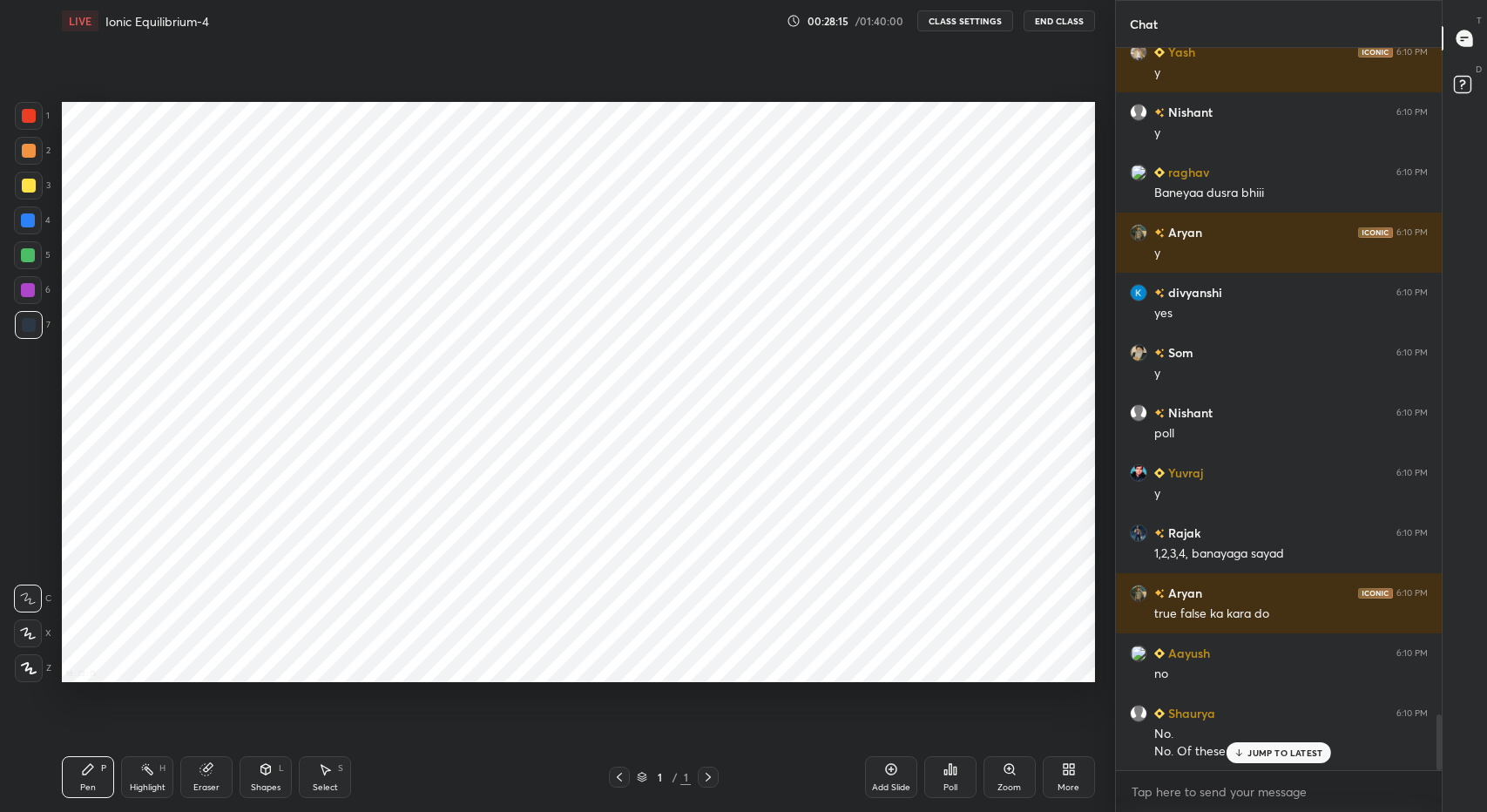
click at [1260, 753] on p "JUMP TO LATEST" at bounding box center [1284, 752] width 74 height 11
click at [953, 796] on div "Poll" at bounding box center [950, 776] width 52 height 42
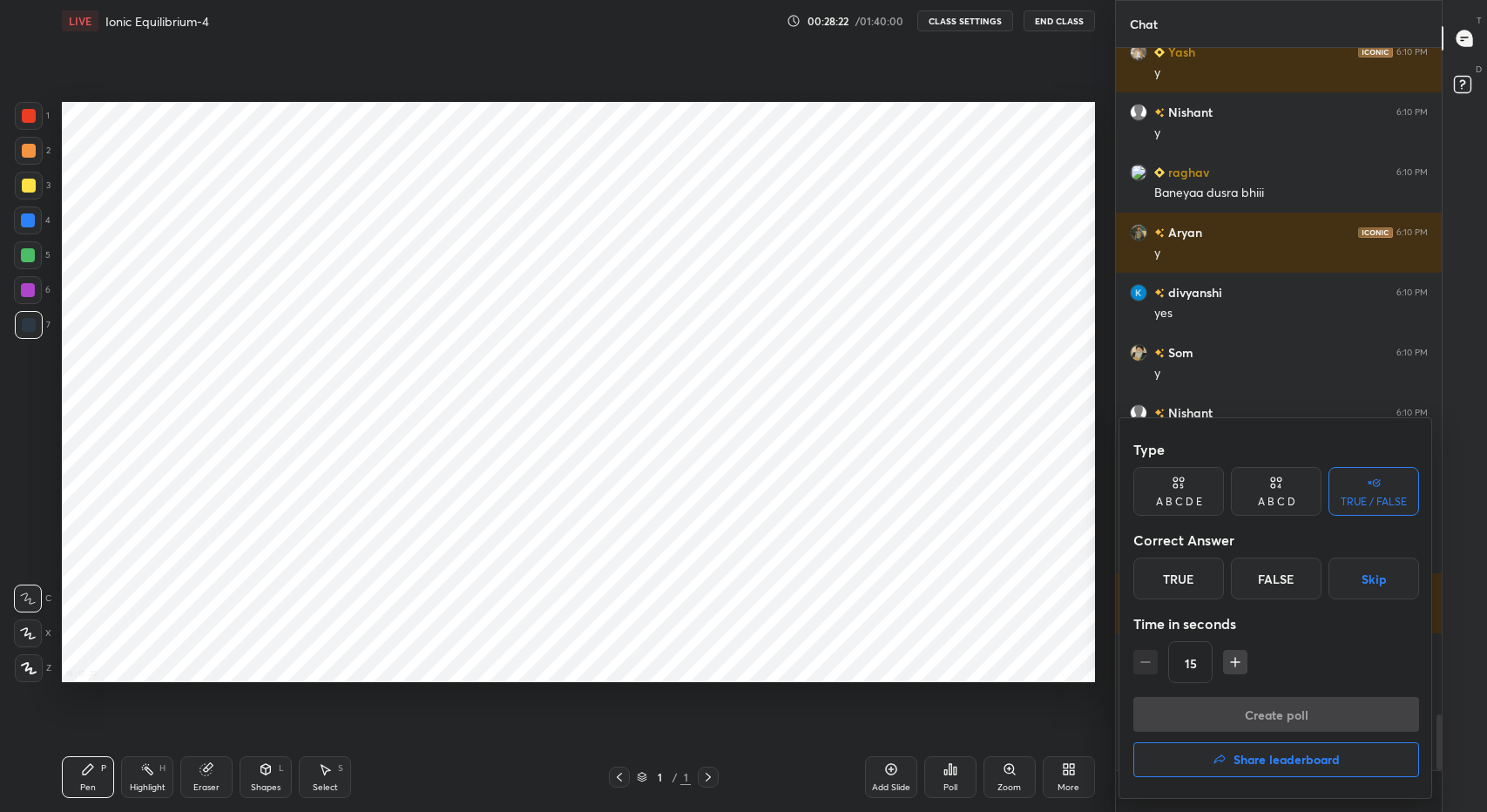
click at [1282, 570] on div "False" at bounding box center [1276, 578] width 91 height 42
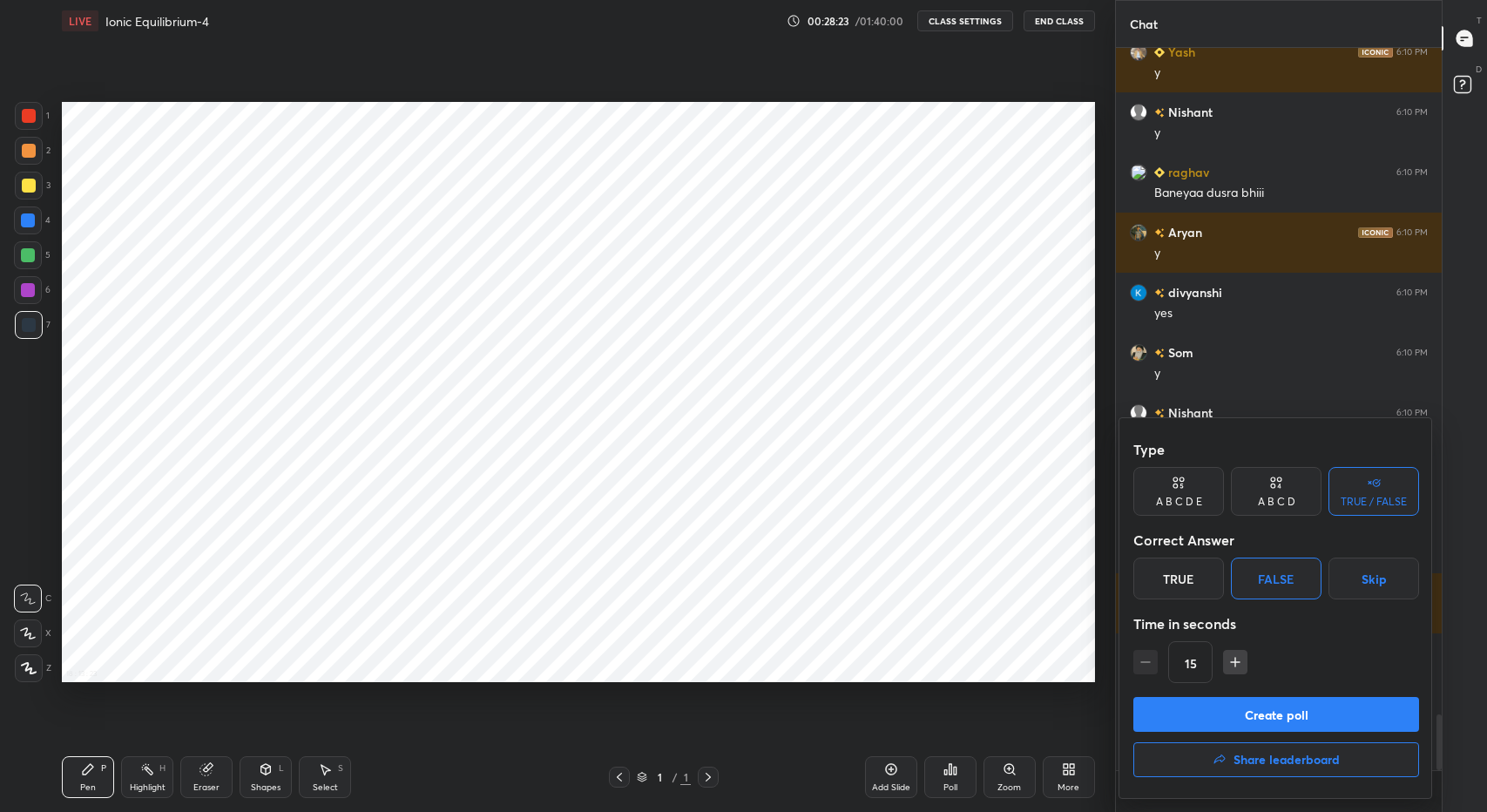
click at [1282, 717] on button "Create poll" at bounding box center [1276, 714] width 286 height 35
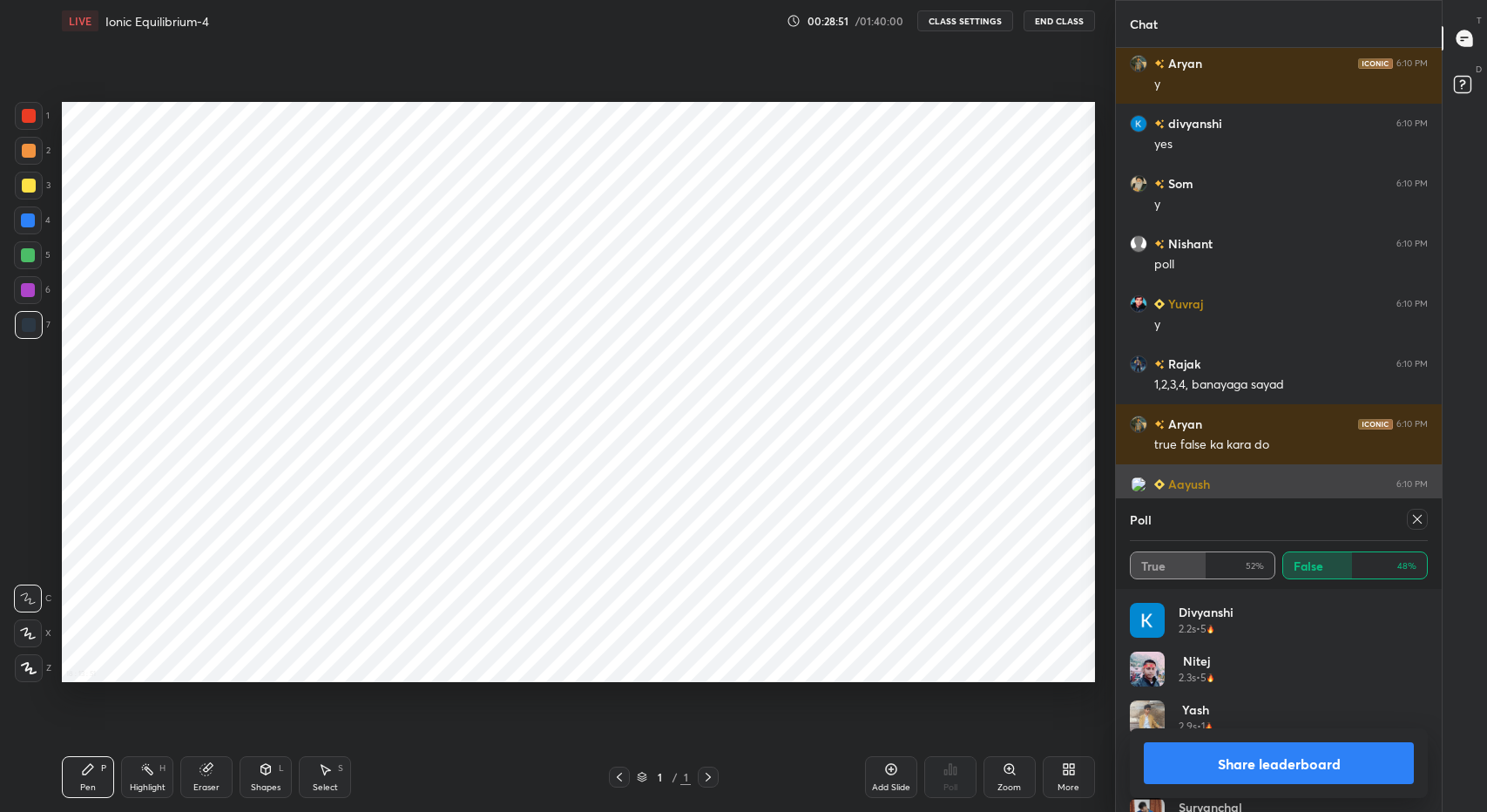
scroll to position [8885, 0]
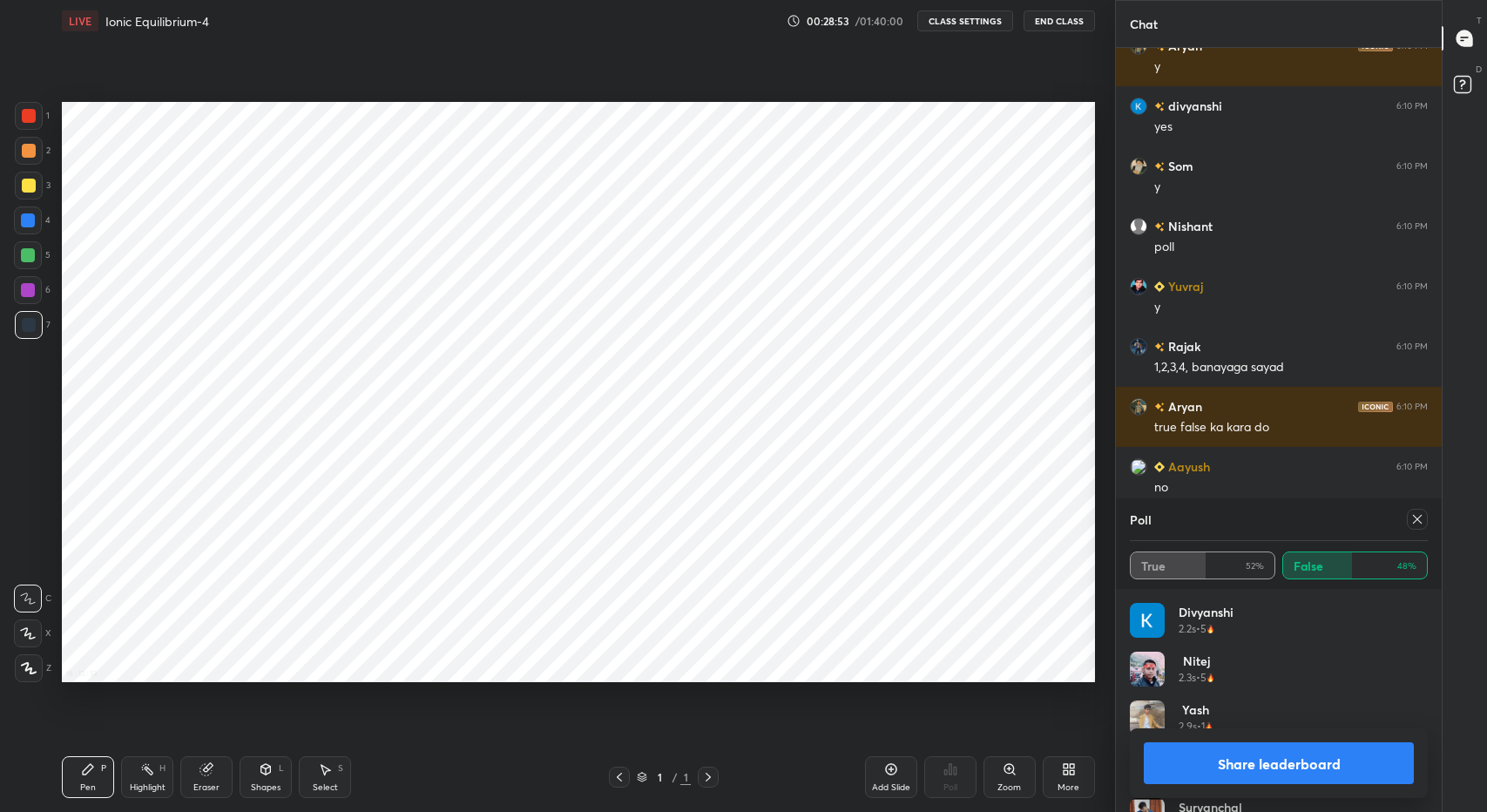
click at [1415, 515] on icon at bounding box center [1417, 519] width 14 height 14
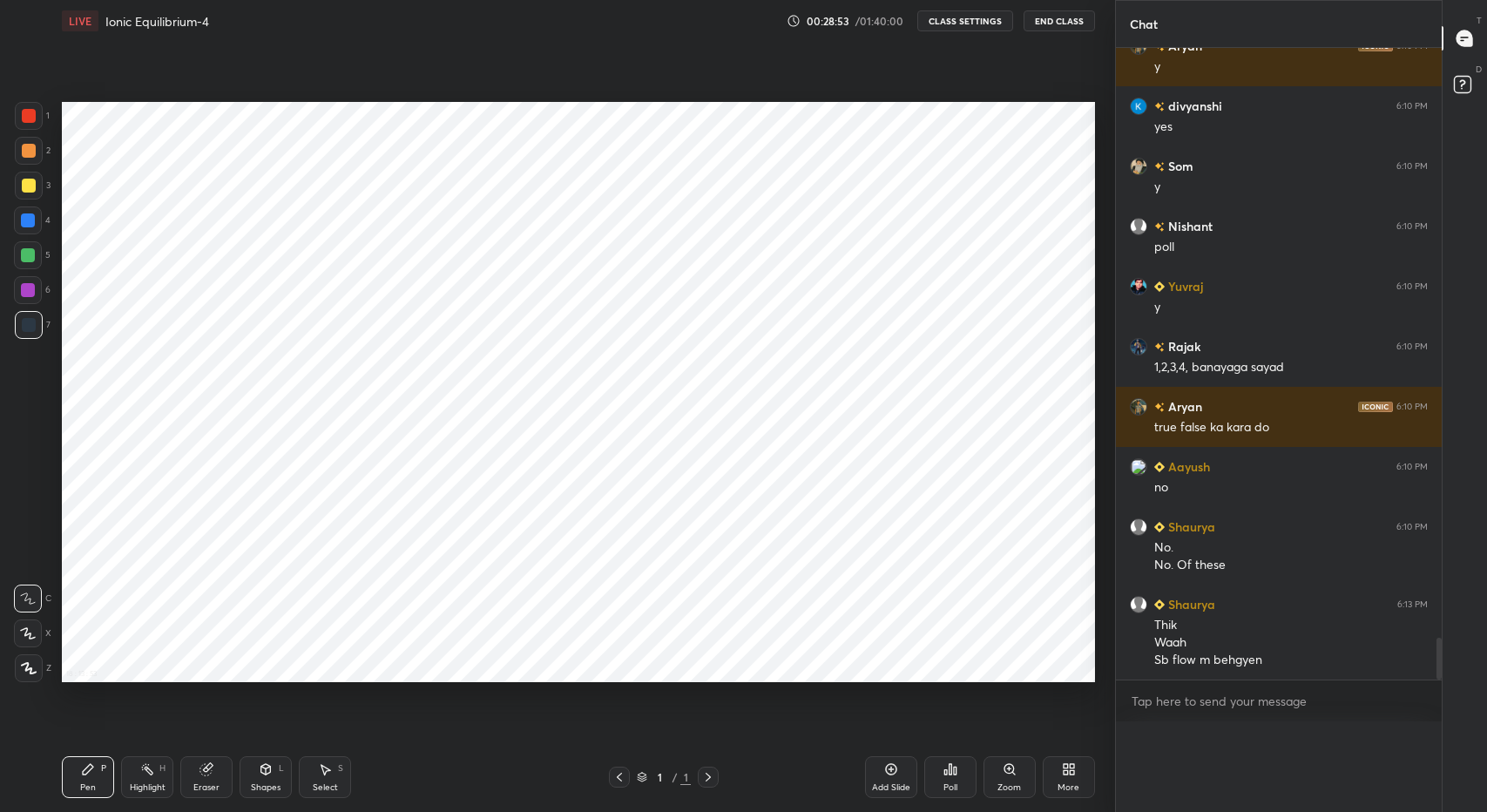
scroll to position [1, 6]
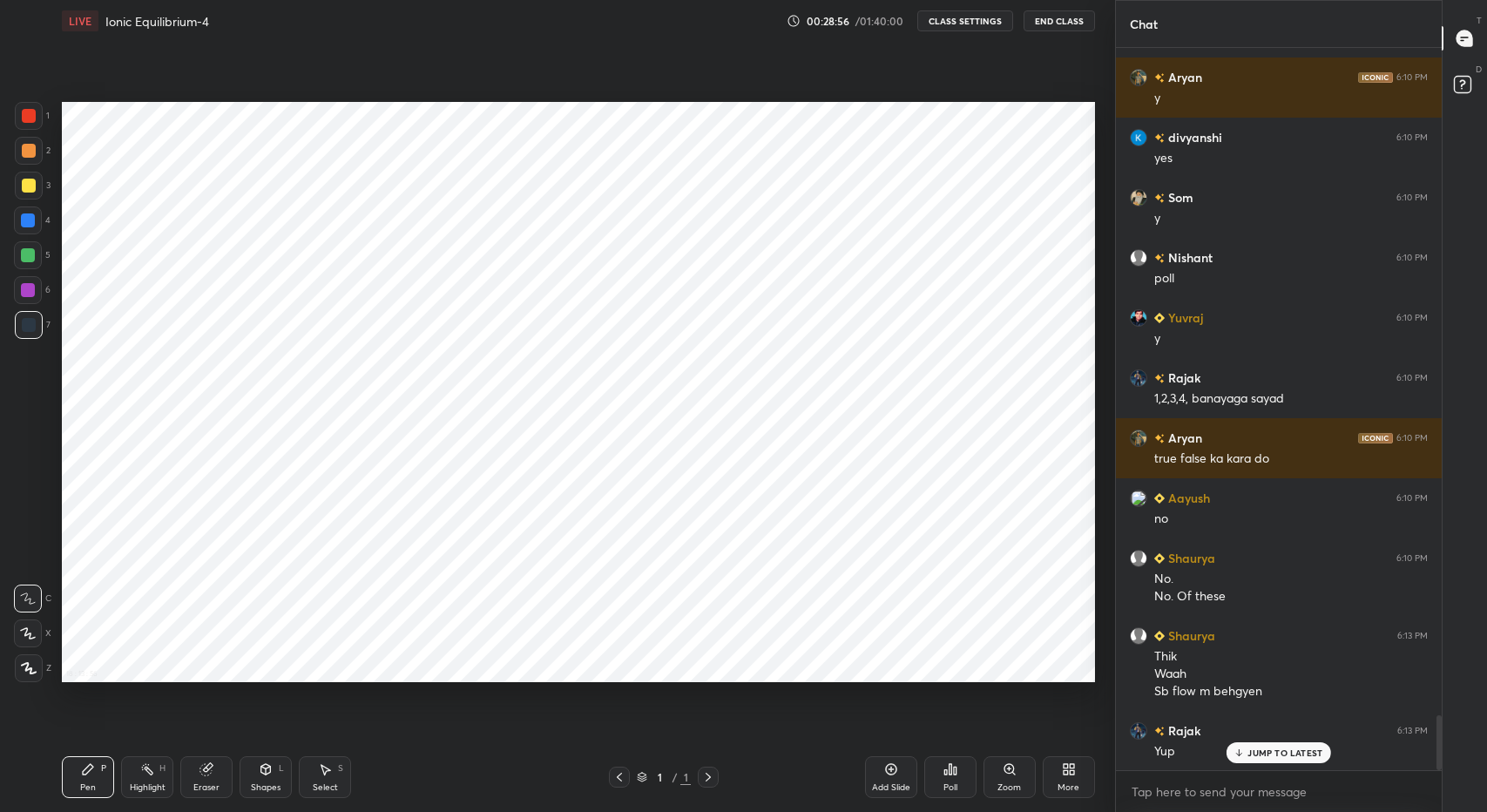
click at [948, 783] on div "Poll" at bounding box center [950, 787] width 14 height 9
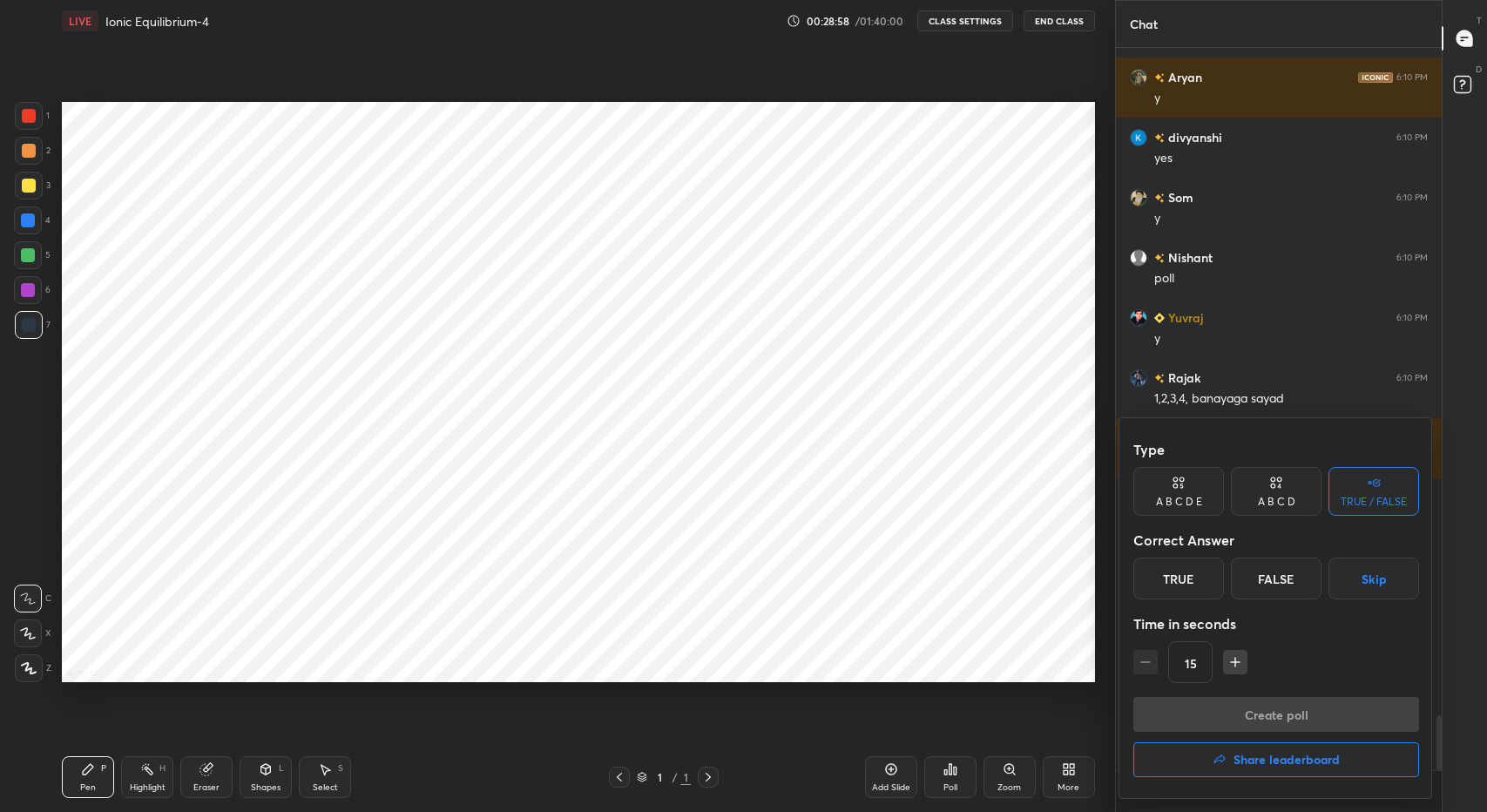
click at [1193, 565] on div "True" at bounding box center [1179, 578] width 91 height 42
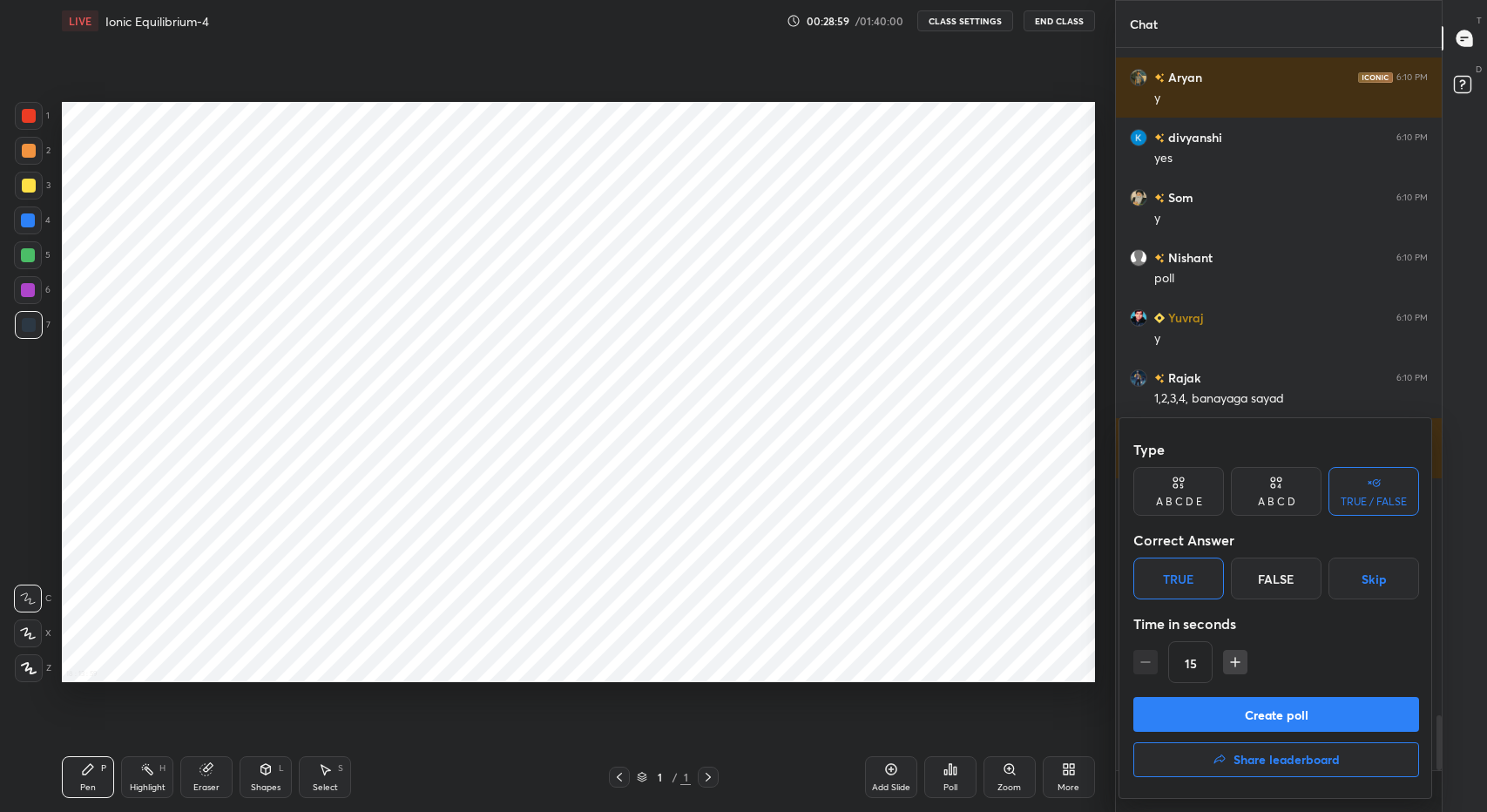
click at [1225, 709] on button "Create poll" at bounding box center [1276, 714] width 286 height 35
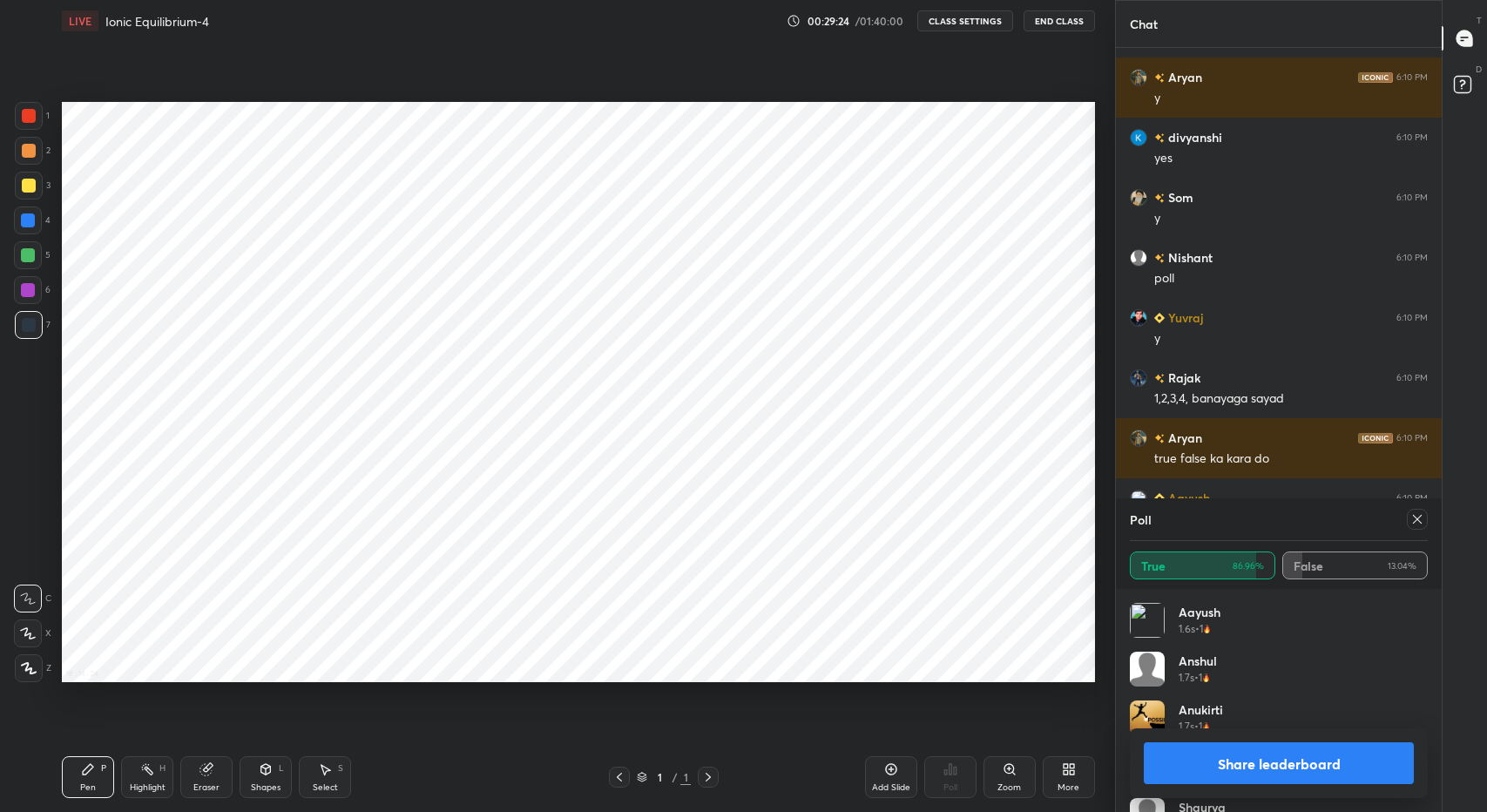
click at [1421, 518] on icon at bounding box center [1417, 519] width 14 height 14
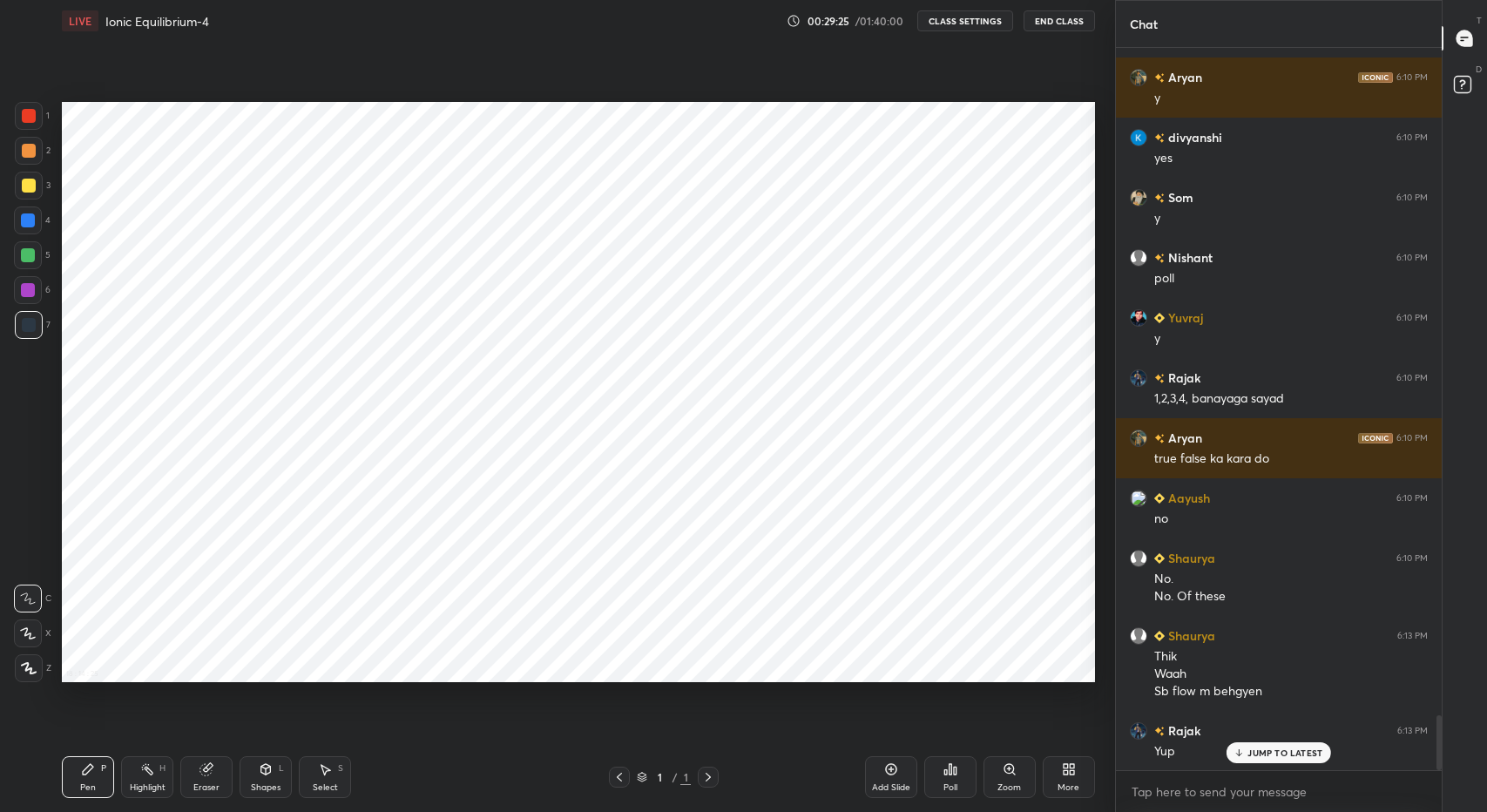
click at [938, 785] on div "Poll" at bounding box center [950, 776] width 52 height 42
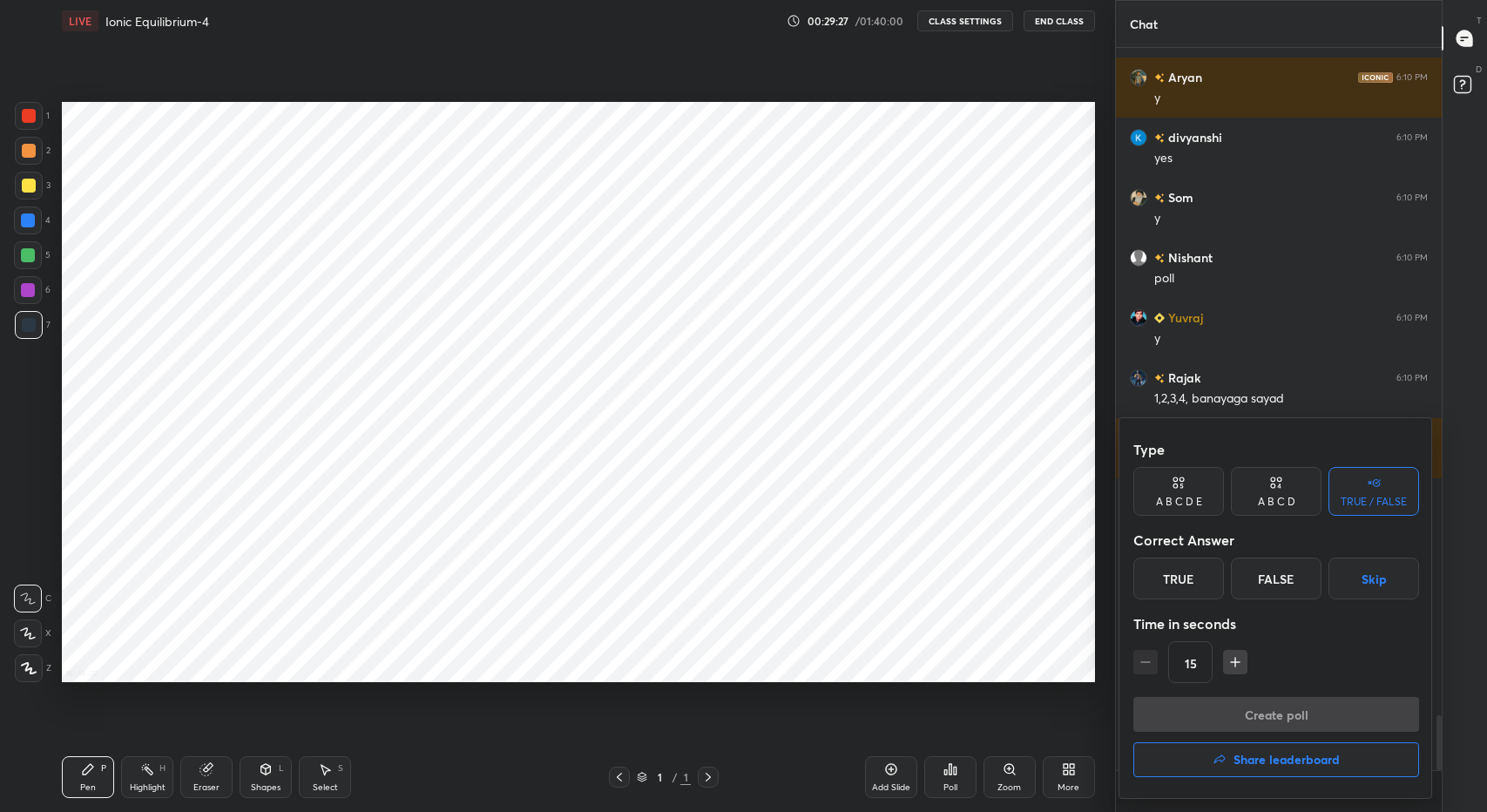
click at [1290, 576] on div "False" at bounding box center [1276, 578] width 91 height 42
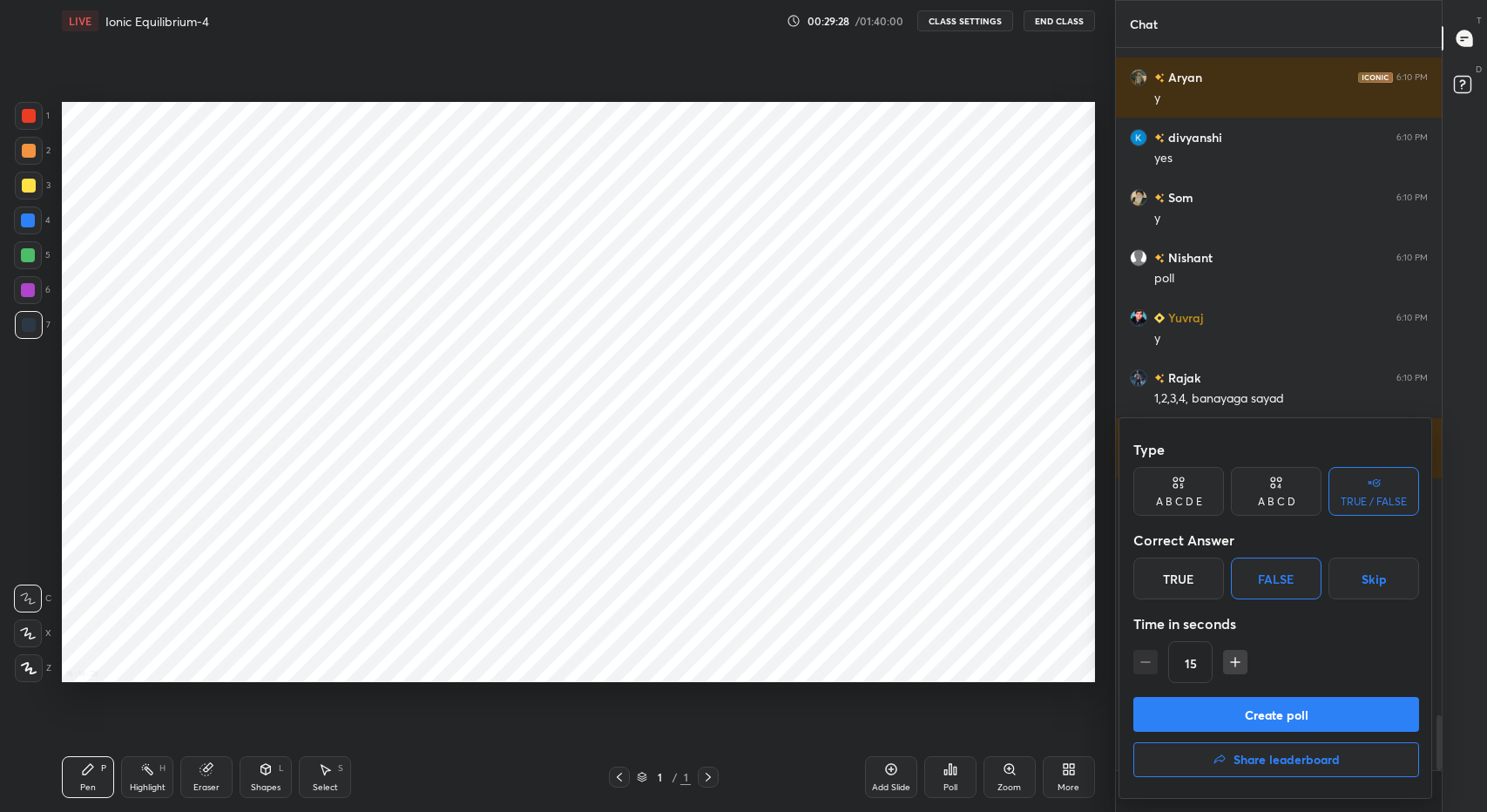
click at [1265, 710] on button "Create poll" at bounding box center [1276, 714] width 286 height 35
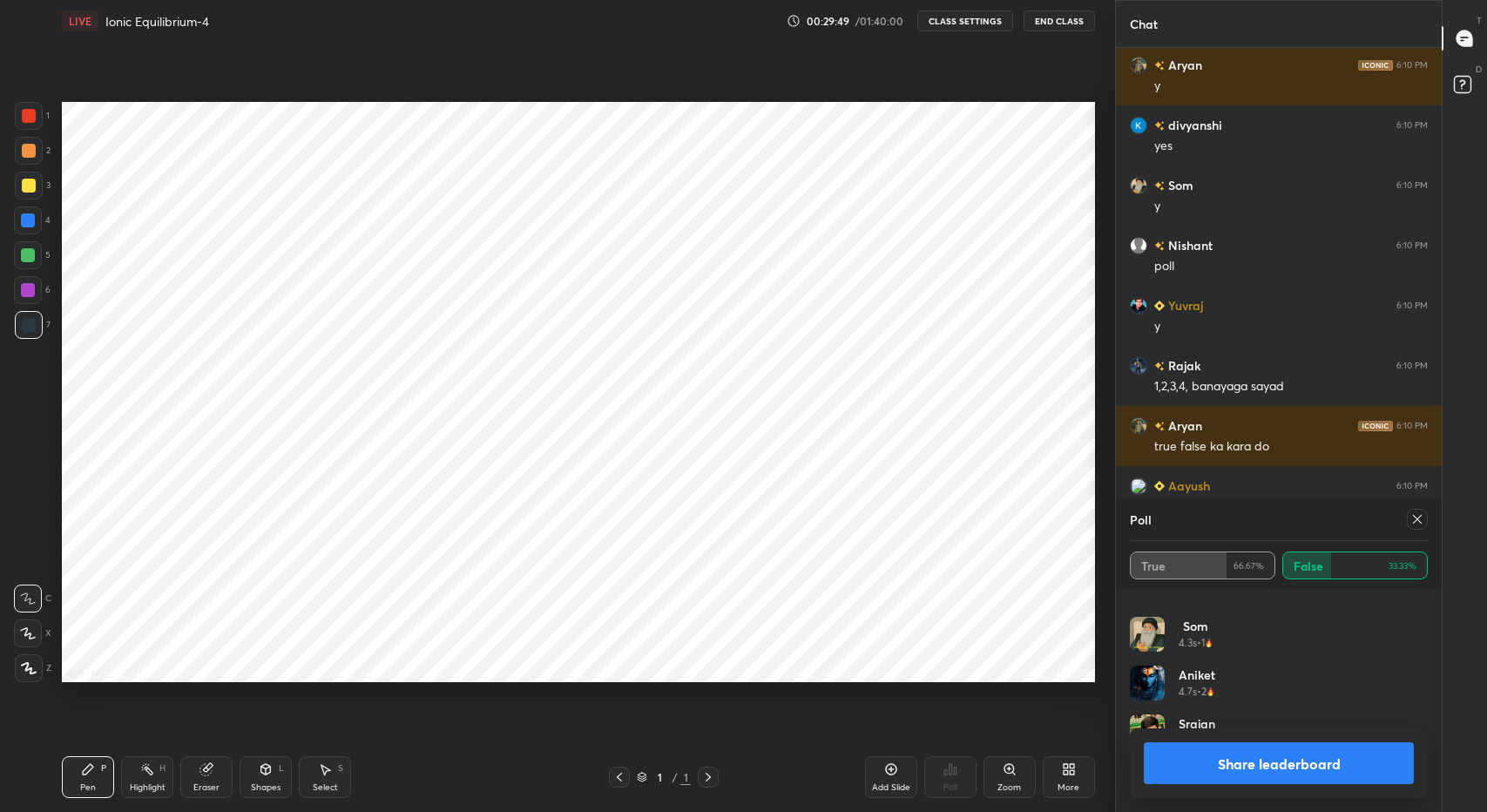
click at [1312, 753] on button "Share leaderboard" at bounding box center [1278, 763] width 270 height 42
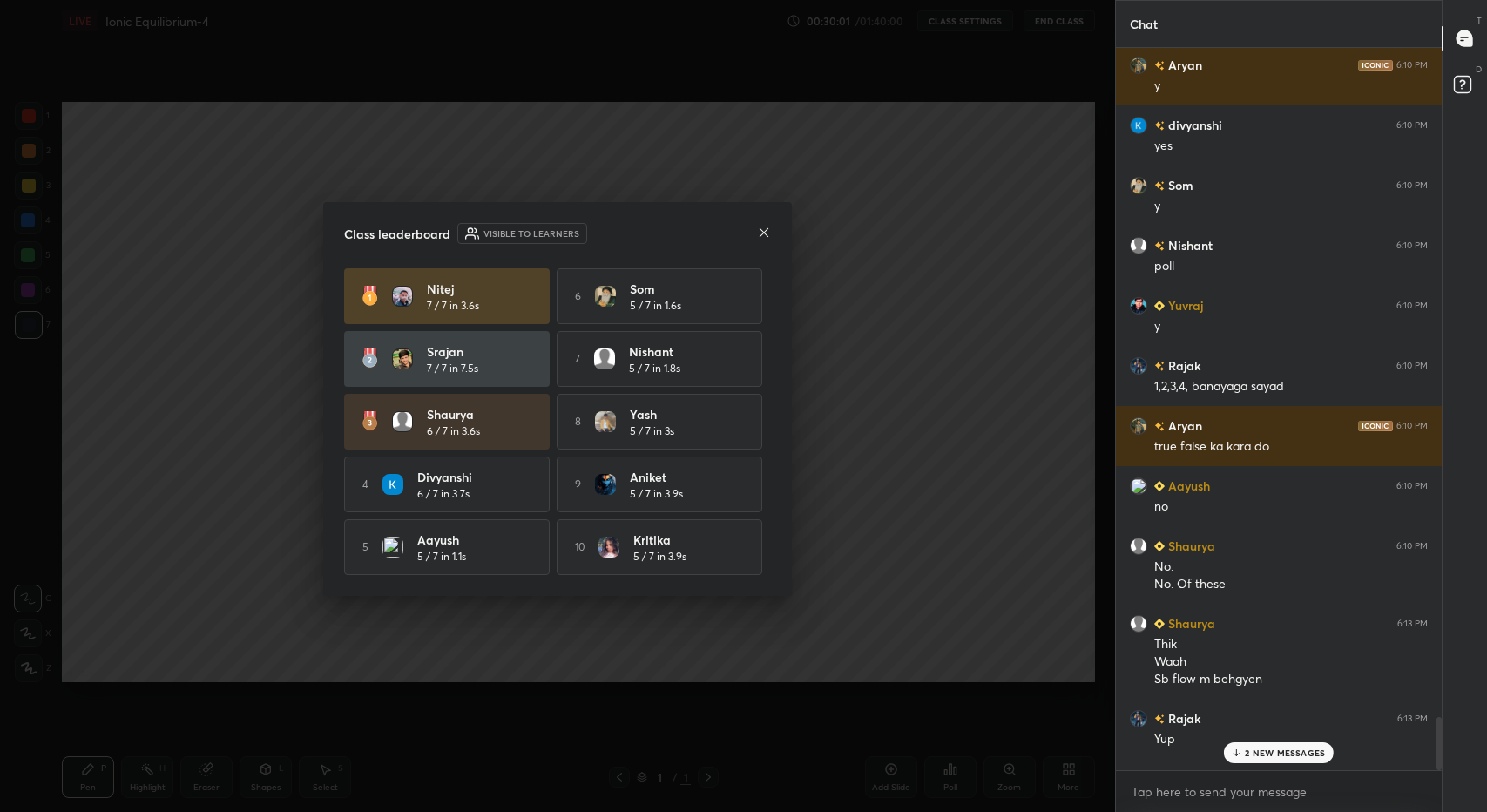
click at [766, 227] on icon at bounding box center [764, 232] width 14 height 14
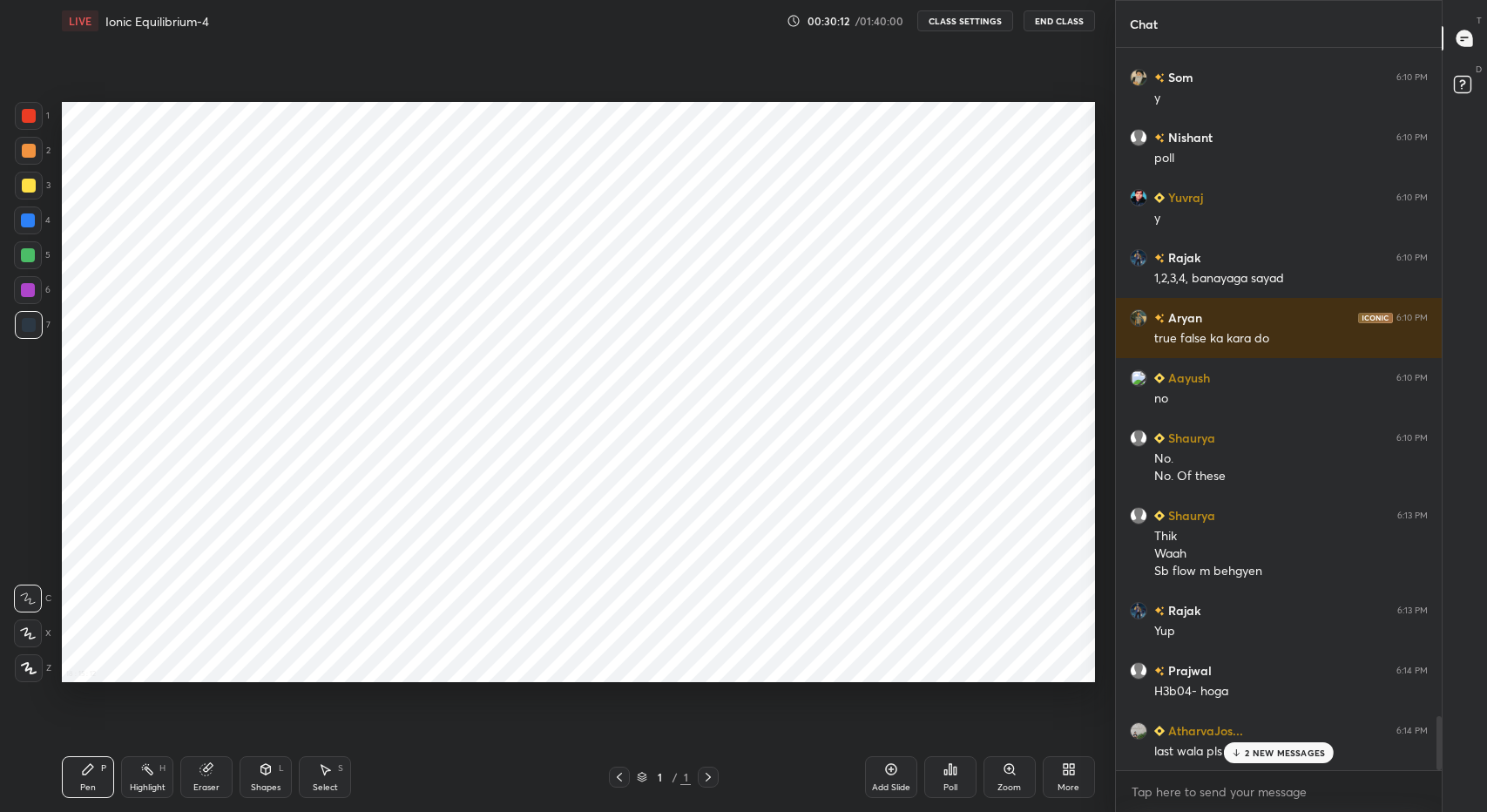
click at [1272, 748] on p "2 NEW MESSAGES" at bounding box center [1285, 752] width 80 height 11
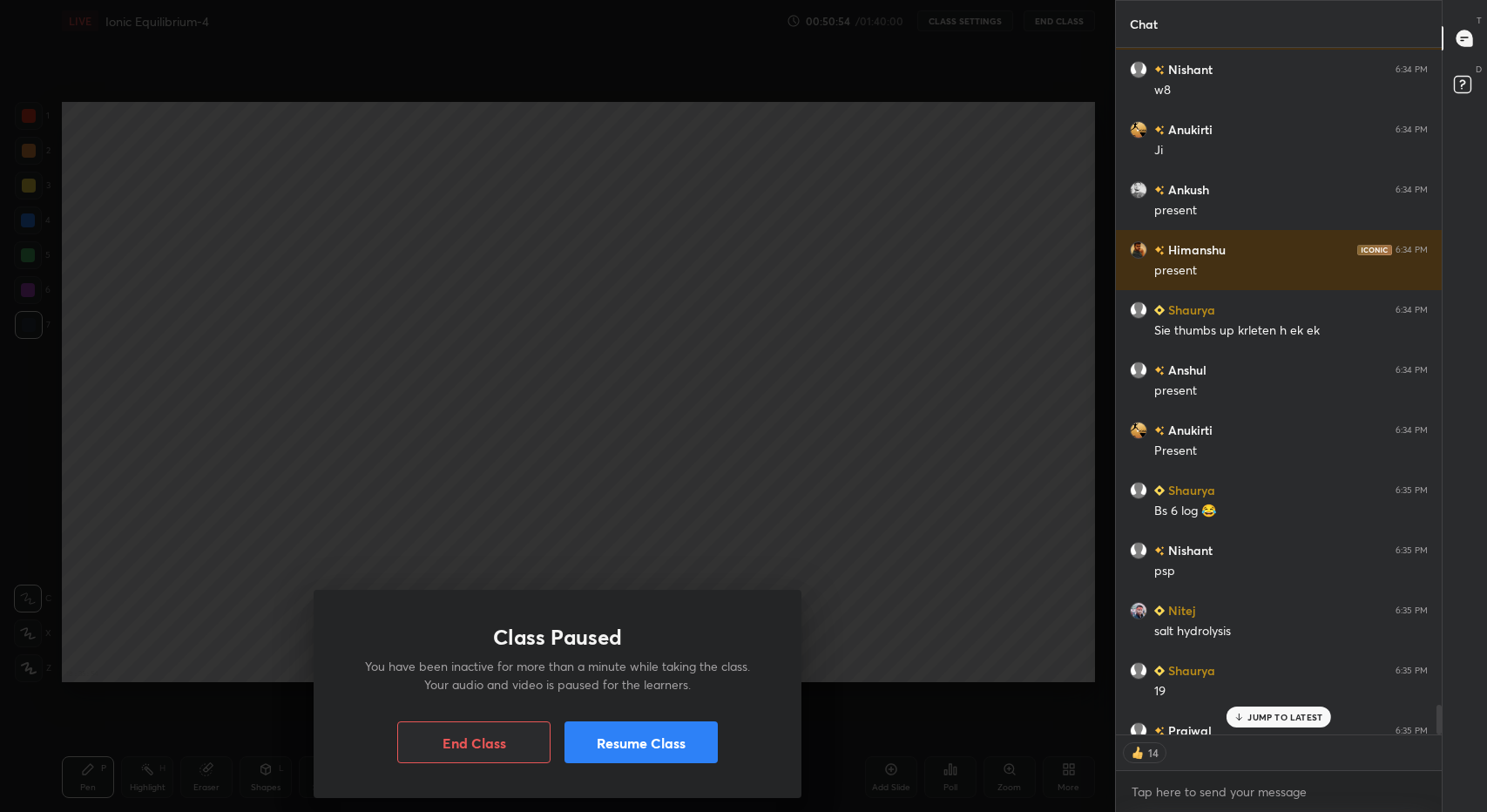
scroll to position [16317, 0]
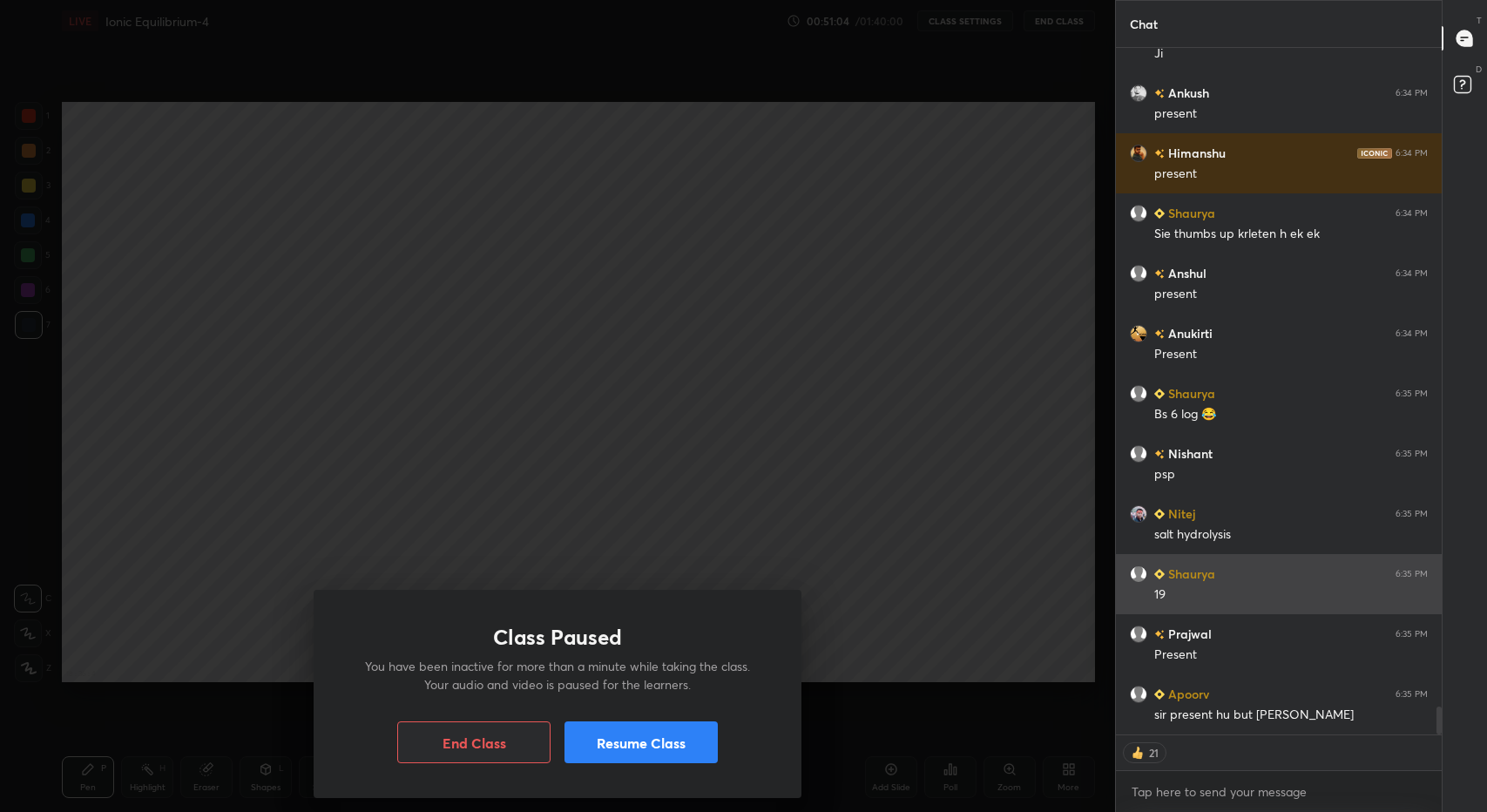
click at [1203, 593] on div "19" at bounding box center [1291, 594] width 274 height 17
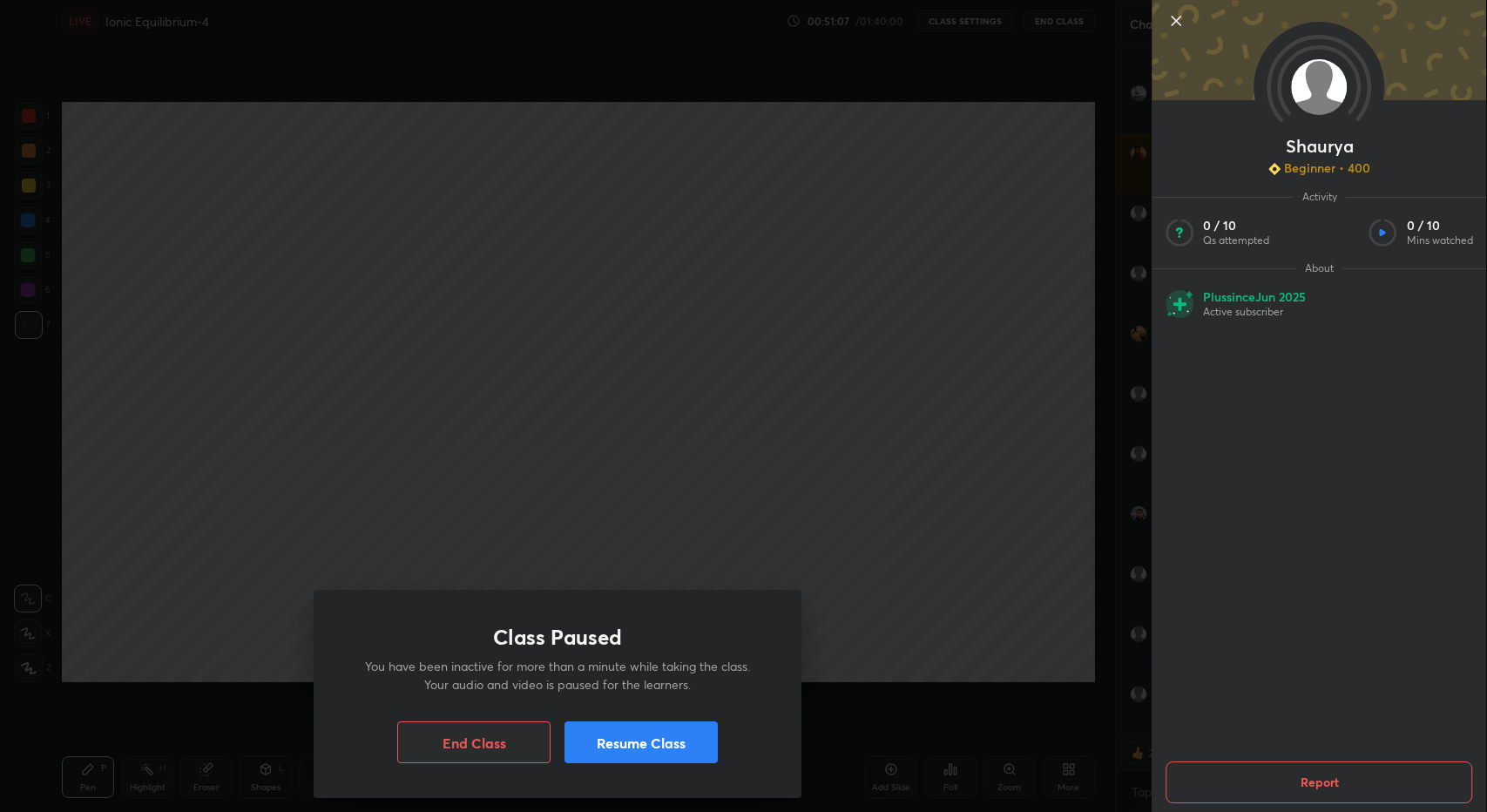
click at [691, 747] on button "Resume Class" at bounding box center [641, 741] width 154 height 42
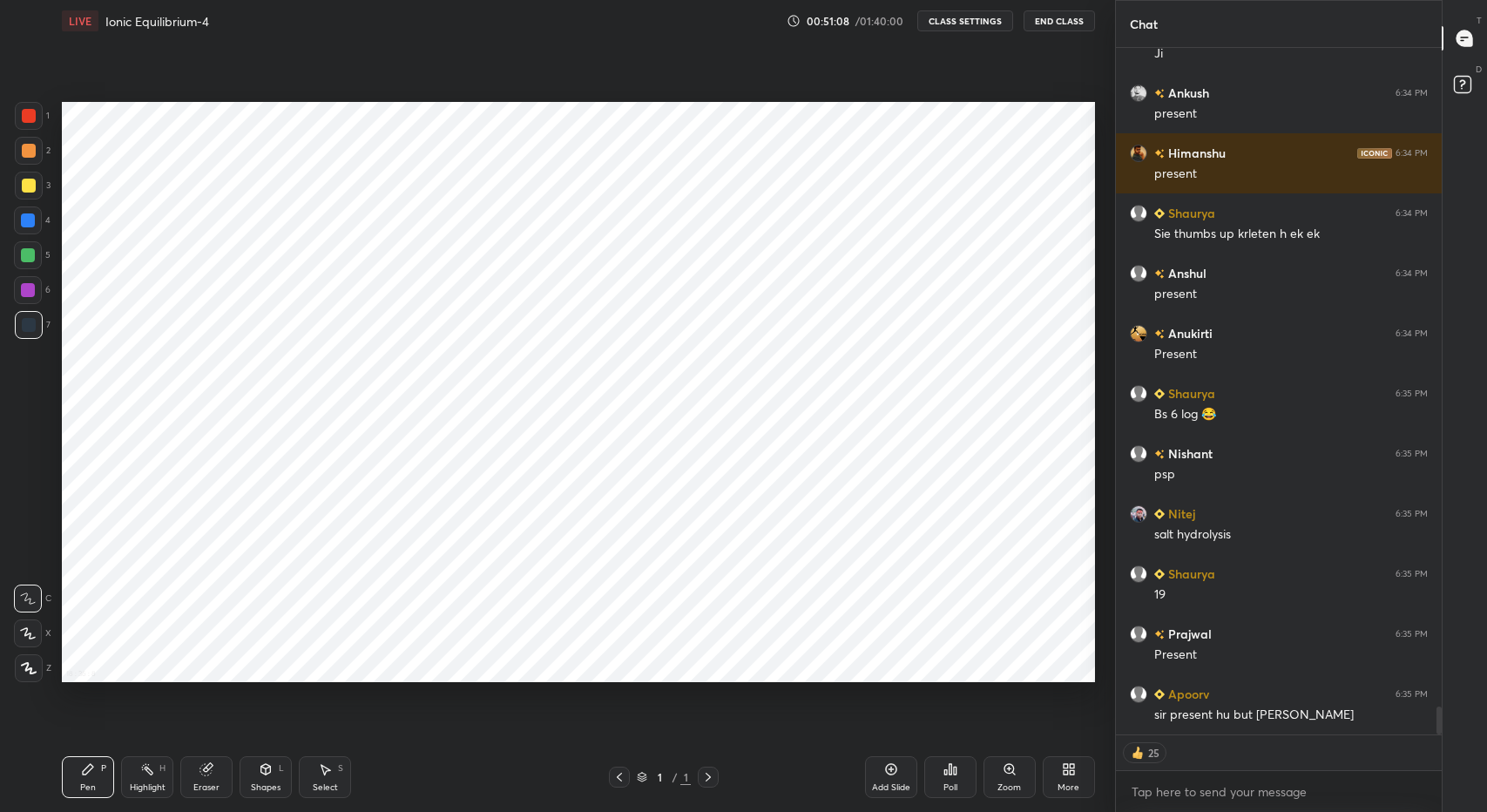
click at [964, 761] on div "Poll" at bounding box center [950, 776] width 52 height 42
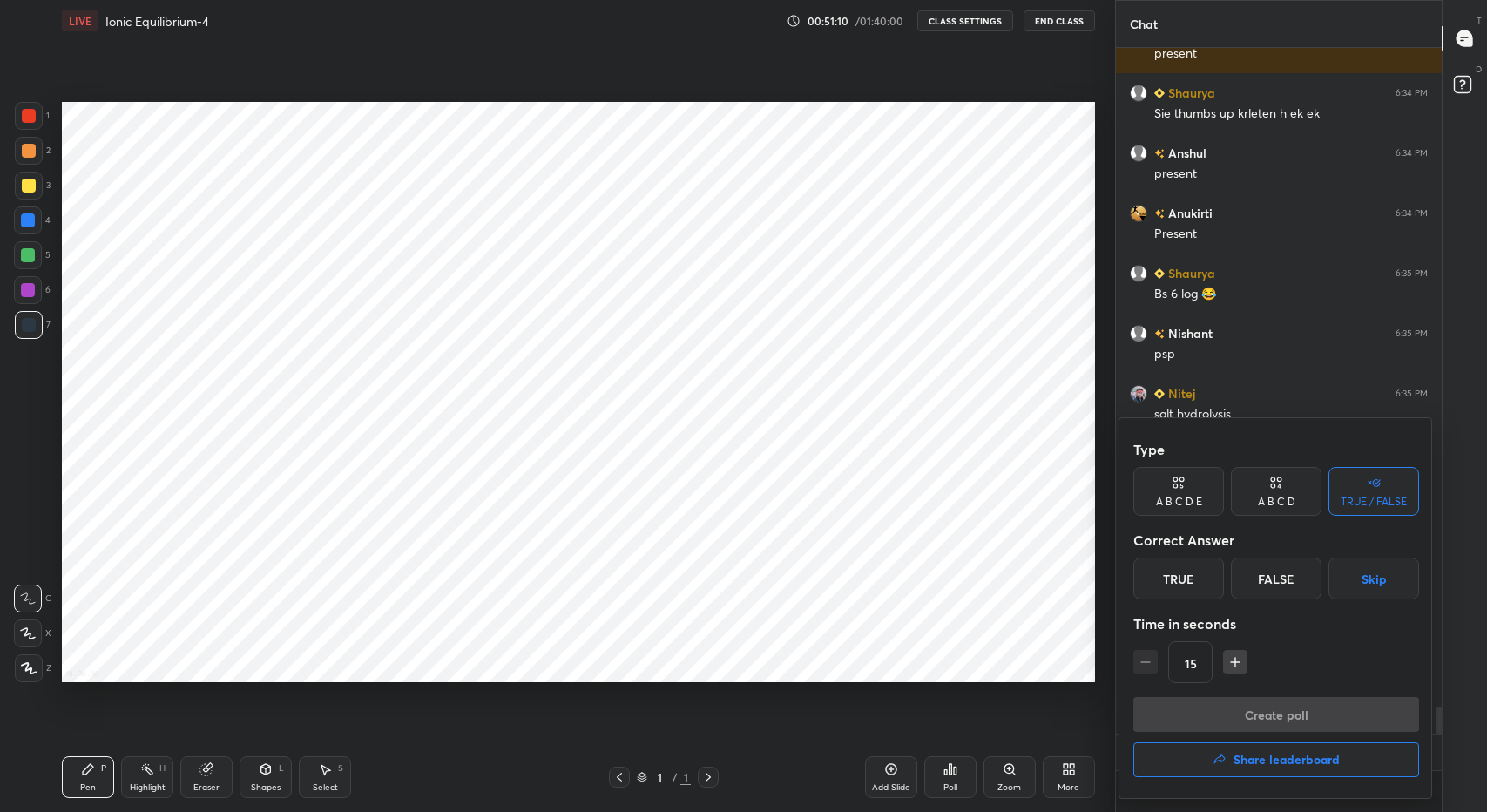
scroll to position [16498, 0]
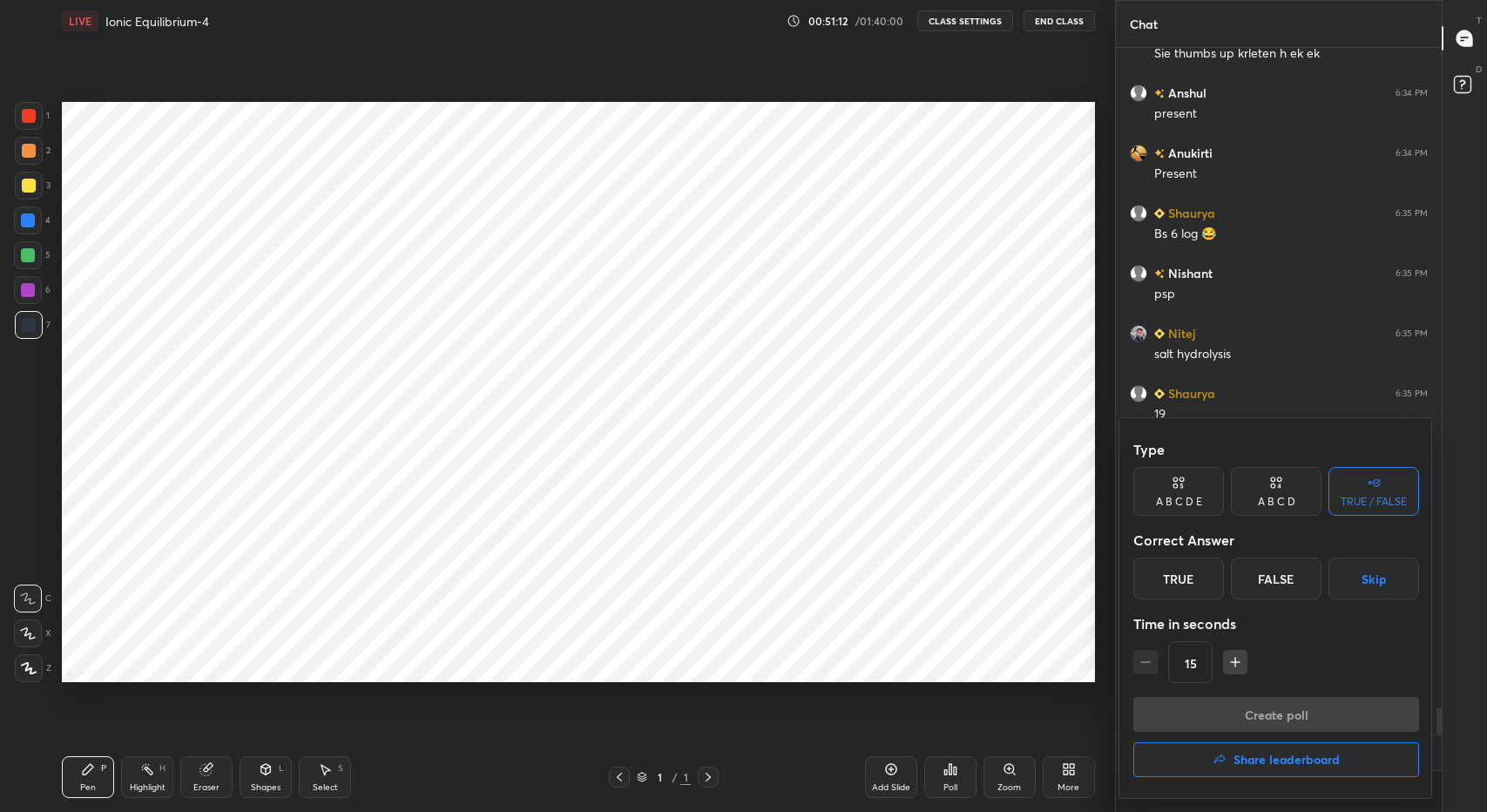
click at [1267, 576] on div "False" at bounding box center [1276, 578] width 91 height 42
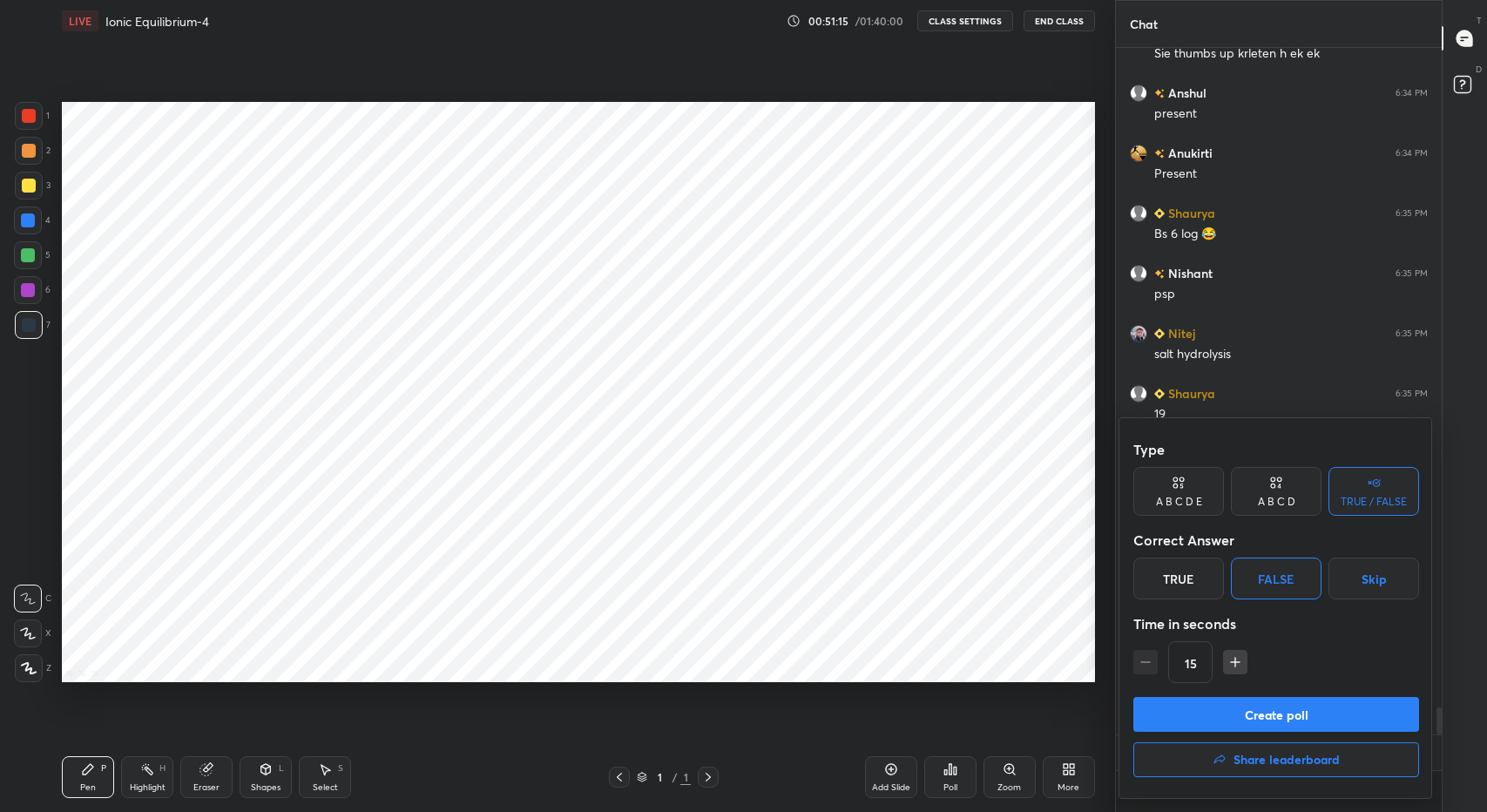
scroll to position [16558, 0]
type textarea "x"
click at [1231, 662] on icon "button" at bounding box center [1235, 662] width 9 height 0
type input "30"
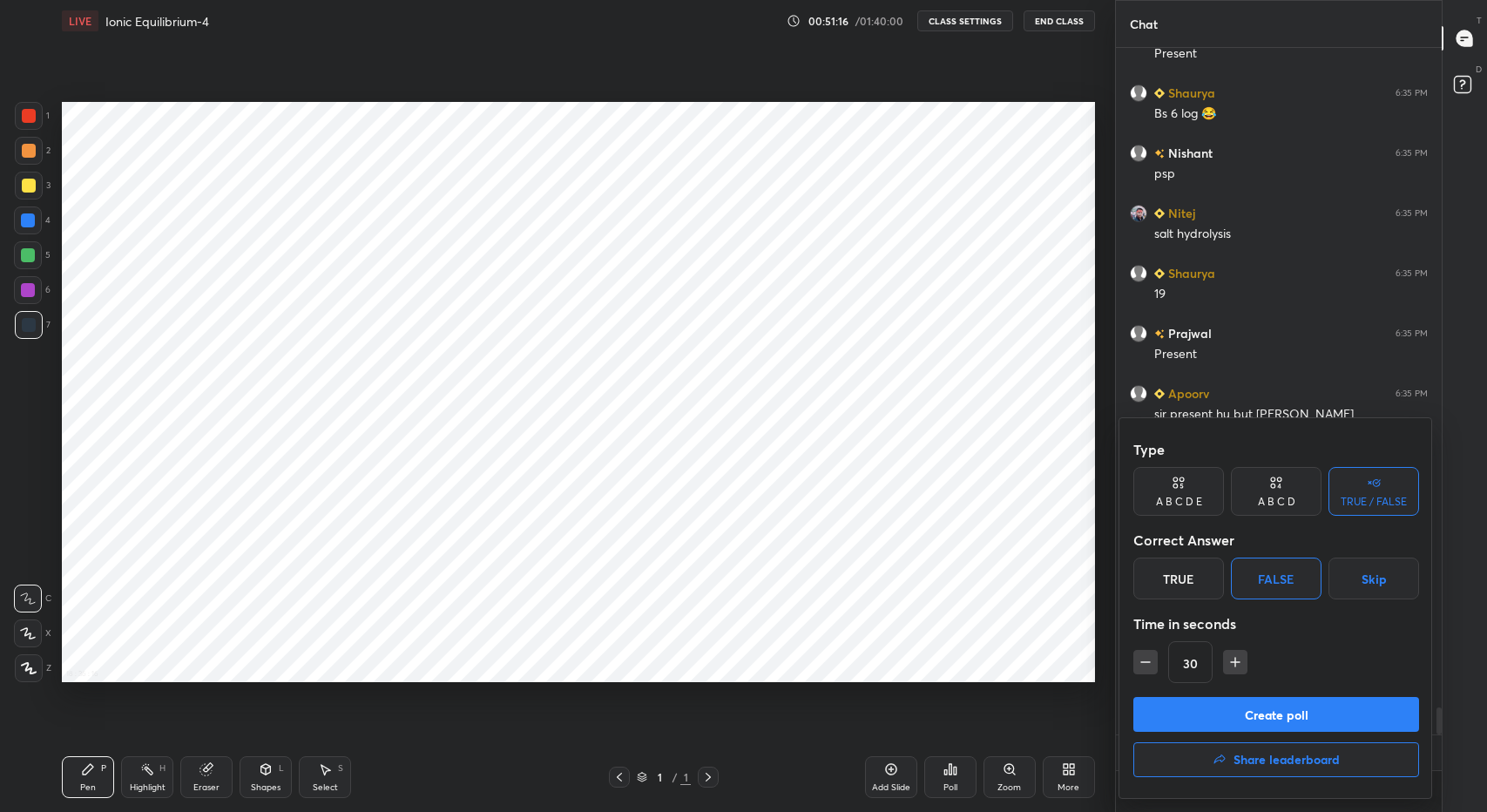
click at [1246, 700] on button "Create poll" at bounding box center [1276, 714] width 286 height 35
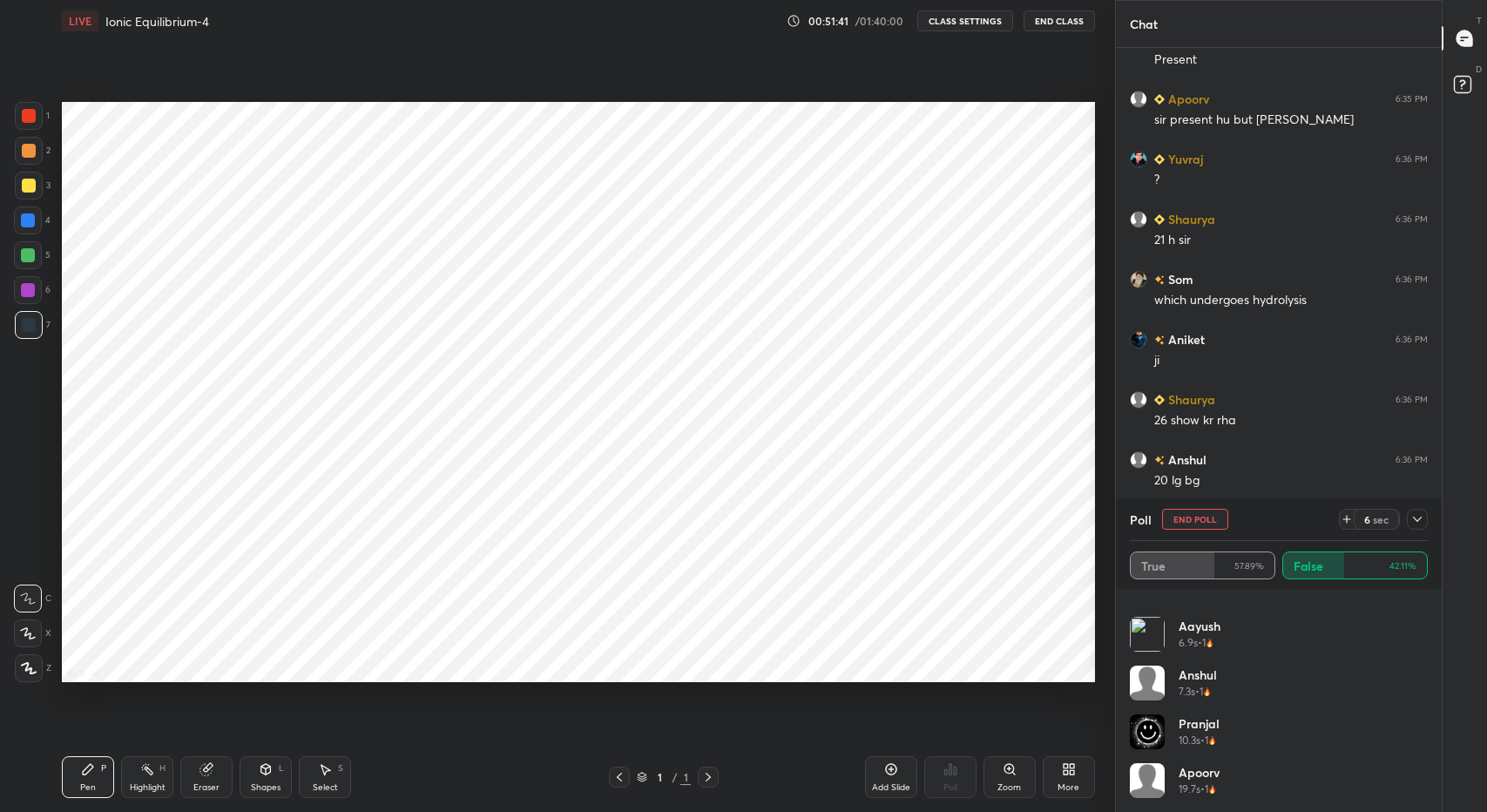
scroll to position [0, 0]
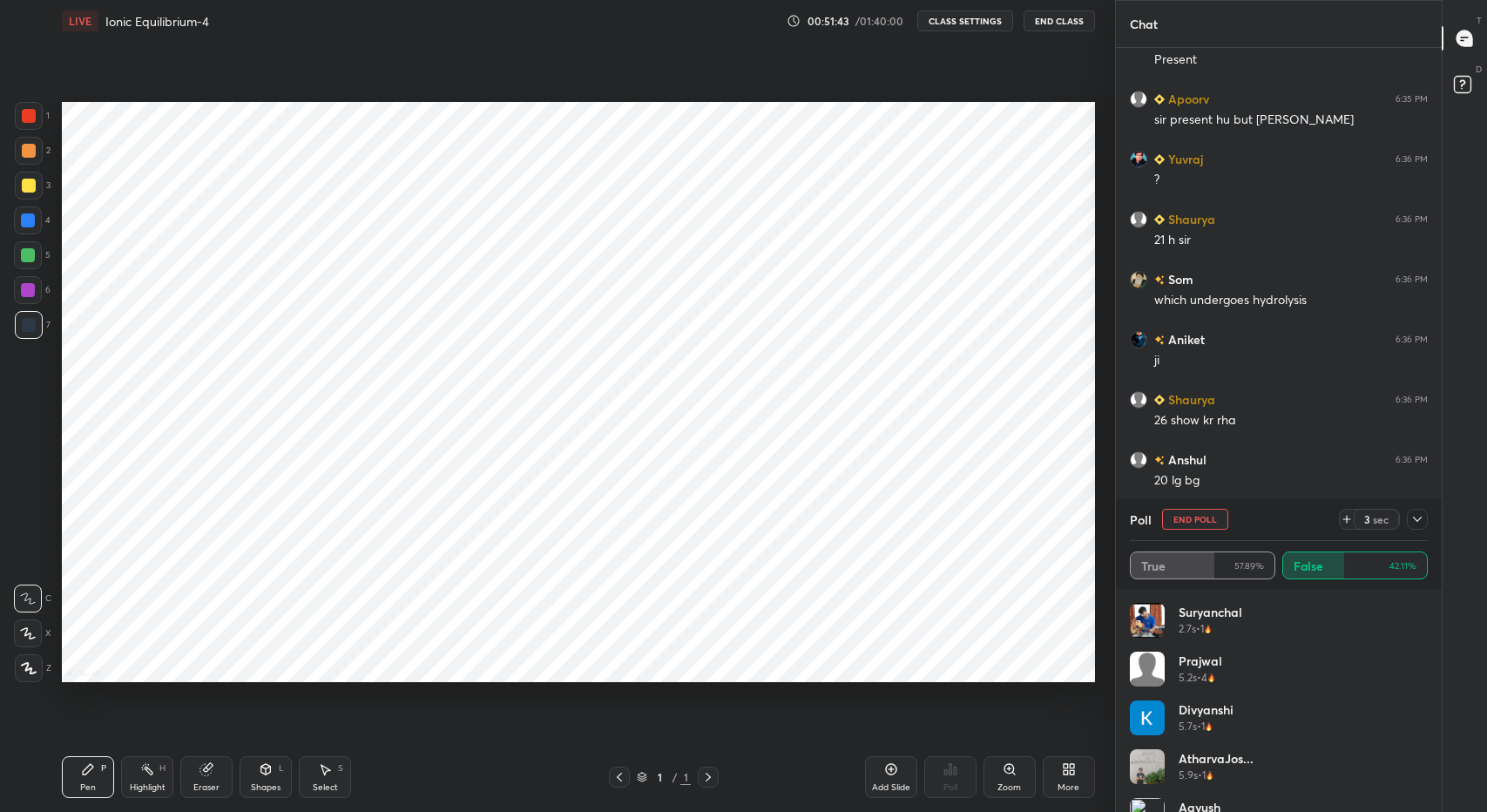
click at [1416, 513] on icon at bounding box center [1417, 519] width 14 height 14
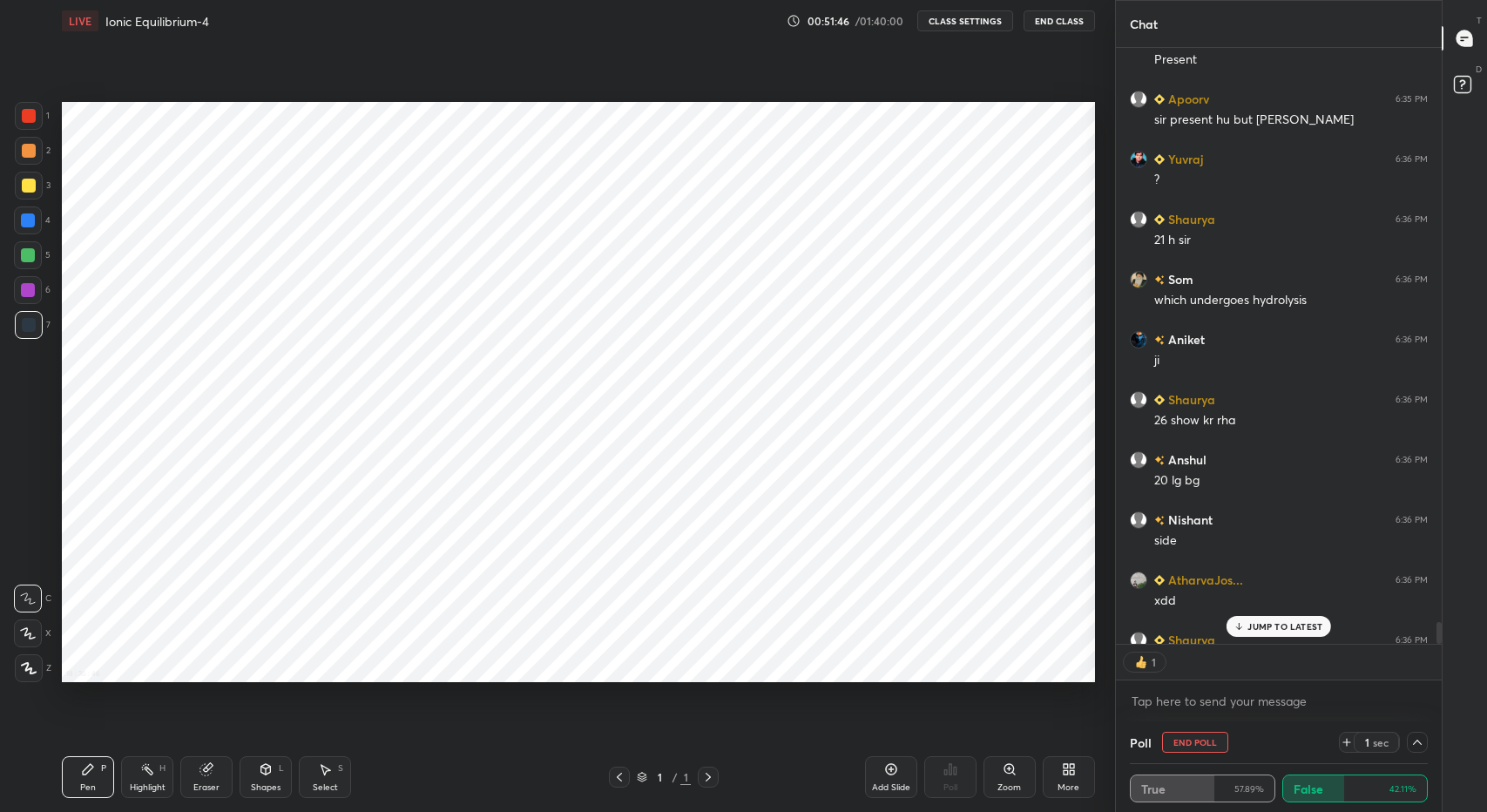
click at [1420, 738] on icon at bounding box center [1417, 742] width 14 height 14
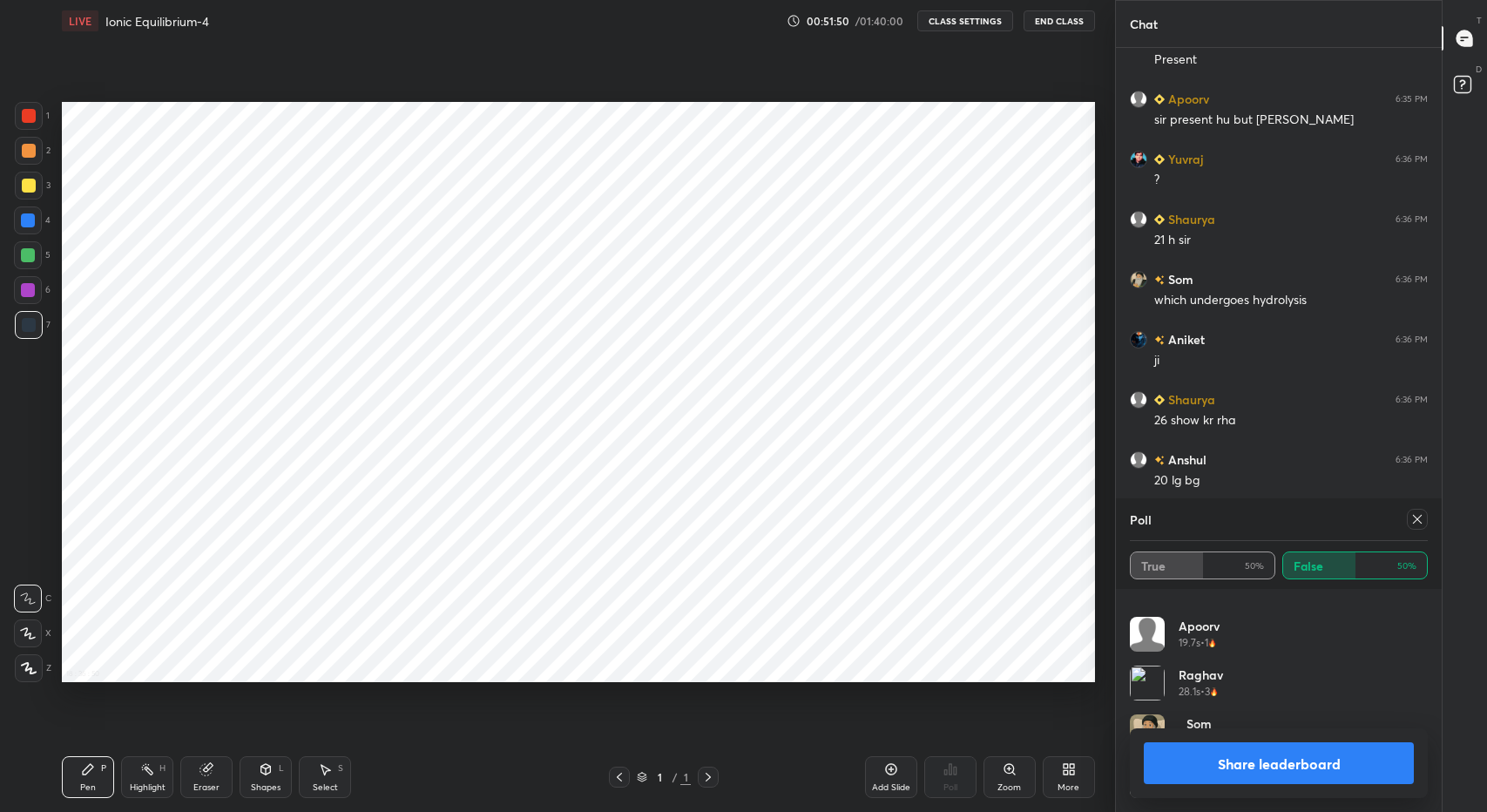
click at [1417, 514] on icon at bounding box center [1417, 519] width 14 height 14
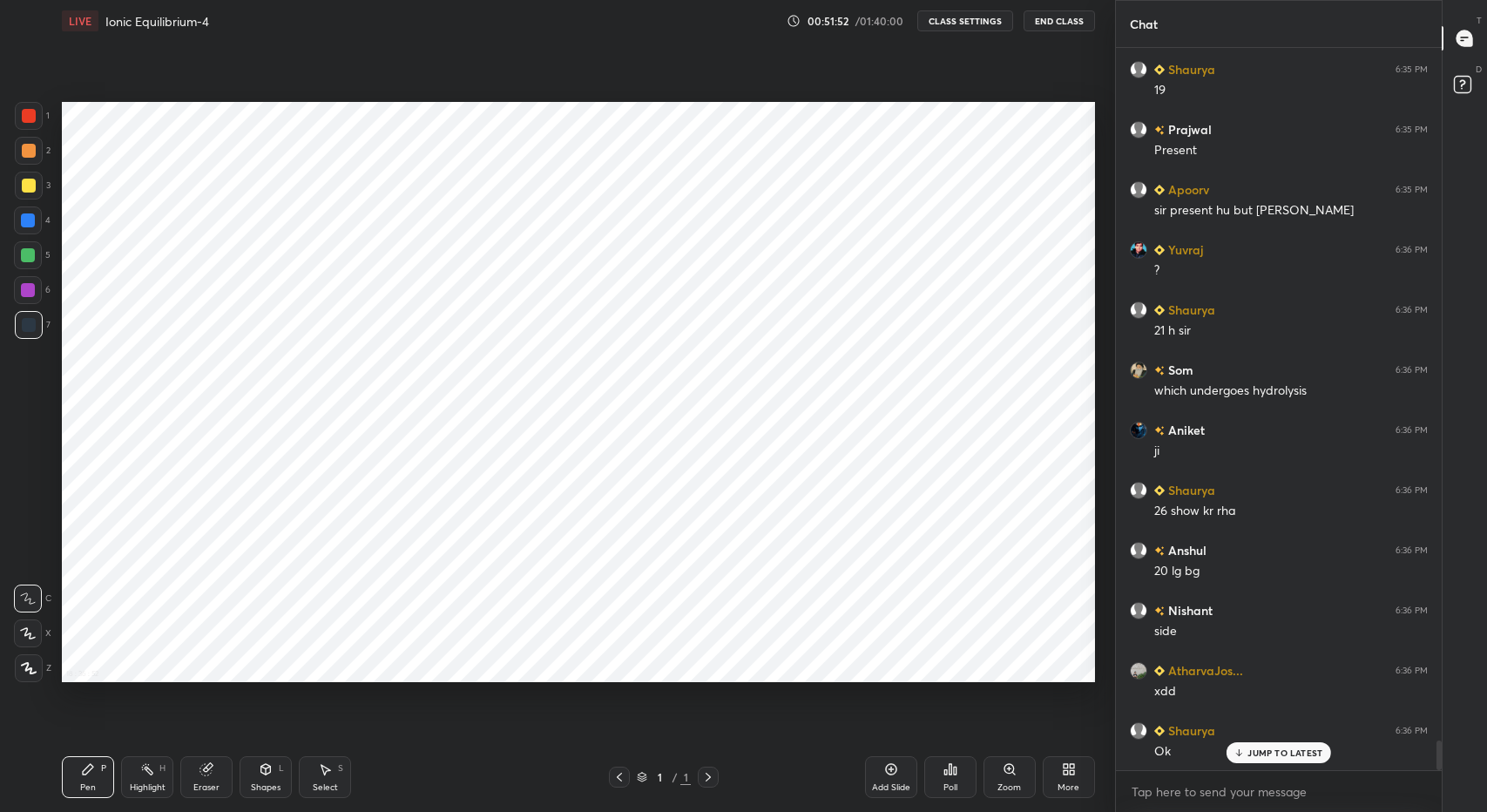
click at [1267, 752] on p "JUMP TO LATEST" at bounding box center [1284, 752] width 74 height 11
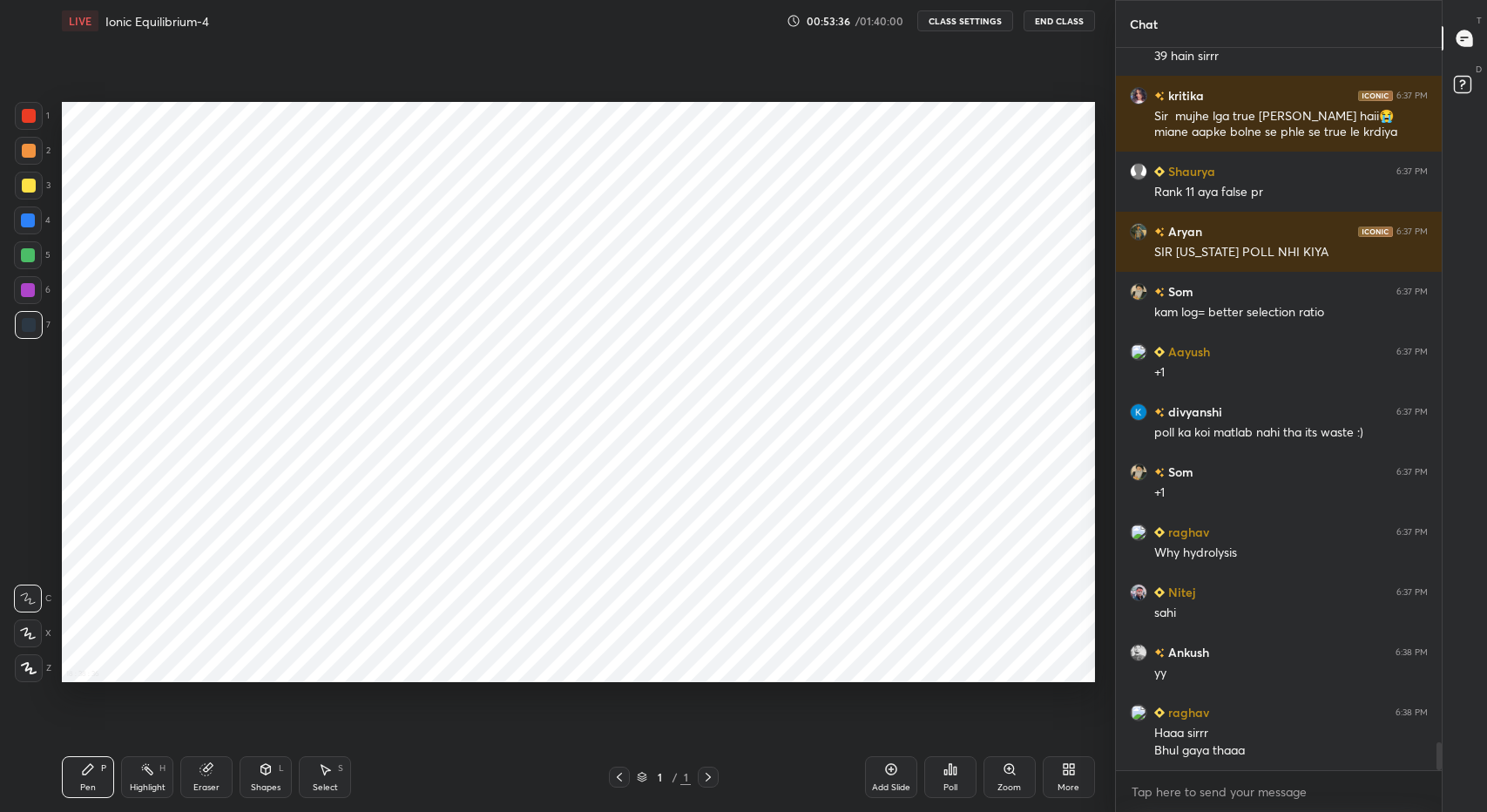
scroll to position [17970, 0]
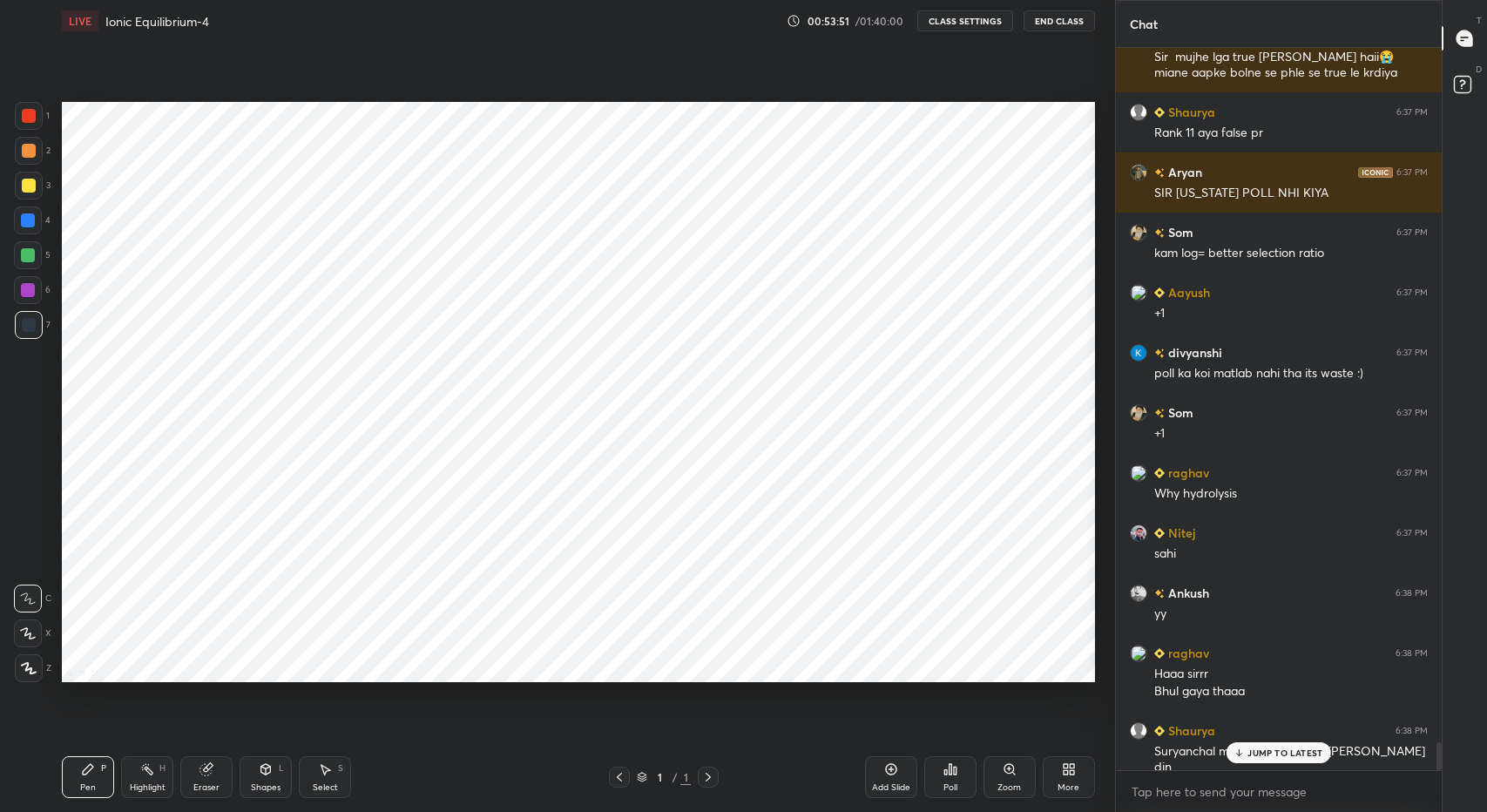
click at [1267, 761] on div "JUMP TO LATEST" at bounding box center [1279, 753] width 104 height 21
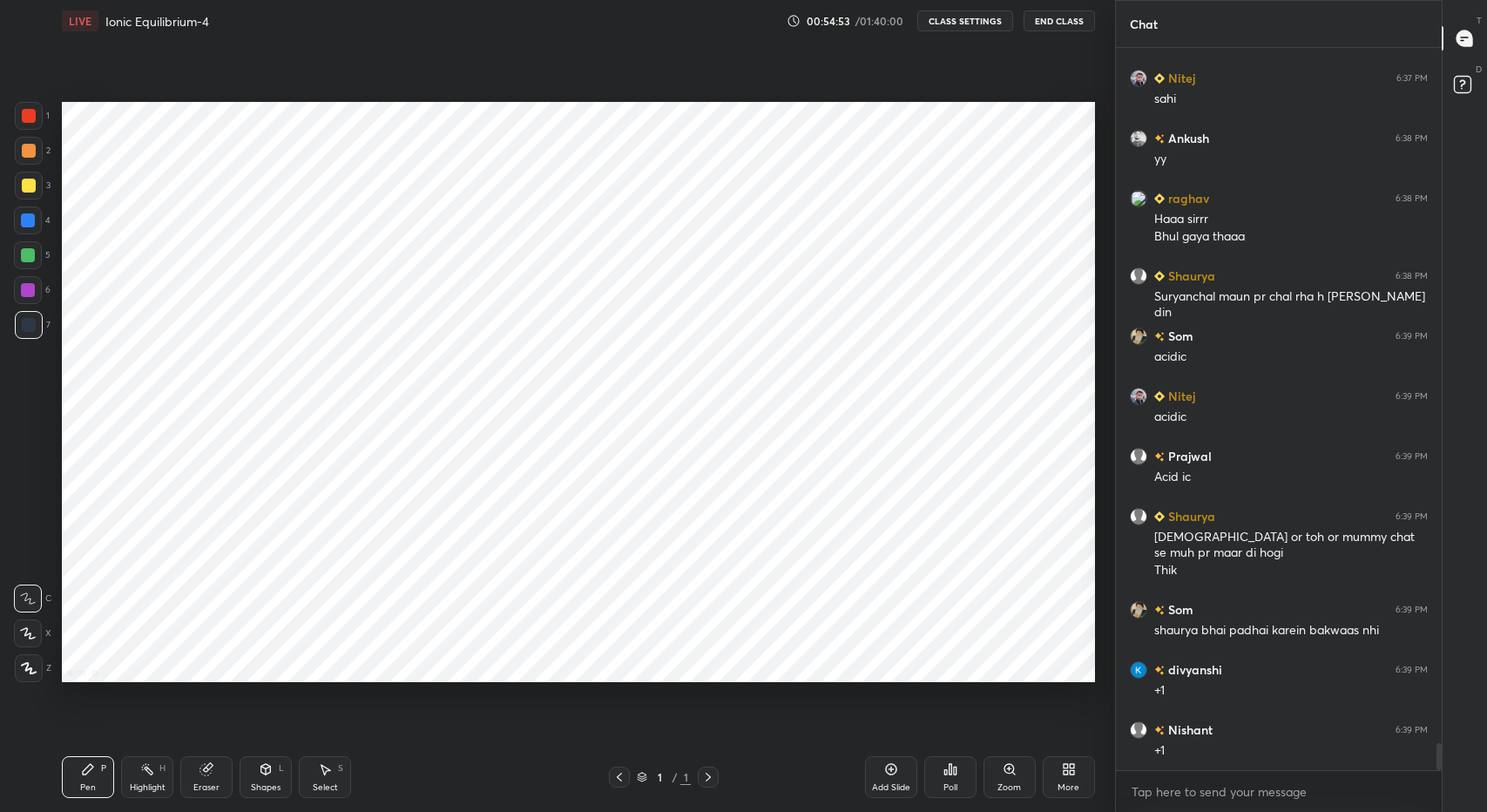
scroll to position [18484, 0]
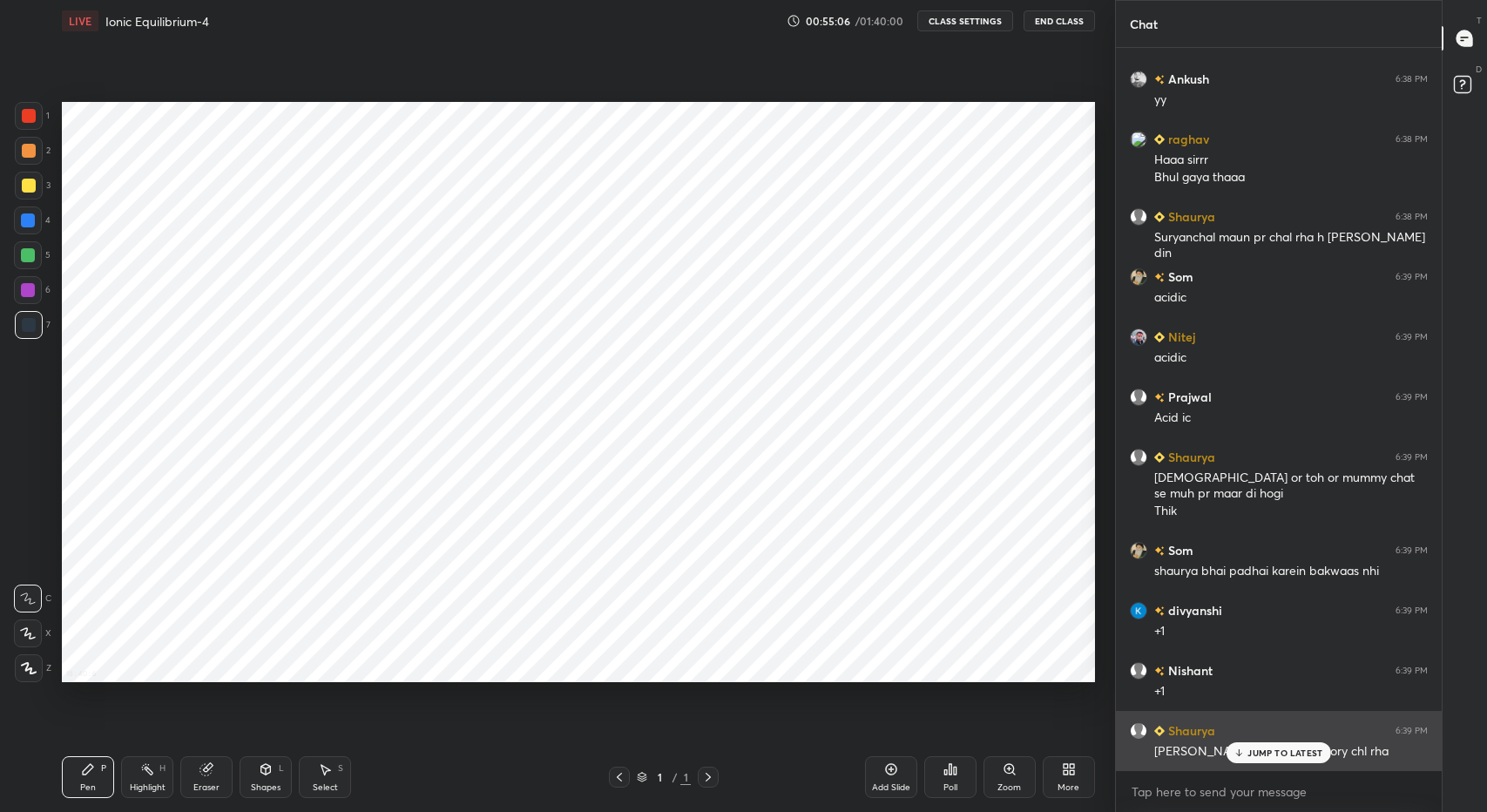
click at [1278, 763] on div "Shaurya 6:39 PM [PERSON_NAME] then bhai theory chl rha" at bounding box center [1278, 740] width 326 height 60
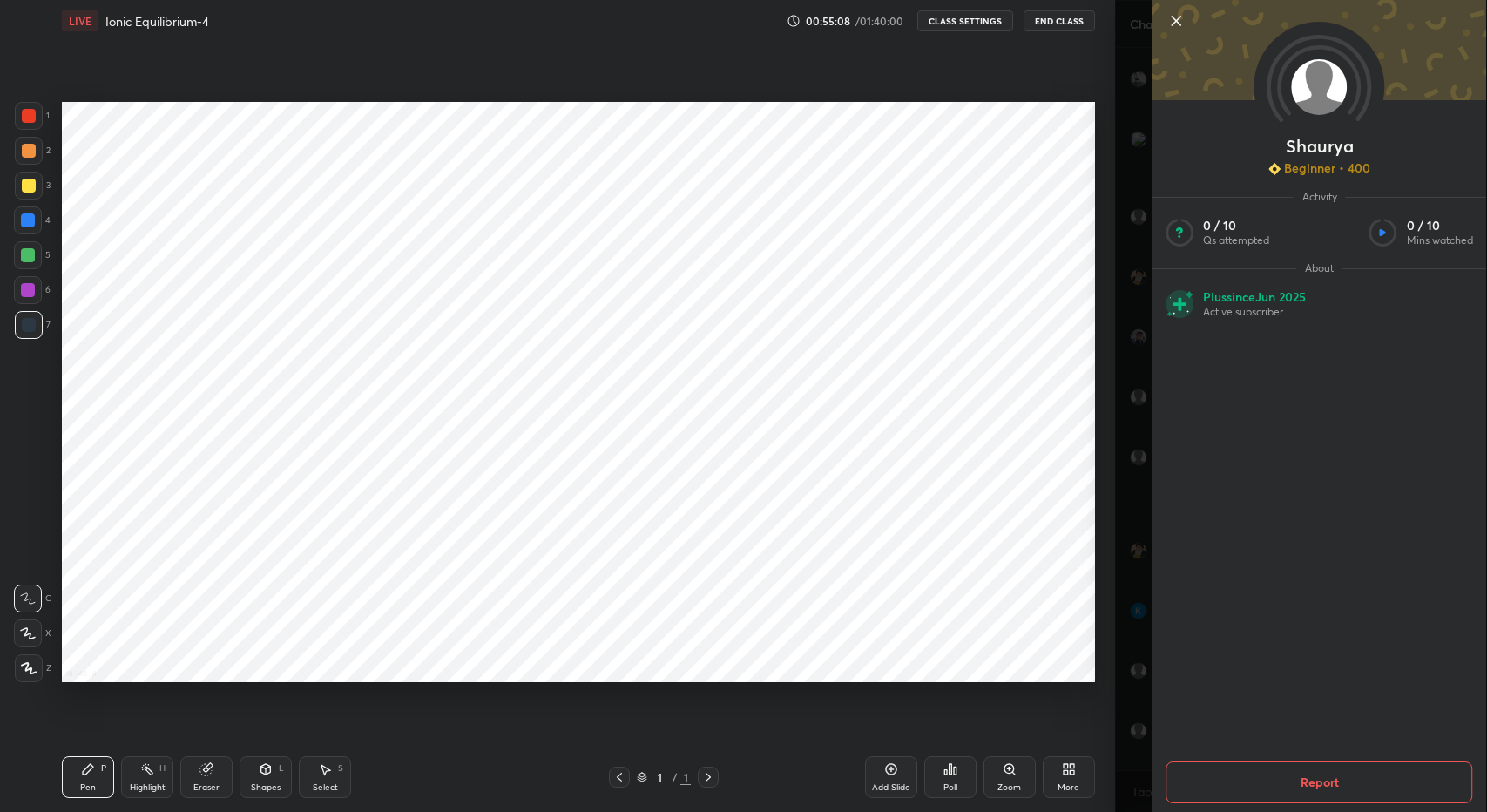
click at [1132, 470] on div "Shaurya Beginner • 400 Activity 0 / 10 Qs attempted 0 / 10 Mins watched About P…" at bounding box center [1300, 406] width 372 height 812
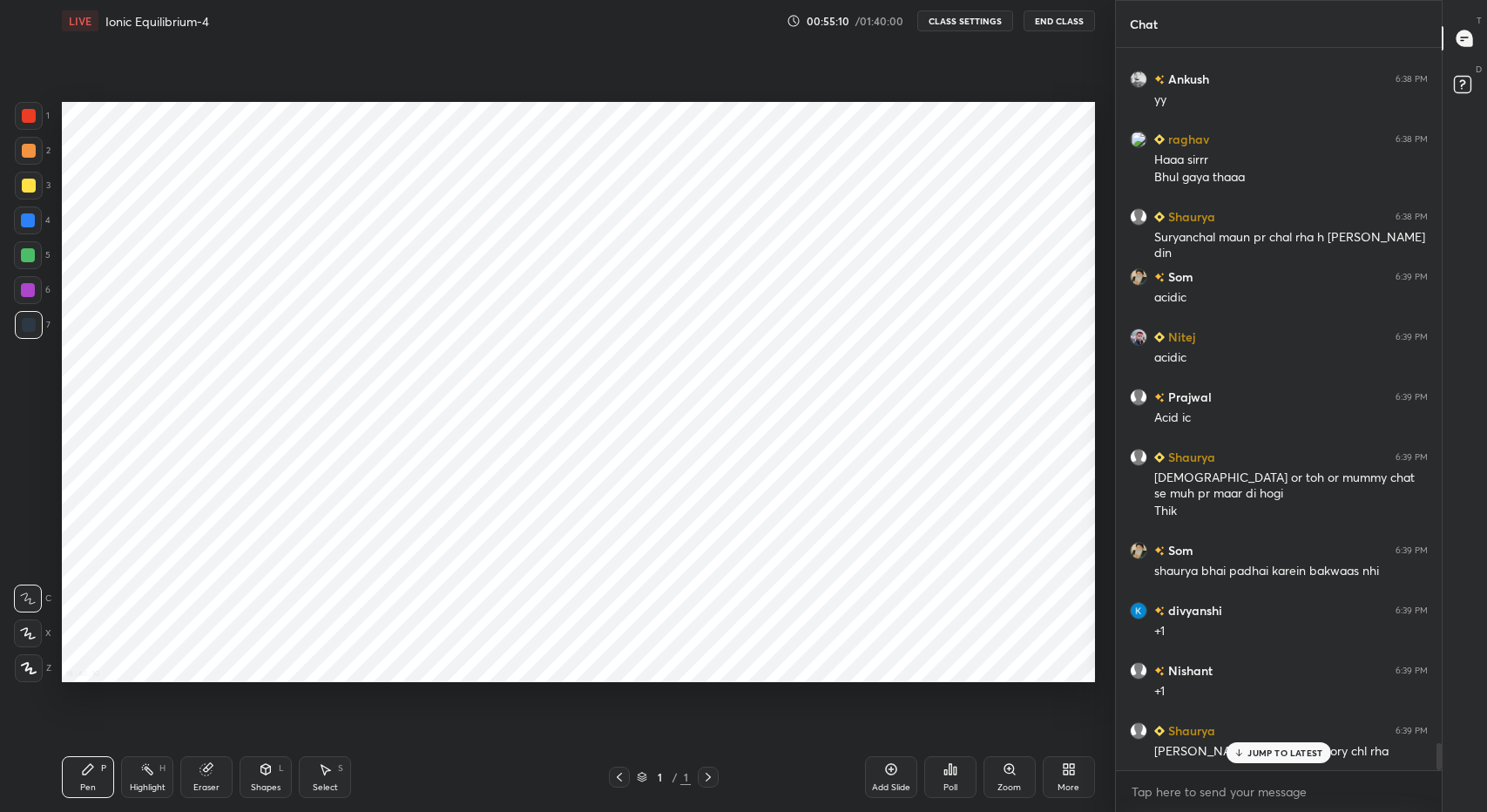
click at [1268, 751] on p "JUMP TO LATEST" at bounding box center [1284, 752] width 74 height 11
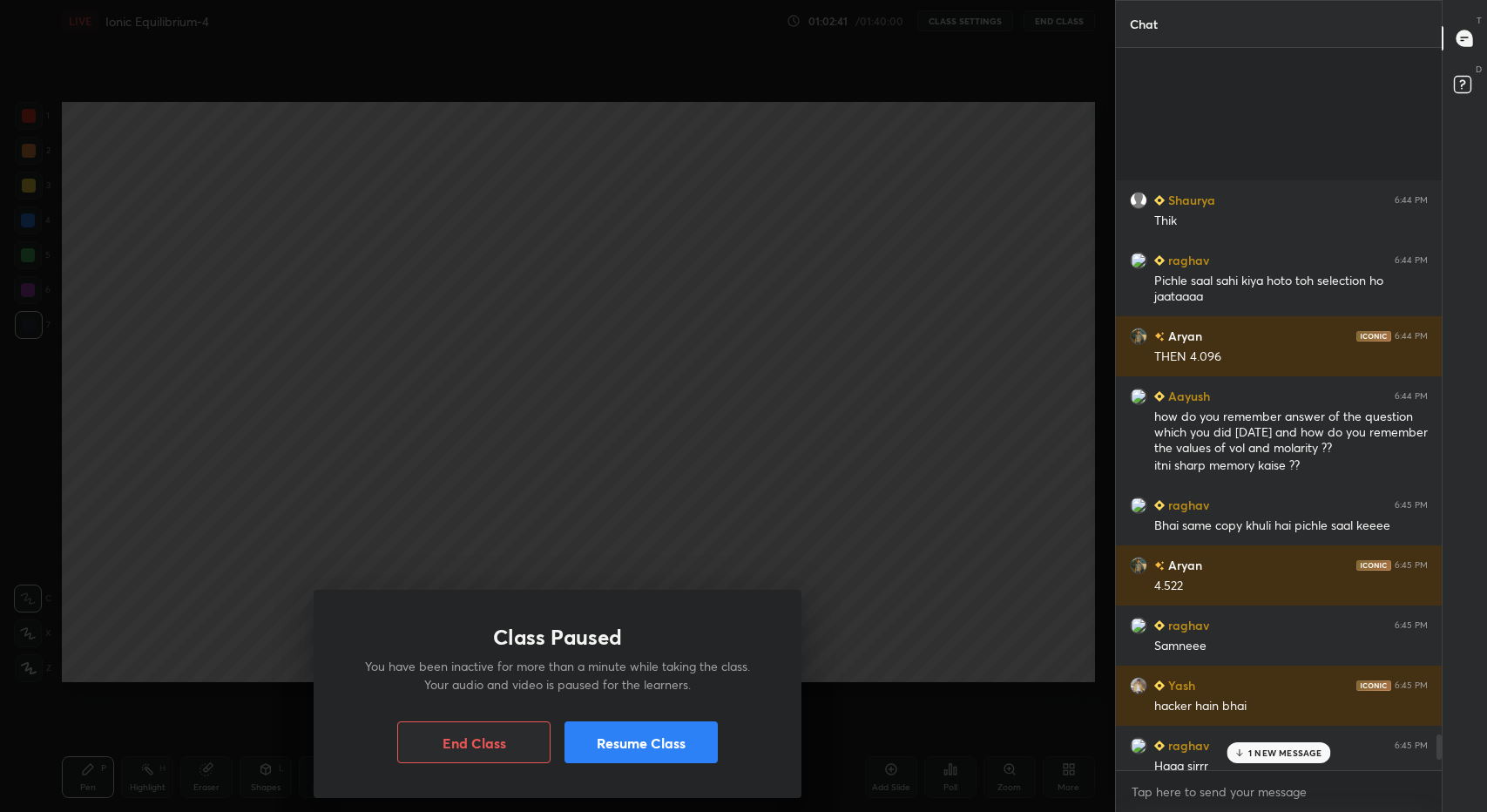
scroll to position [20264, 0]
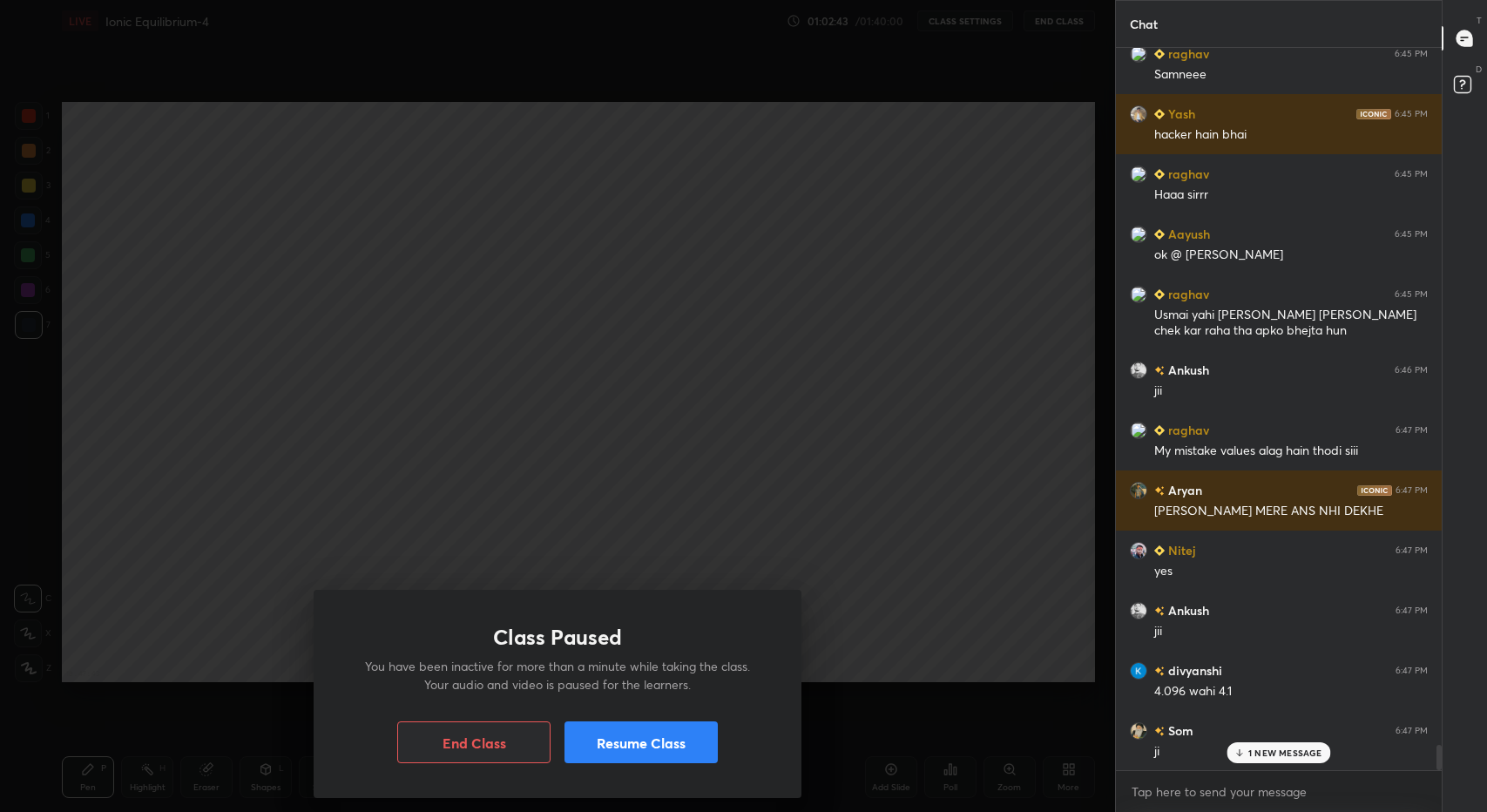
click at [1265, 750] on p "1 NEW MESSAGE" at bounding box center [1285, 752] width 74 height 11
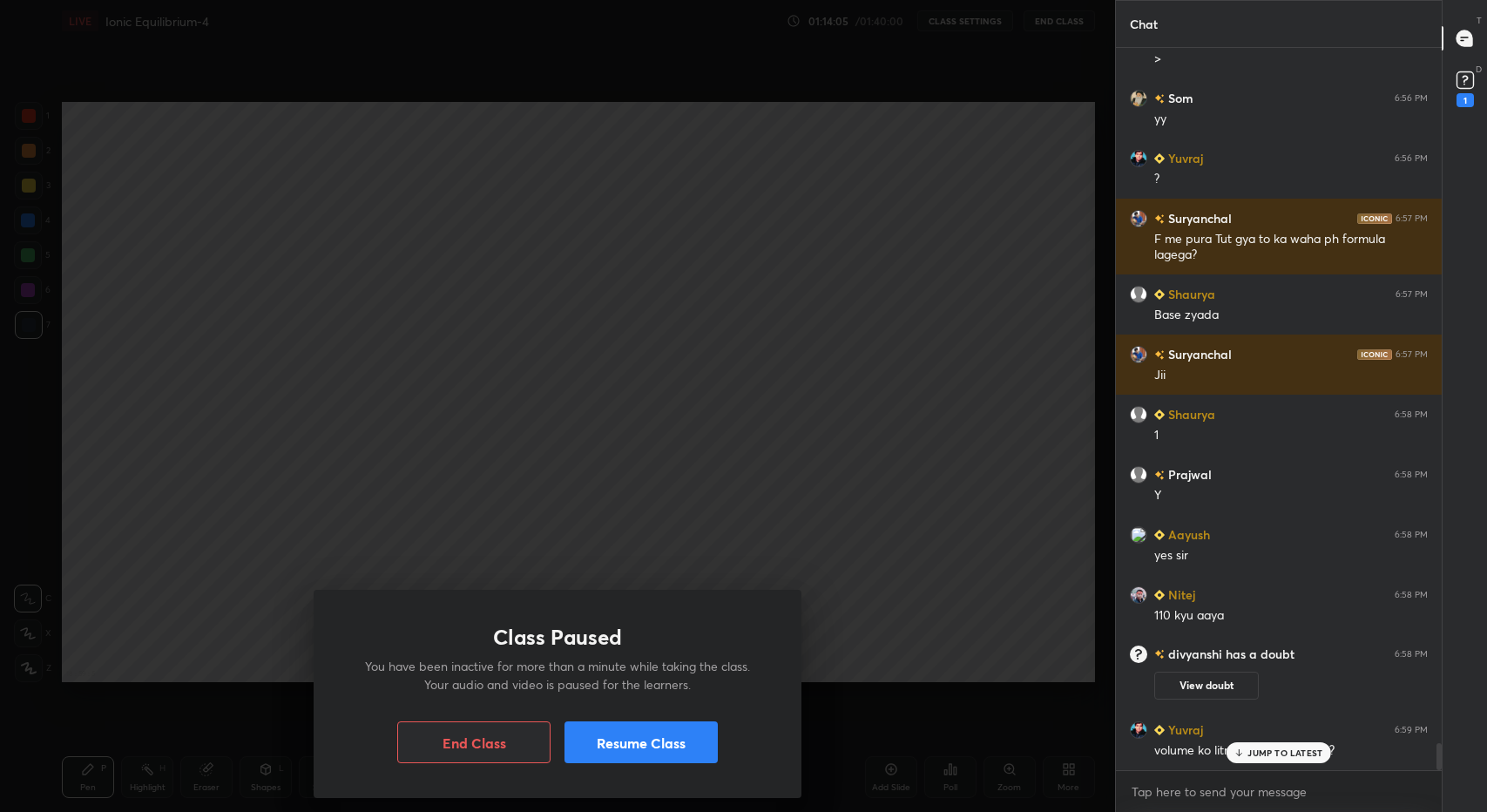
scroll to position [18641, 0]
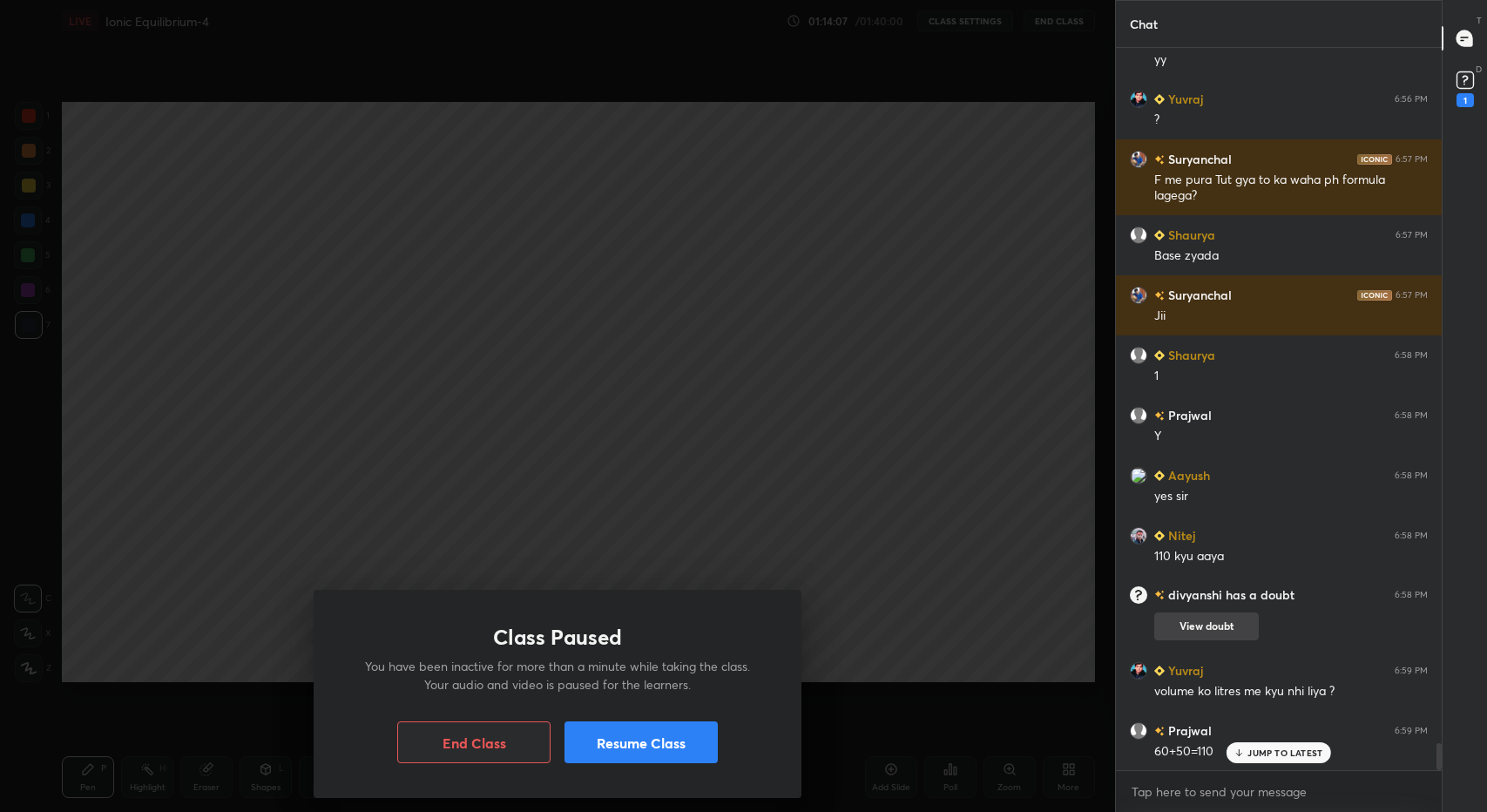
click at [1193, 623] on button "View doubt" at bounding box center [1207, 625] width 104 height 28
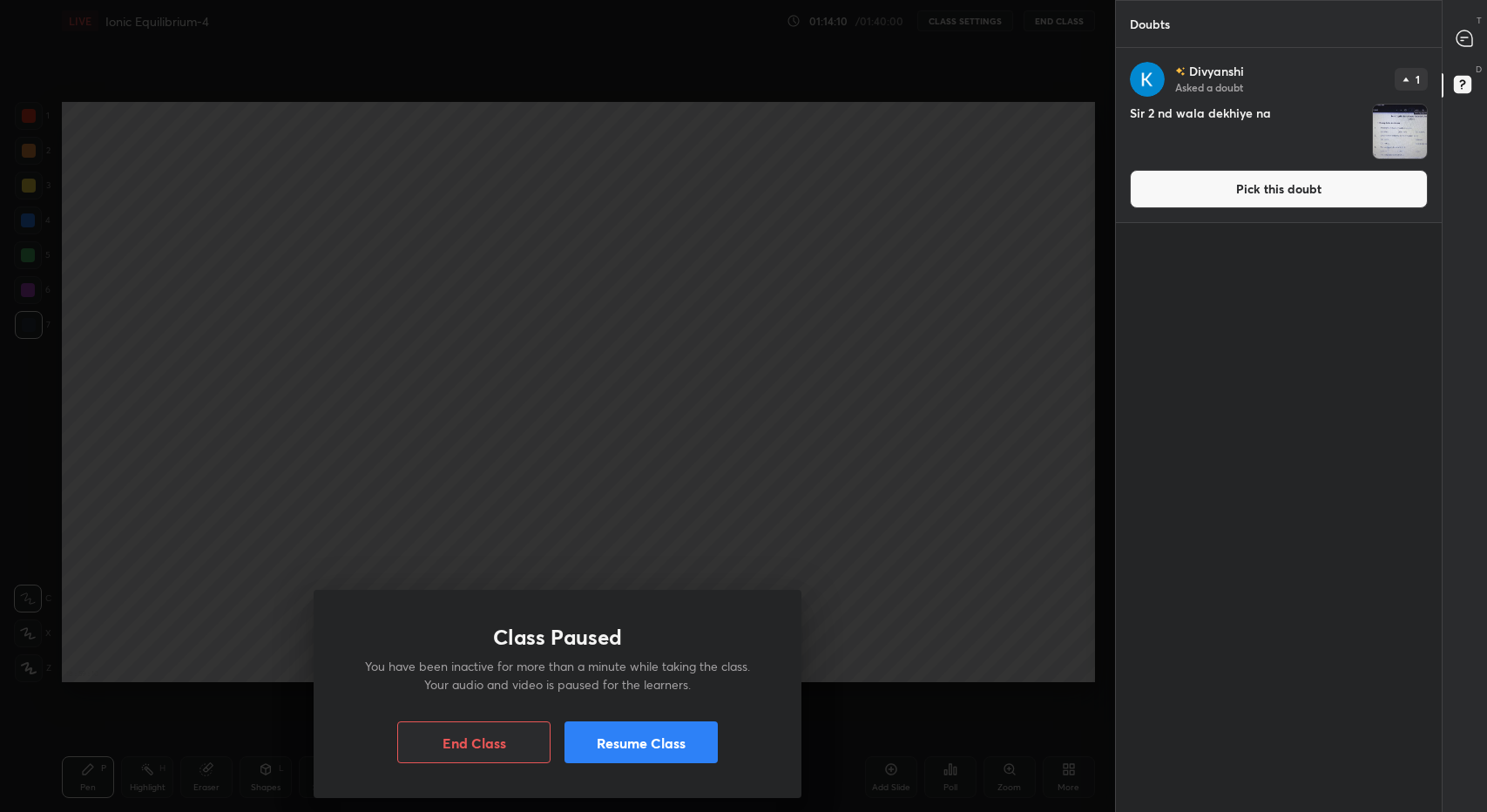
click at [668, 725] on button "Resume Class" at bounding box center [641, 741] width 154 height 42
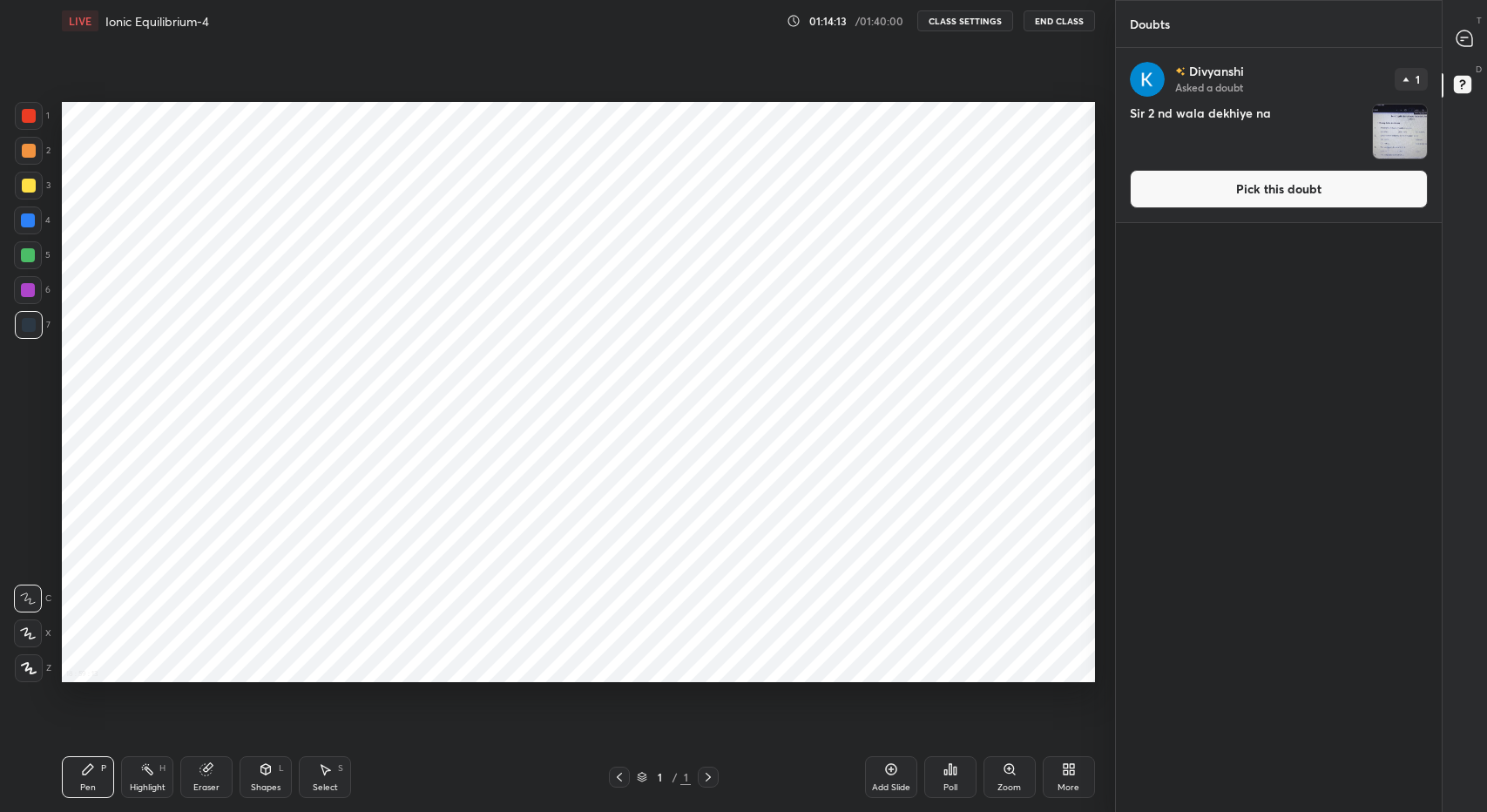
click at [1065, 769] on icon at bounding box center [1068, 768] width 14 height 14
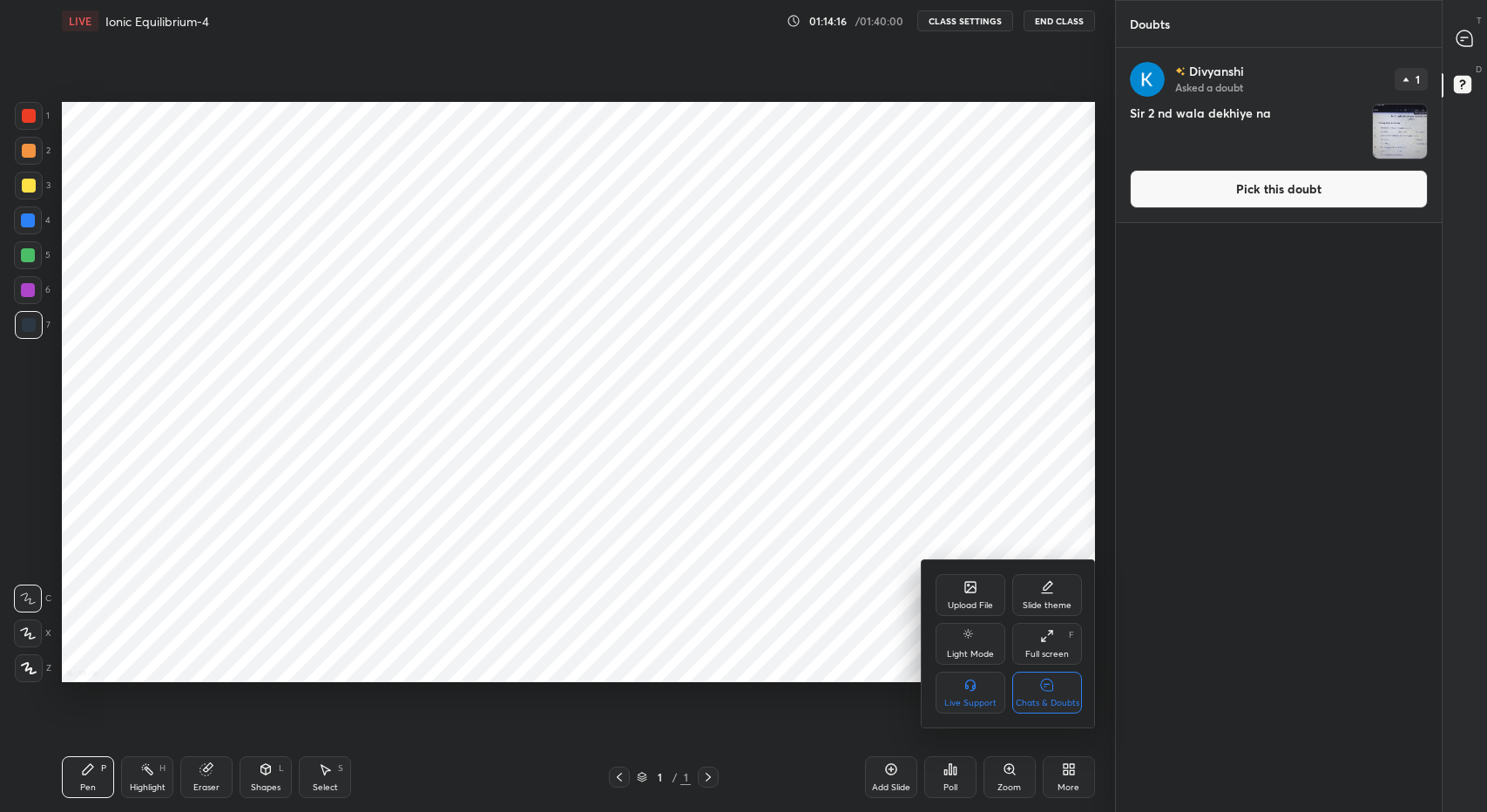
click at [1387, 125] on div at bounding box center [744, 406] width 1487 height 812
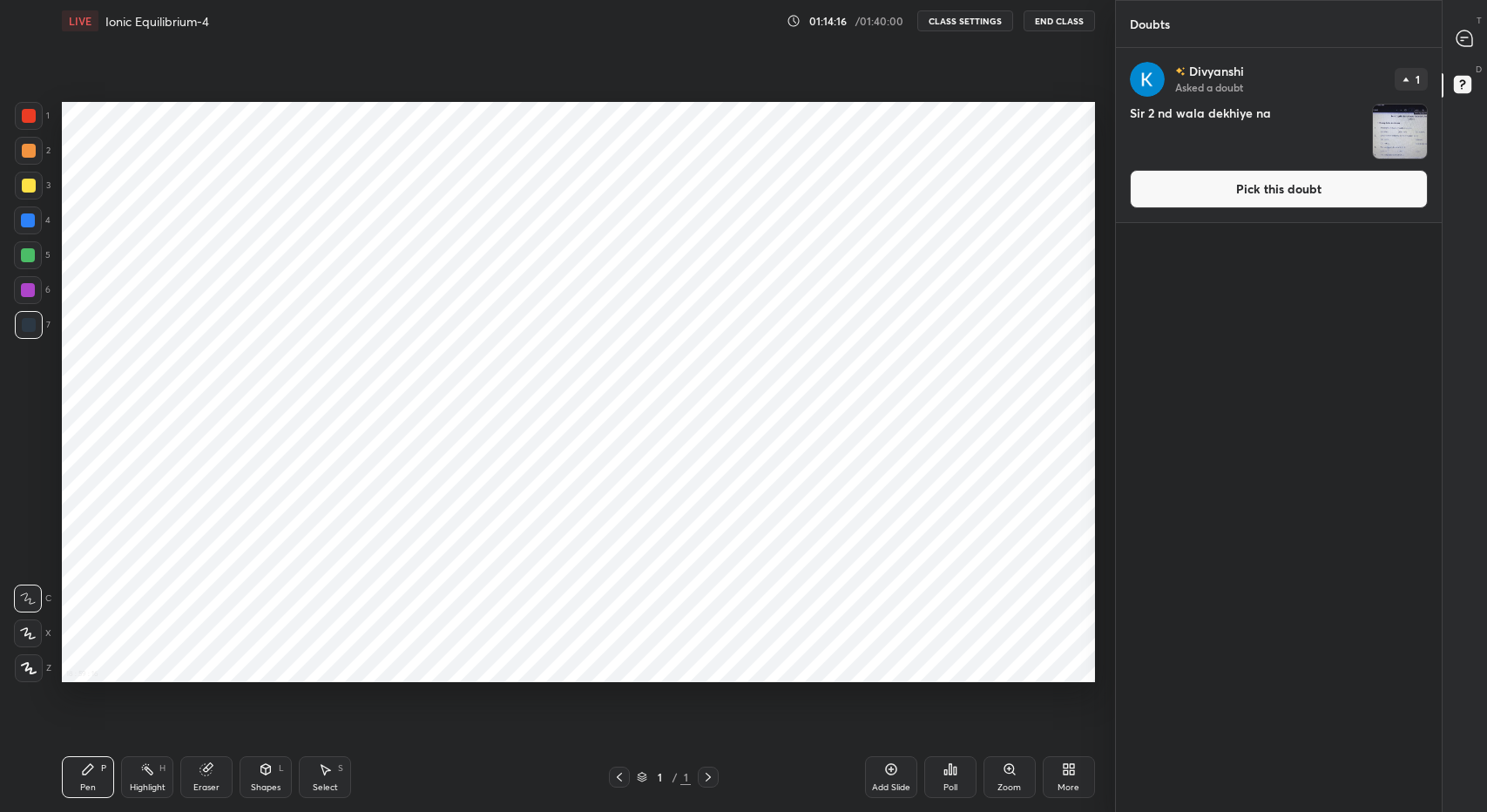
click at [1306, 185] on button "Pick this doubt" at bounding box center [1279, 189] width 298 height 39
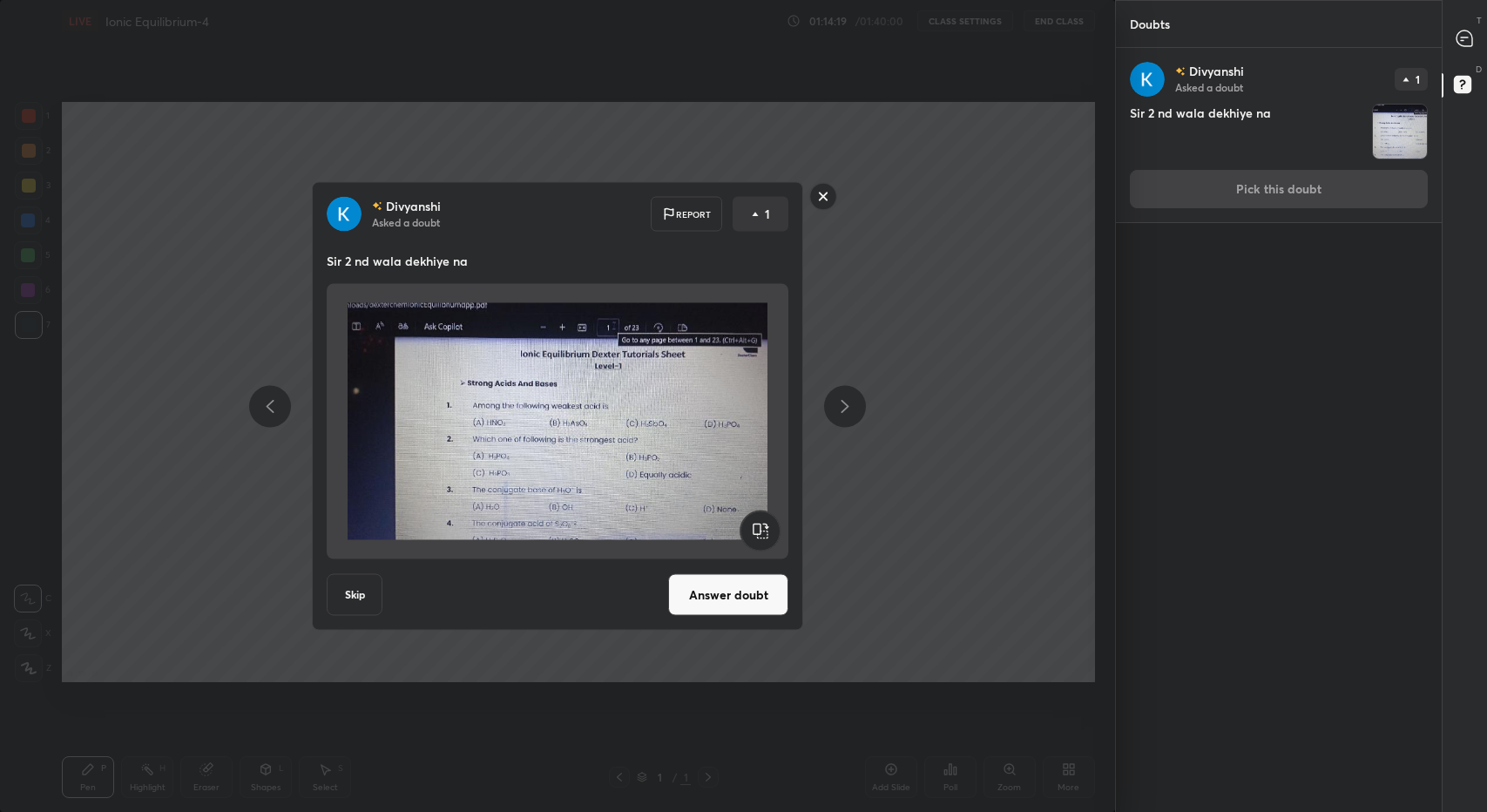
click at [823, 193] on rect at bounding box center [824, 196] width 27 height 27
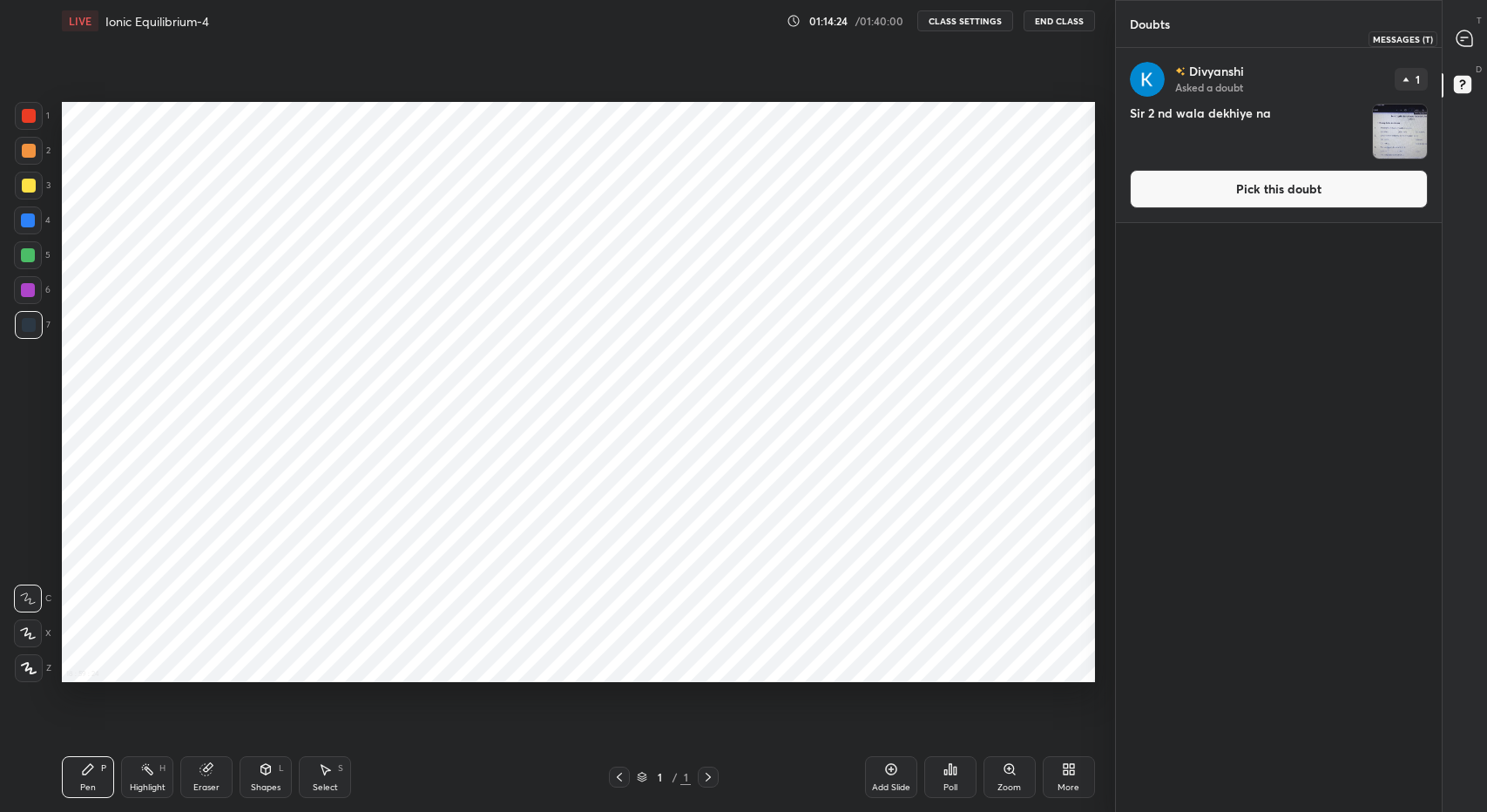
click at [1466, 36] on icon at bounding box center [1465, 39] width 15 height 15
type textarea "x"
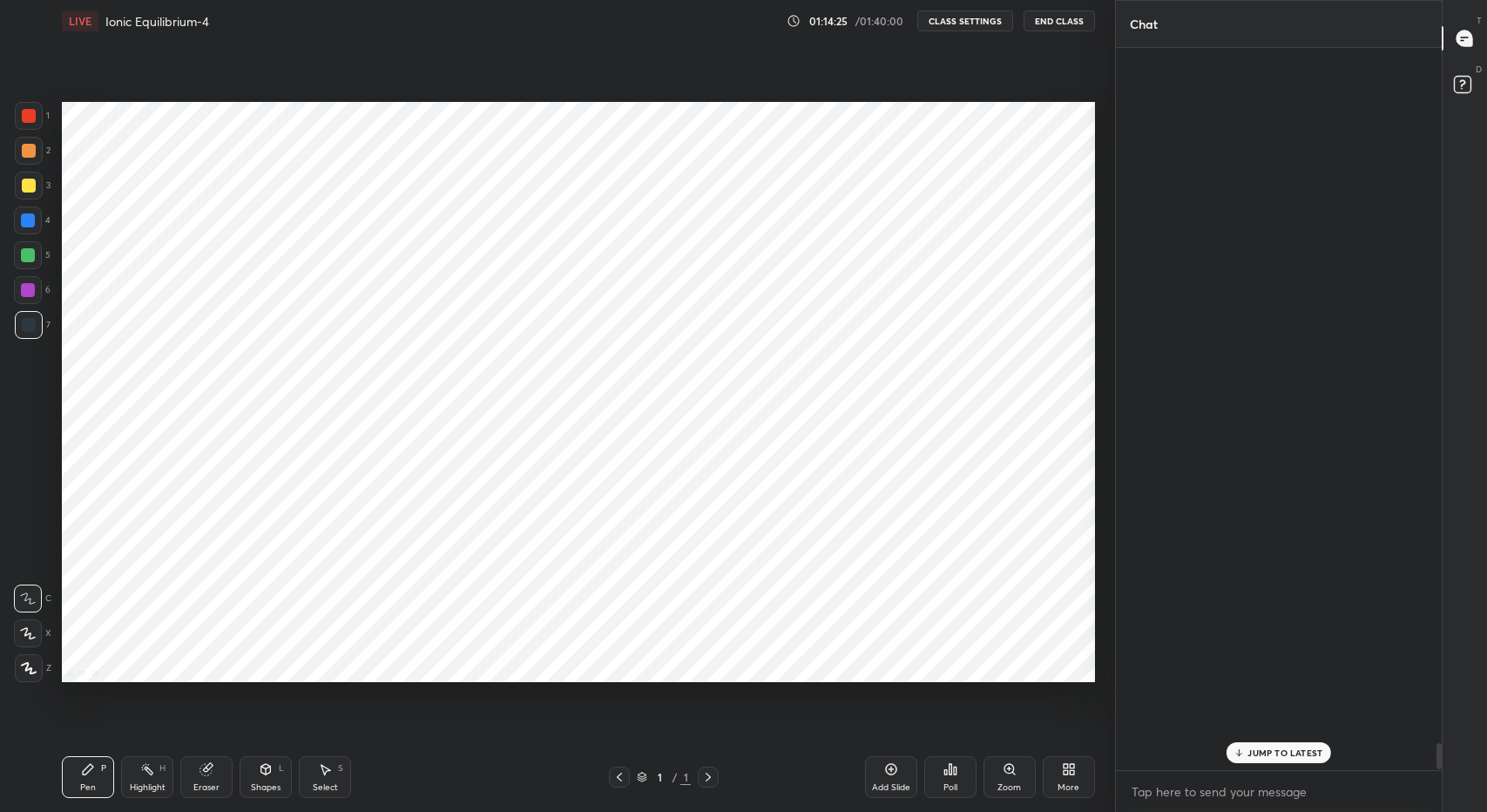
scroll to position [717, 321]
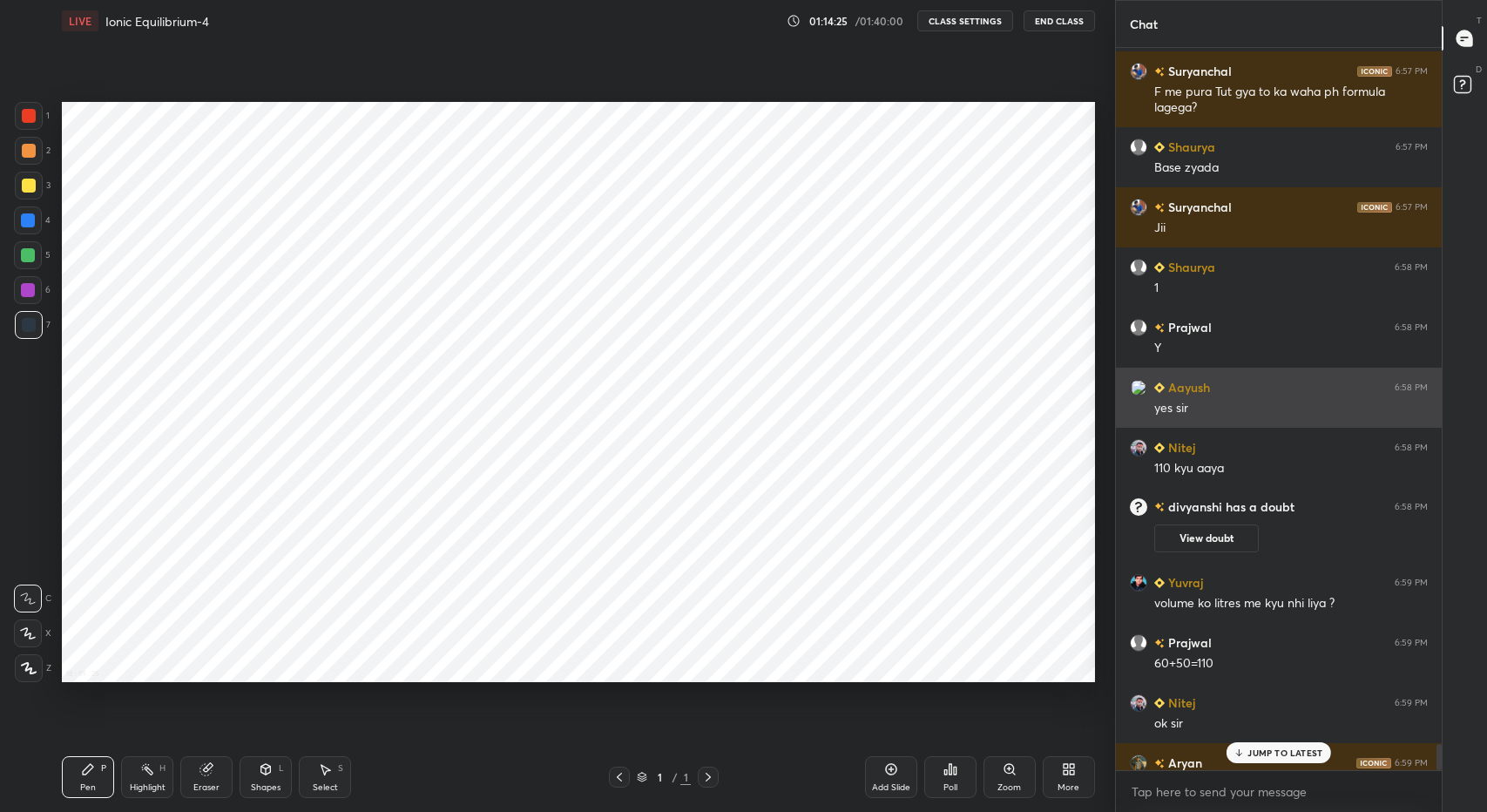
drag, startPoint x: 1361, startPoint y: 454, endPoint x: 1361, endPoint y: 424, distance: 30.0
click at [1361, 424] on div "[PERSON_NAME] 6:56 PM ? Suryanchal 6:57 PM F me pura Tut gya to ka waha ph form…" at bounding box center [1278, 409] width 326 height 722
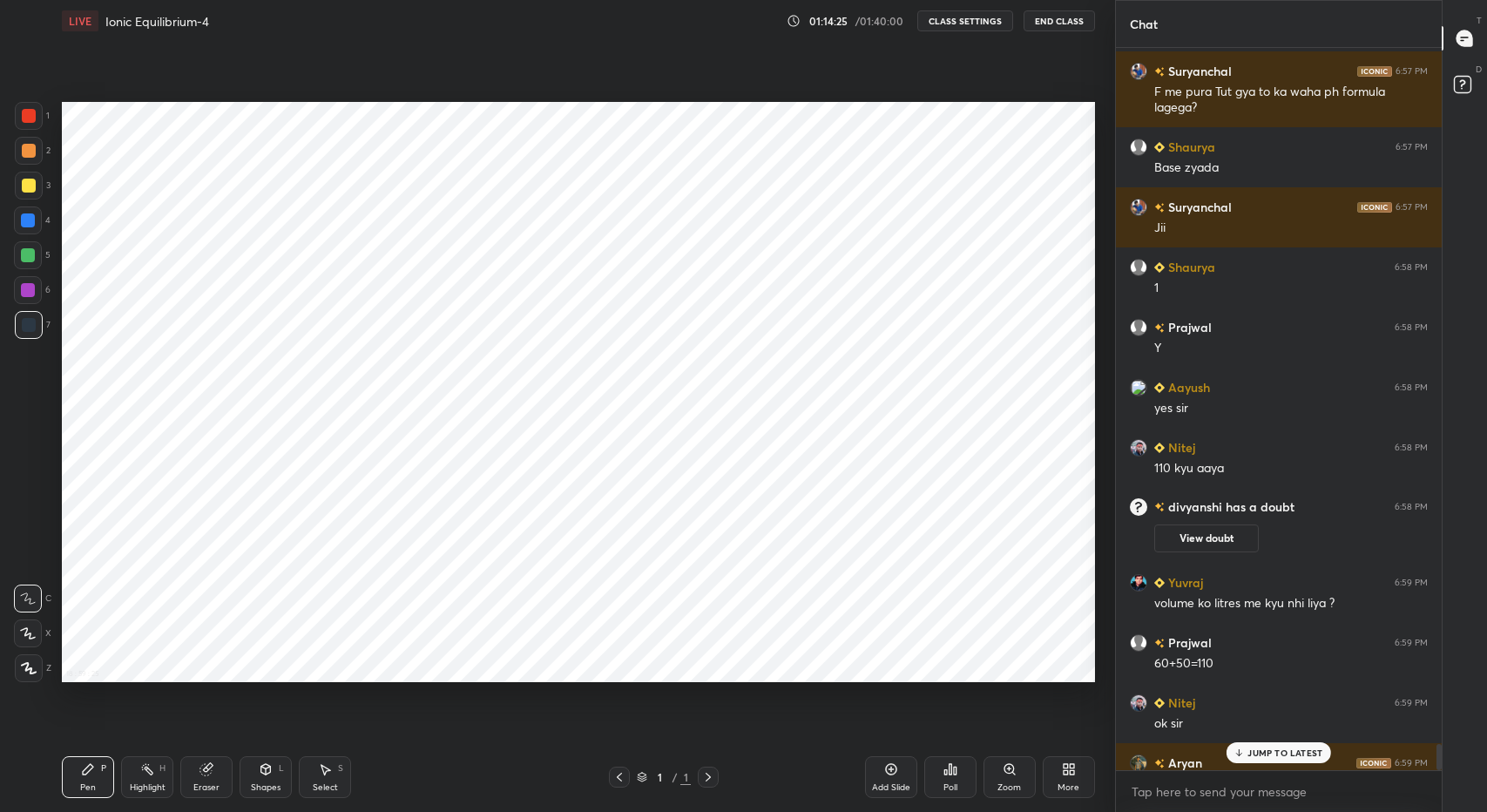
scroll to position [19150, 0]
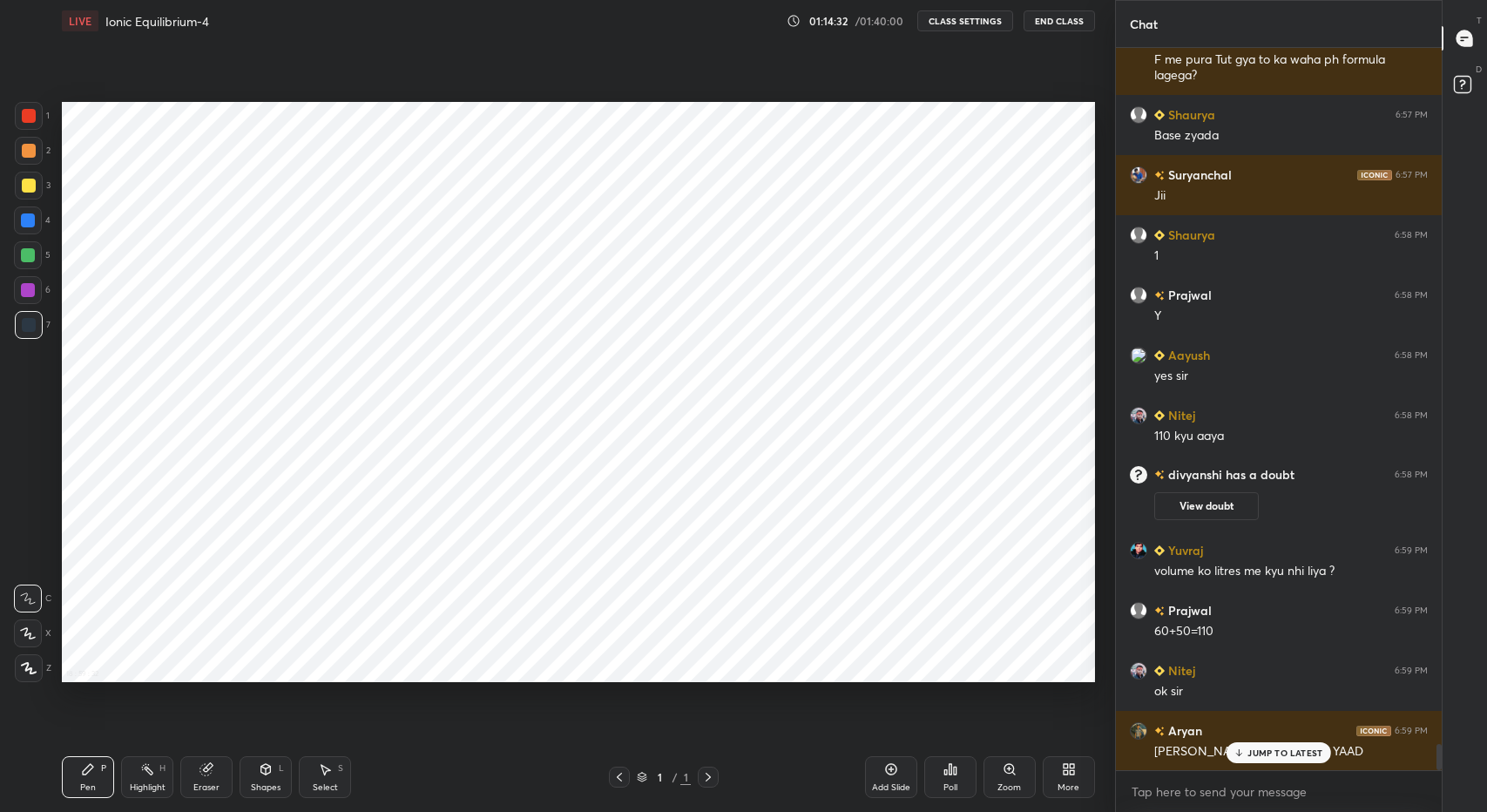
click at [1286, 753] on p "JUMP TO LATEST" at bounding box center [1284, 752] width 74 height 11
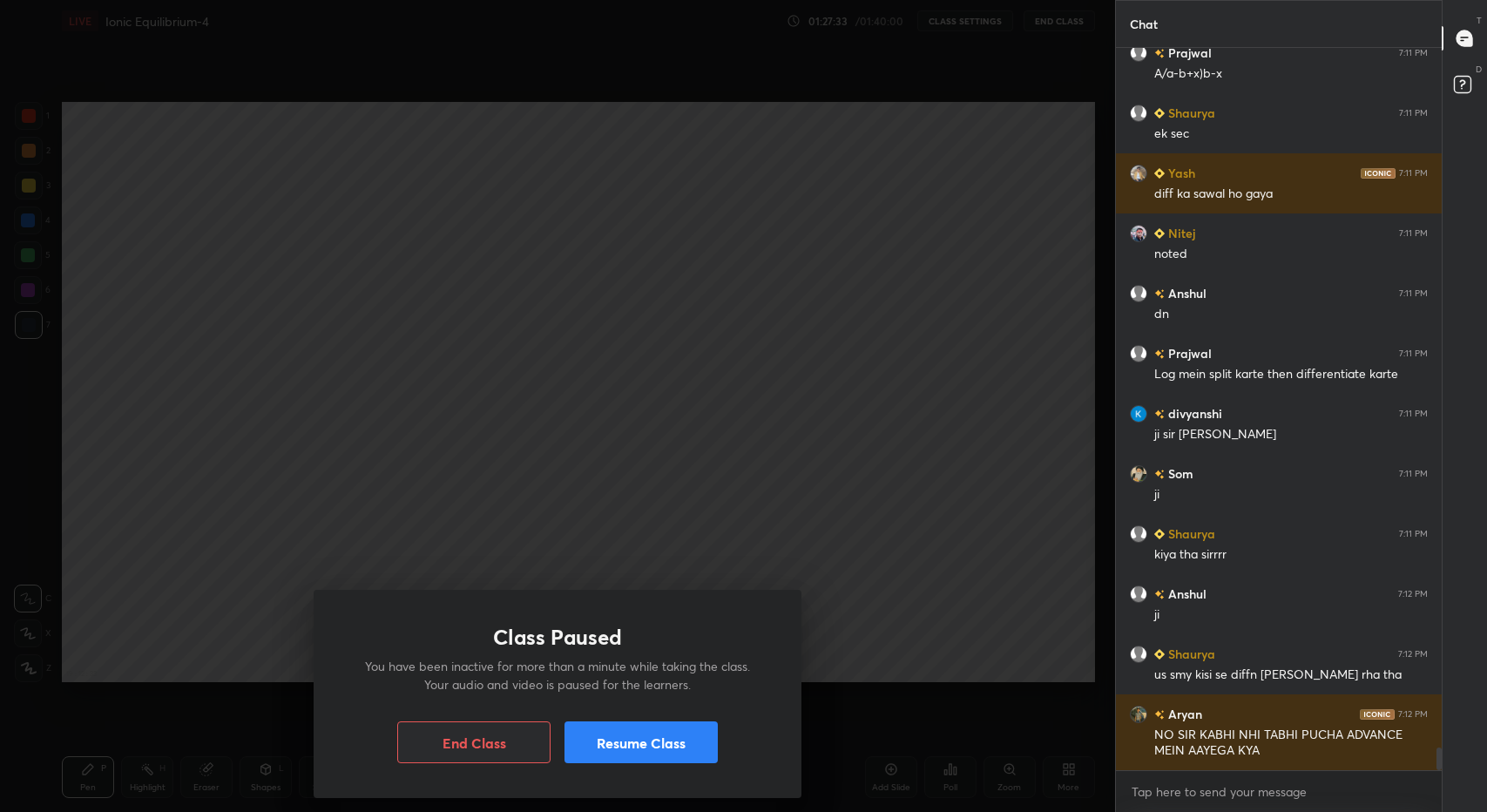
scroll to position [21965, 0]
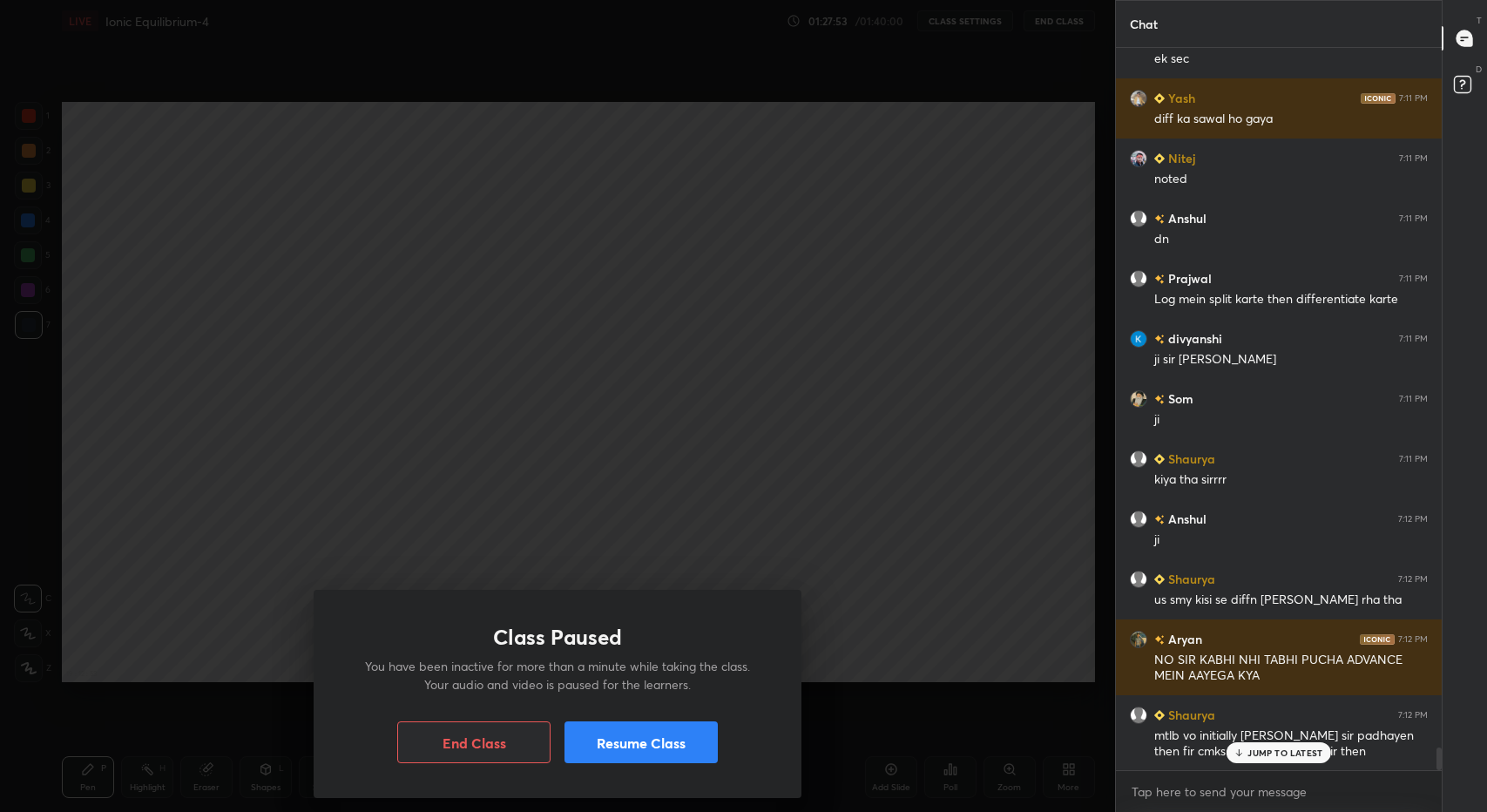
click at [1271, 751] on p "JUMP TO LATEST" at bounding box center [1284, 752] width 74 height 11
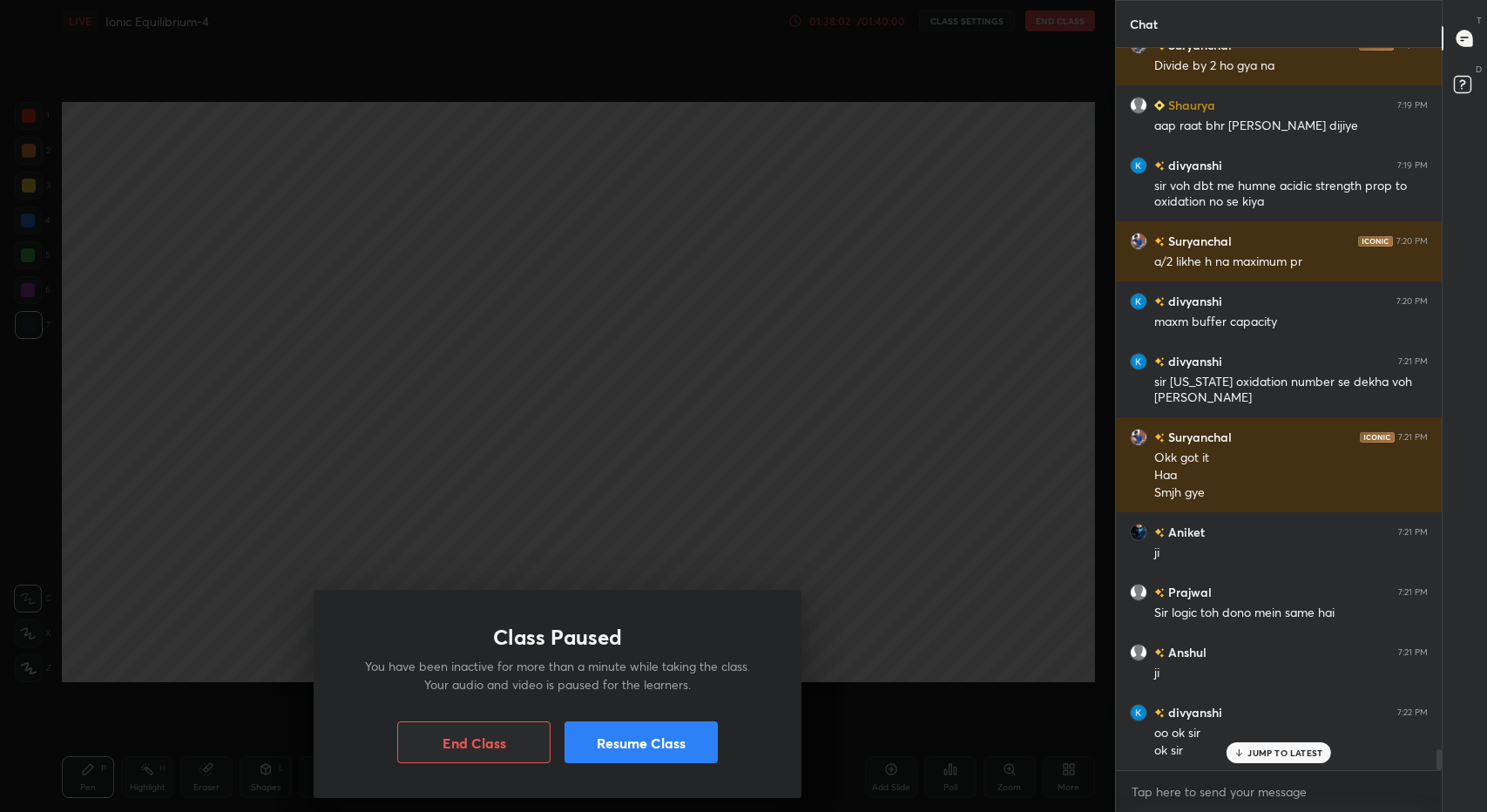
scroll to position [23771, 0]
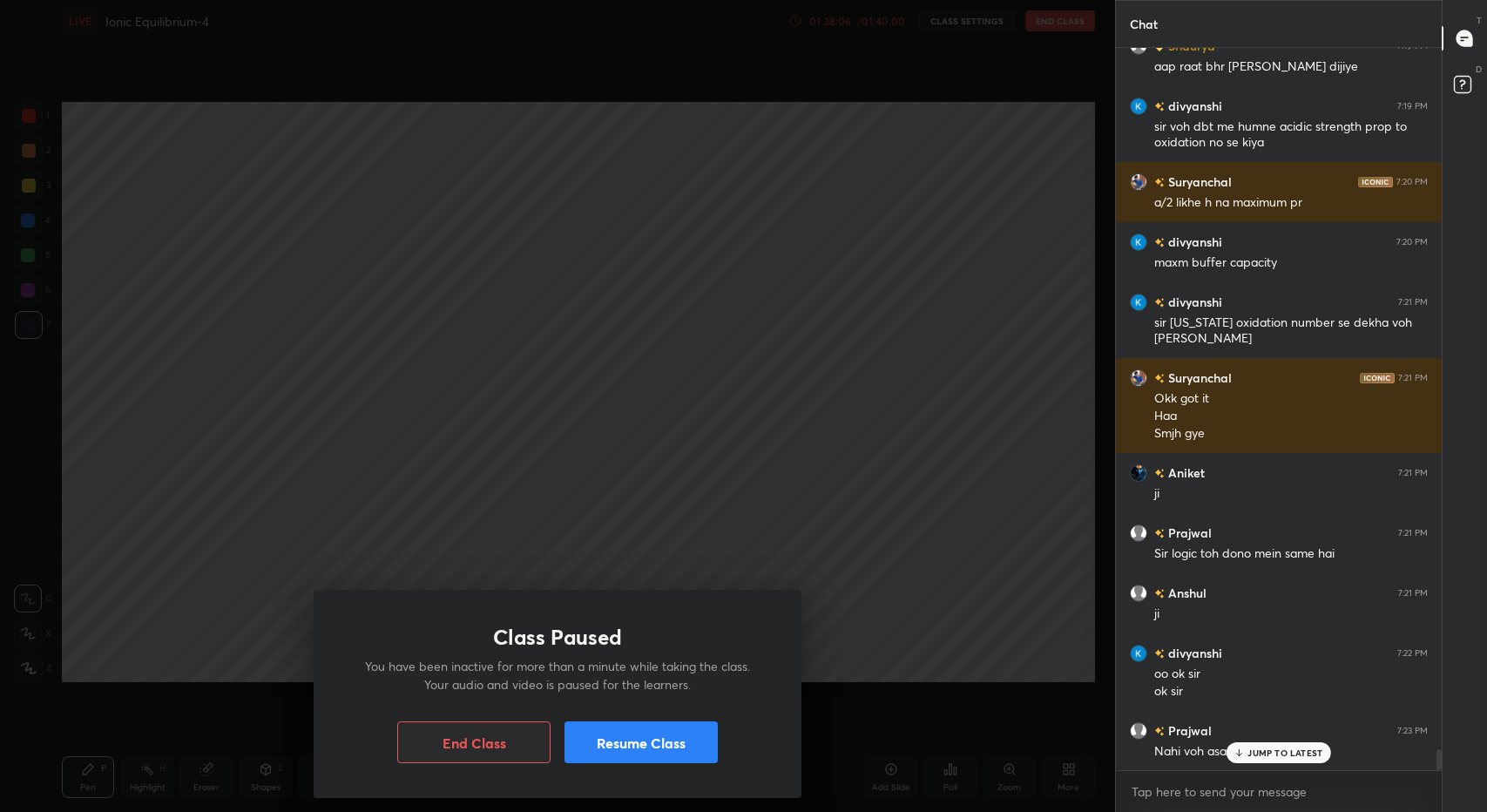
click at [1300, 754] on p "JUMP TO LATEST" at bounding box center [1284, 752] width 74 height 11
click at [1300, 754] on div "Nahi voh asa pass hai" at bounding box center [1291, 752] width 274 height 17
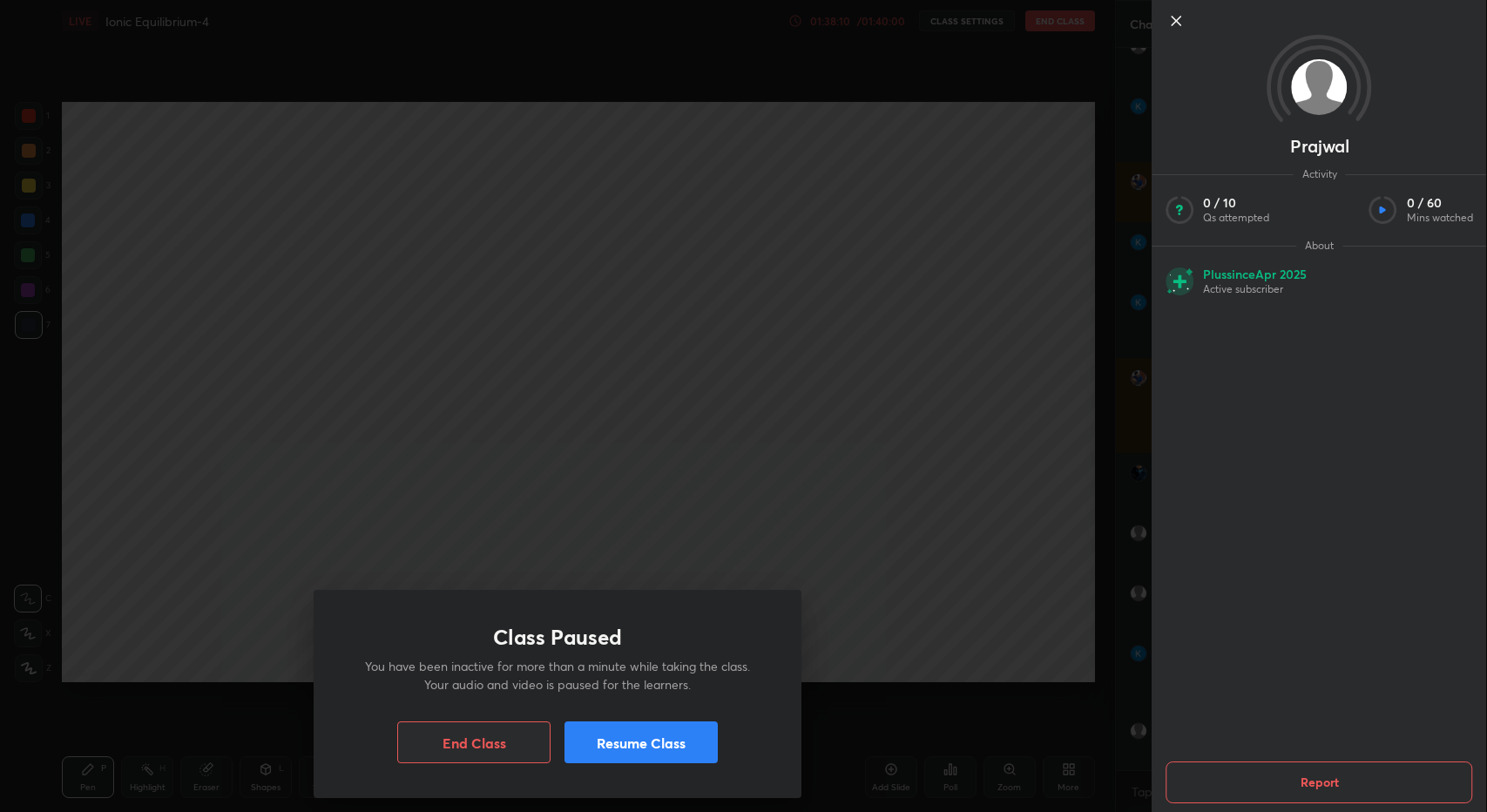
click at [1039, 639] on div "Class Paused You have been inactive for more than a minute while taking the cla…" at bounding box center [557, 406] width 1115 height 812
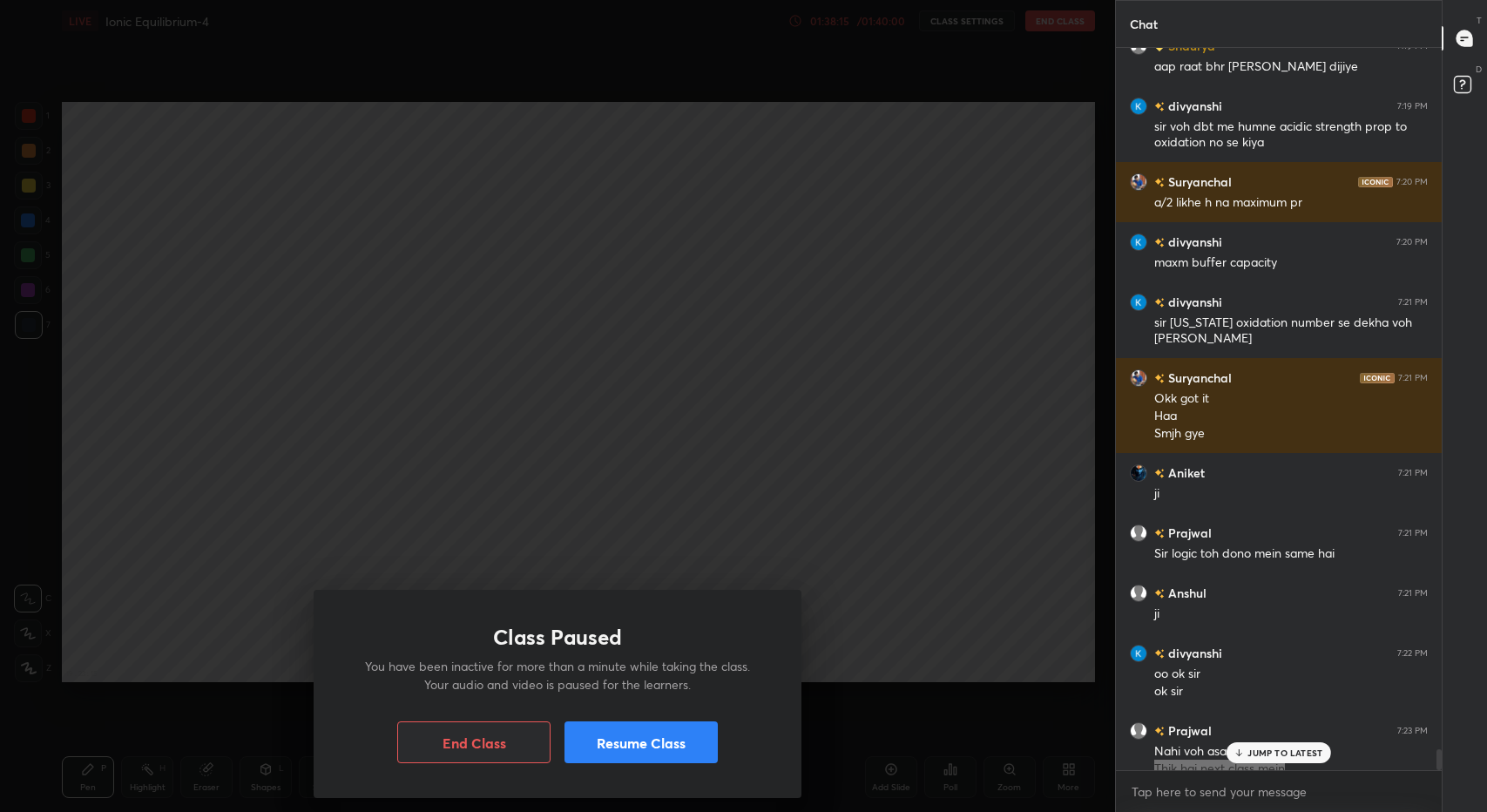
scroll to position [23789, 0]
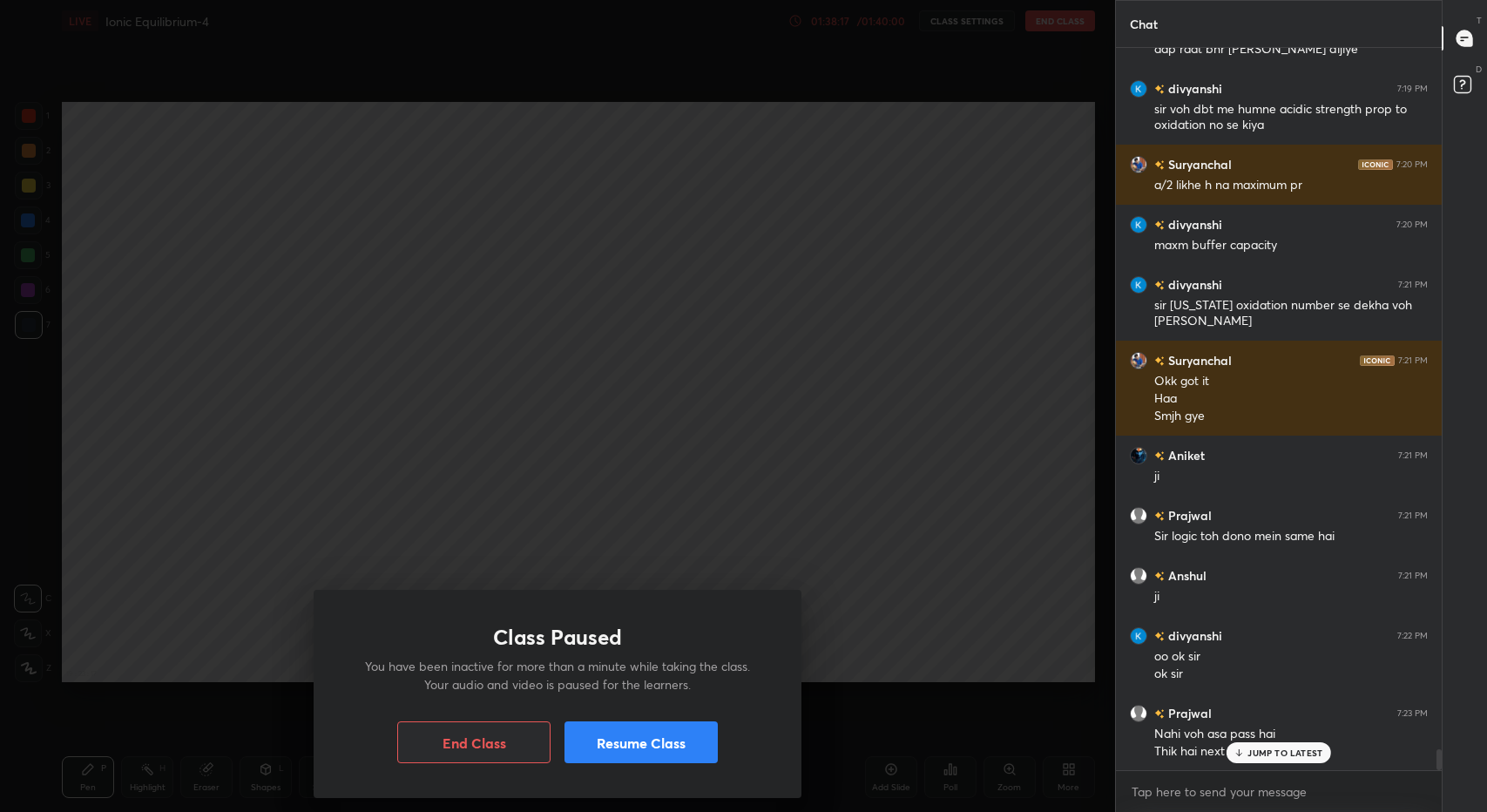
click at [1281, 756] on p "JUMP TO LATEST" at bounding box center [1284, 752] width 74 height 11
